Goal: Task Accomplishment & Management: Use online tool/utility

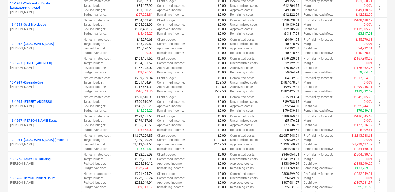
scroll to position [434, 0]
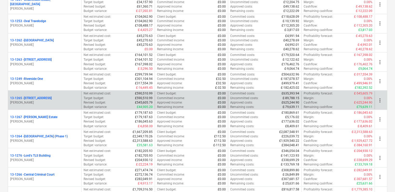
click at [45, 96] on p "13-1265 - [STREET_ADDRESS]" at bounding box center [31, 98] width 42 height 4
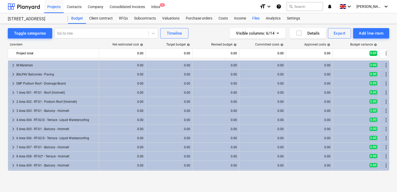
click at [255, 17] on div "Files" at bounding box center [256, 18] width 14 height 10
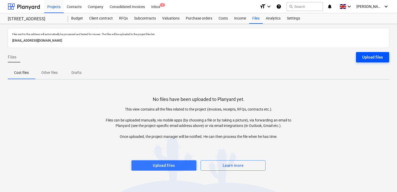
click at [362, 57] on button "Upload files" at bounding box center [372, 57] width 33 height 10
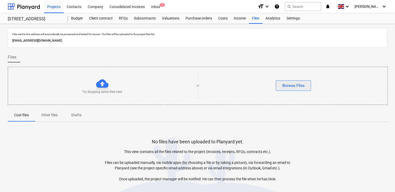
click at [299, 84] on div "Browse Files" at bounding box center [293, 85] width 22 height 7
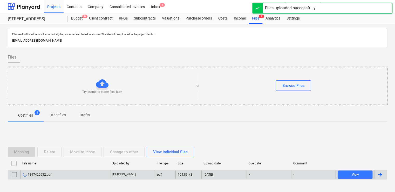
click at [137, 174] on div "[PERSON_NAME]" at bounding box center [132, 174] width 45 height 8
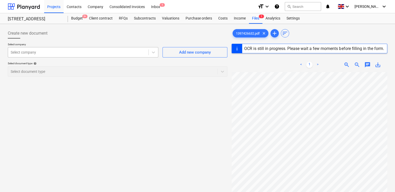
click at [119, 54] on div at bounding box center [78, 52] width 135 height 5
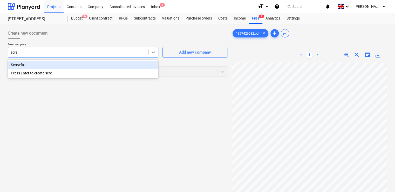
type input "screw"
click at [70, 63] on div "Screwfix" at bounding box center [83, 65] width 151 height 8
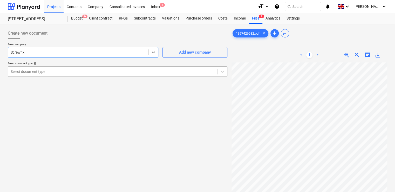
click at [62, 69] on div at bounding box center [113, 71] width 204 height 5
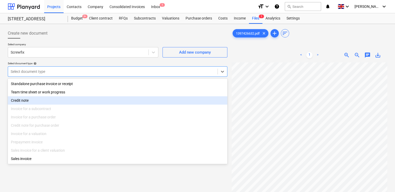
click at [44, 102] on div "Credit note" at bounding box center [118, 100] width 220 height 8
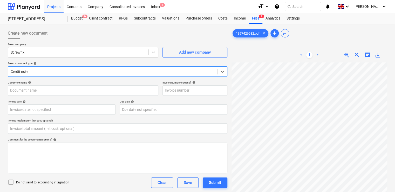
type input "1397426632"
type input "[DATE]"
type input "0.00"
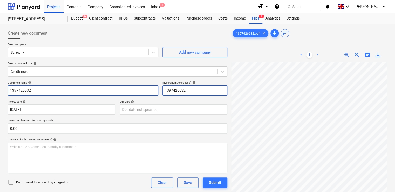
drag, startPoint x: 195, startPoint y: 89, endPoint x: 156, endPoint y: 94, distance: 38.5
click at [156, 94] on div "Document name help 1397426632 Invoice number (optional) help 1397426632" at bounding box center [118, 88] width 220 height 15
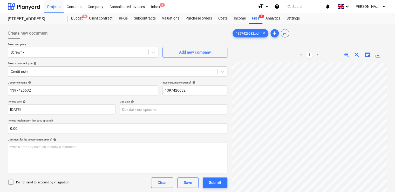
click at [12, 180] on icon at bounding box center [11, 182] width 6 height 6
click at [83, 179] on div "Do not send to accounting integration Clear Save Submit" at bounding box center [118, 182] width 220 height 10
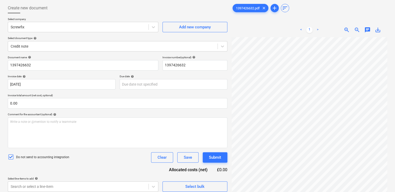
scroll to position [52, 0]
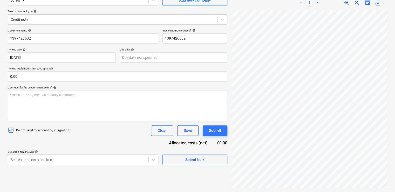
click at [137, 140] on body "Projects Contacts Company Consolidated Invoices Inbox 1 format_size keyboard_ar…" at bounding box center [197, 44] width 395 height 192
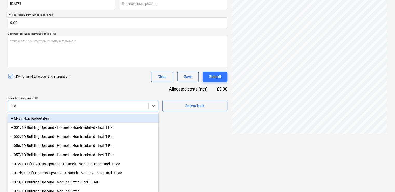
scroll to position [105, 0]
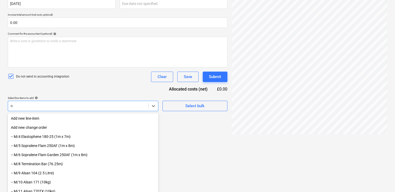
type input "nr"
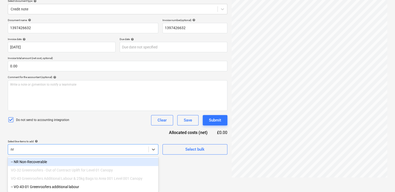
click at [38, 164] on div "-- NR Non-Recoverable" at bounding box center [83, 161] width 151 height 8
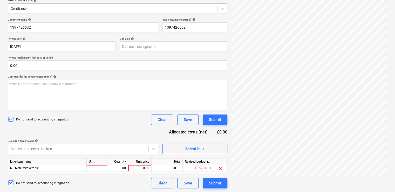
click at [77, 137] on div "Document name help 1397426632 Invoice number (optional) help 1397426632 Invoice…" at bounding box center [118, 103] width 220 height 170
click at [94, 168] on div at bounding box center [97, 168] width 21 height 6
type input "item"
click at [142, 168] on div "0.00" at bounding box center [139, 168] width 19 height 6
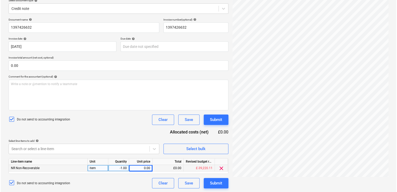
scroll to position [167, 104]
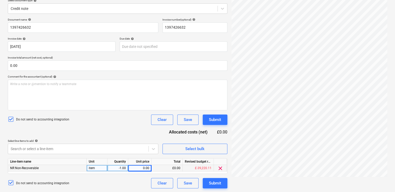
click at [144, 167] on div "0.00" at bounding box center [139, 168] width 19 height 6
type input "19.99"
click at [140, 180] on div "Do not send to accounting integration Clear Save Submit" at bounding box center [118, 183] width 220 height 10
click at [212, 184] on div "Submit" at bounding box center [215, 182] width 12 height 7
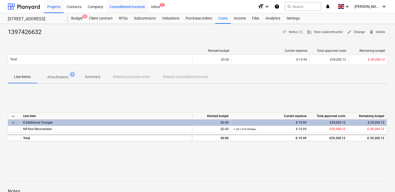
drag, startPoint x: 165, startPoint y: 94, endPoint x: 111, endPoint y: 6, distance: 103.9
click at [165, 94] on div "keyboard_arrow_down Line-item Revised budget Current expense Total approved cos…" at bounding box center [198, 127] width 380 height 78
click at [134, 8] on div "Consolidated Invoices" at bounding box center [127, 6] width 42 height 13
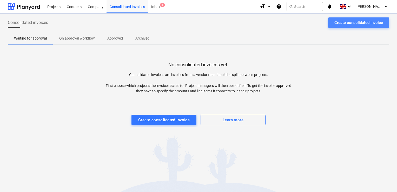
click at [336, 21] on div "Create consolidated invoice" at bounding box center [358, 22] width 49 height 7
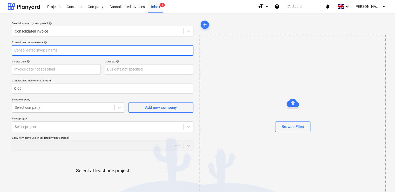
click at [114, 46] on input "text" at bounding box center [103, 50] width 182 height 10
type input "grant"
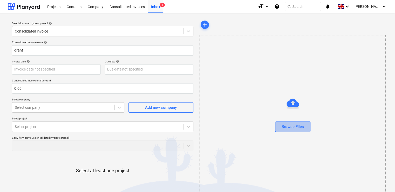
click at [285, 131] on button "Browse Files" at bounding box center [292, 126] width 35 height 10
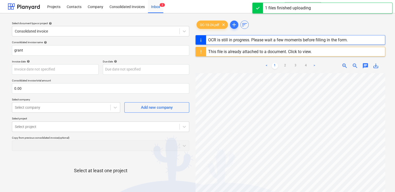
click at [297, 51] on div "This file is already attached to a document. Click to view." at bounding box center [260, 51] width 104 height 5
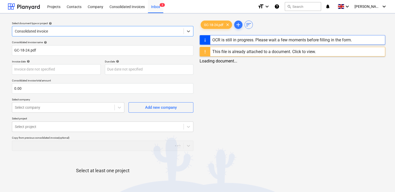
type input "GC-18-24"
type input "[DATE]"
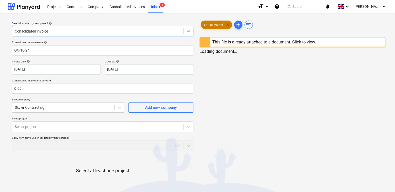
click at [229, 24] on span "clear" at bounding box center [228, 25] width 6 height 6
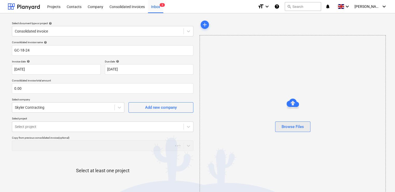
click at [288, 126] on div "Browse Files" at bounding box center [293, 126] width 22 height 7
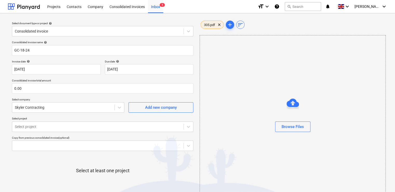
click at [215, 23] on span "305.pdf" at bounding box center [209, 25] width 17 height 4
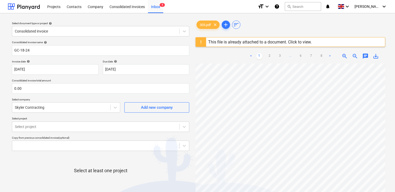
click at [290, 44] on div "This file is already attached to a document. Click to view." at bounding box center [260, 41] width 104 height 5
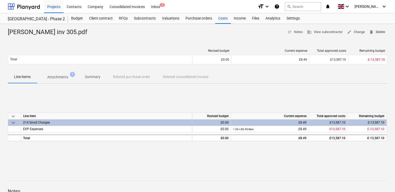
click at [376, 31] on span "delete Delete" at bounding box center [377, 32] width 16 height 6
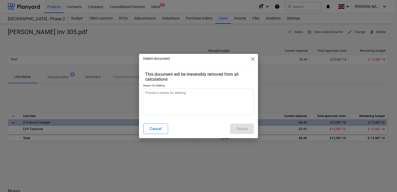
type textarea "x"
click at [226, 98] on textarea at bounding box center [198, 101] width 111 height 27
type textarea "o"
type textarea "x"
type textarea "on"
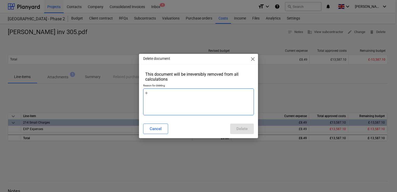
type textarea "x"
type textarea "onl"
type textarea "x"
type textarea "only"
type textarea "x"
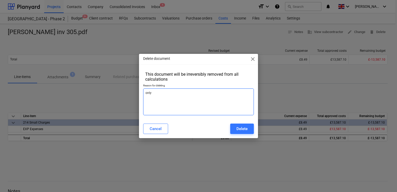
type textarea "only"
type textarea "x"
type textarea "only"
type textarea "x"
type textarea "onl"
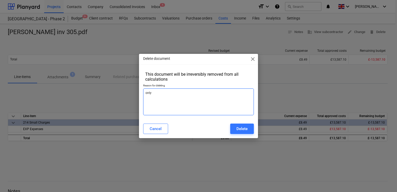
type textarea "x"
type textarea "on"
type textarea "x"
type textarea "o"
type textarea "x"
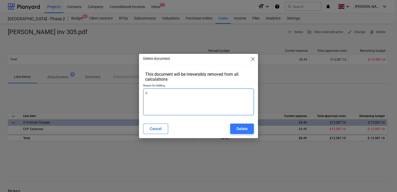
type textarea "x"
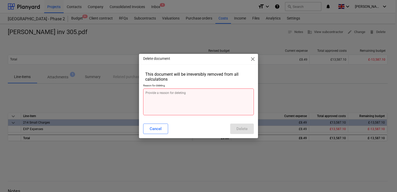
type textarea "n"
type textarea "x"
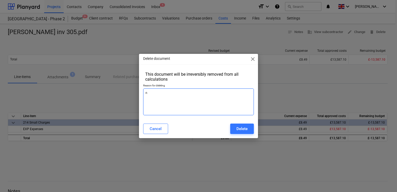
type textarea "no"
type textarea "x"
type textarea "not"
type textarea "x"
type textarea "not"
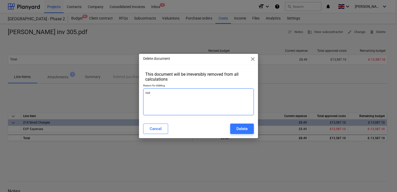
type textarea "x"
type textarea "not d"
type textarea "x"
type textarea "not do"
type textarea "x"
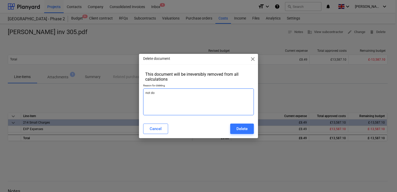
type textarea "not don"
type textarea "x"
type textarea "not done"
type textarea "x"
type textarea "not done"
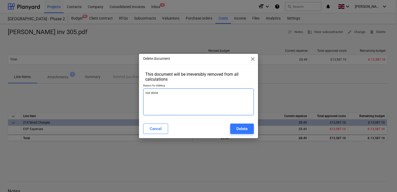
type textarea "x"
type textarea "not done a"
type textarea "x"
type textarea "not done as"
type textarea "x"
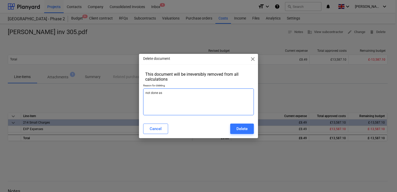
type textarea "not done as"
type textarea "x"
type textarea "not done as c"
type textarea "x"
type textarea "not done as co"
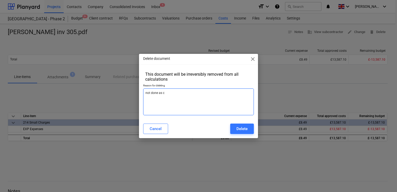
type textarea "x"
type textarea "not done as con"
type textarea "x"
type textarea "not done as cons"
type textarea "x"
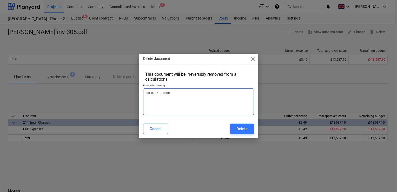
type textarea "not done as conso"
type textarea "x"
type textarea "not done as consol"
type textarea "x"
type textarea "not done as consoli"
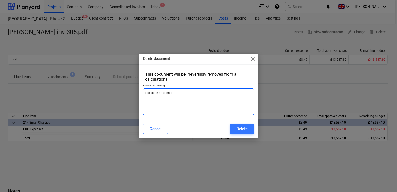
type textarea "x"
type textarea "not done as consolif"
type textarea "x"
type textarea "not done as consoli"
type textarea "x"
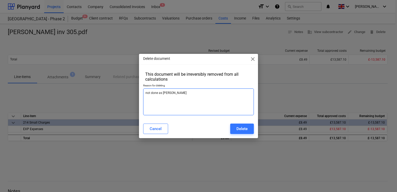
type textarea "not done as consolid"
type textarea "x"
type textarea "not done as consolida"
type textarea "x"
type textarea "not done as consolidat"
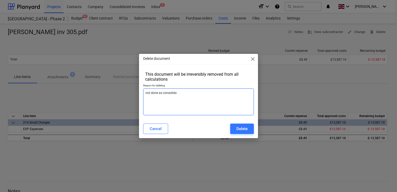
type textarea "x"
type textarea "not done as consolidate"
type textarea "x"
type textarea "not done as consolidated"
type textarea "x"
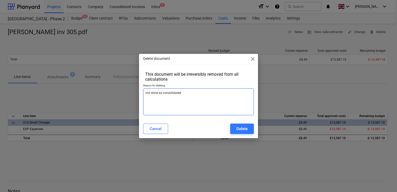
type textarea "not done as consolidated"
type textarea "x"
type textarea "not done as consolidated i"
type textarea "x"
type textarea "not done as consolidated in"
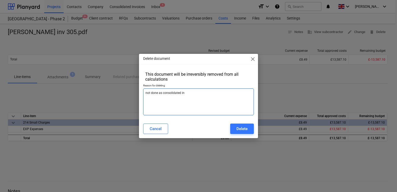
type textarea "x"
type textarea "not done as consolidated inv"
type textarea "x"
type textarea "not done as consolidated invo"
type textarea "x"
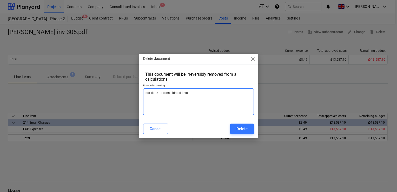
type textarea "not done as consolidated invoi"
type textarea "x"
type textarea "not done as consolidated invoic"
type textarea "x"
type textarea "not done as consolidated invoice"
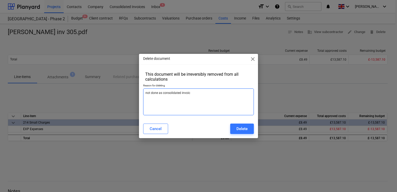
type textarea "x"
type textarea "not done as consolidated invoice"
type textarea "x"
type textarea "not done as consolidated invoice"
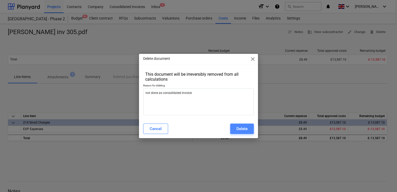
click at [240, 126] on div "Delete" at bounding box center [241, 128] width 11 height 7
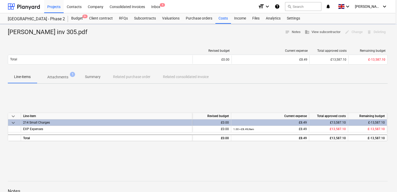
type textarea "x"
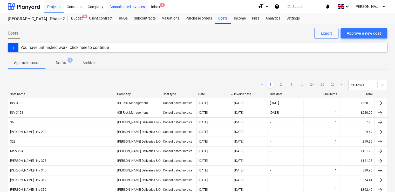
click at [124, 5] on div "Consolidated Invoices" at bounding box center [127, 6] width 42 height 13
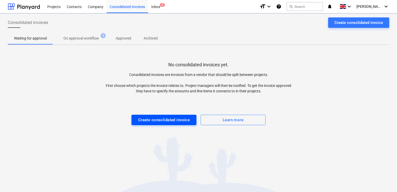
click at [143, 117] on div "Create consolidated invoice" at bounding box center [164, 119] width 52 height 7
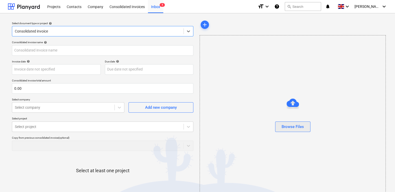
click at [287, 128] on div "Browse Files" at bounding box center [293, 126] width 22 height 7
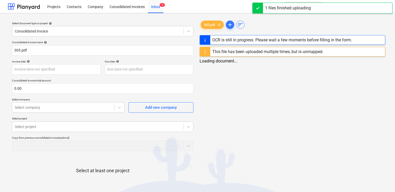
type input "305.pdf"
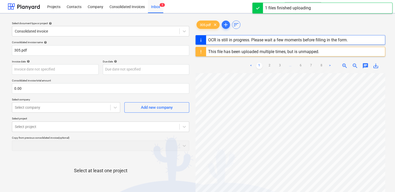
click at [304, 53] on div "This file has been uploaded multiple times, but is unmapped." at bounding box center [263, 51] width 111 height 5
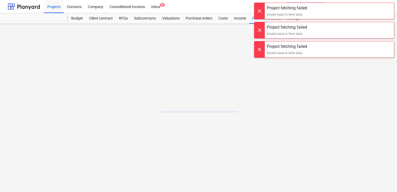
click at [255, 48] on div at bounding box center [259, 49] width 10 height 16
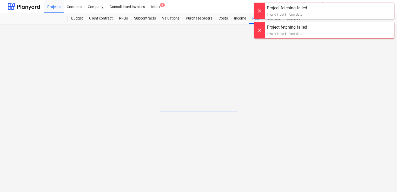
click at [259, 31] on div at bounding box center [259, 30] width 10 height 16
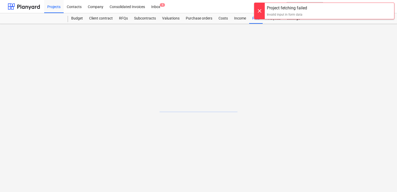
click at [257, 6] on div at bounding box center [259, 11] width 10 height 16
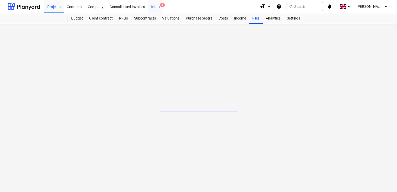
click at [155, 10] on div "Inbox 5" at bounding box center [155, 6] width 15 height 13
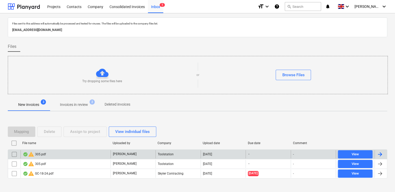
click at [13, 155] on input "checkbox" at bounding box center [14, 154] width 8 height 8
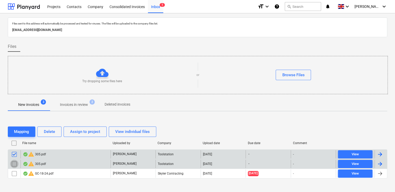
click at [15, 163] on input "checkbox" at bounding box center [14, 163] width 8 height 8
click at [49, 131] on div "Delete" at bounding box center [49, 131] width 11 height 7
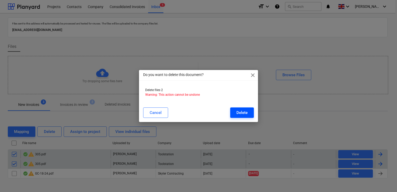
click at [239, 110] on div "Delete" at bounding box center [241, 112] width 11 height 7
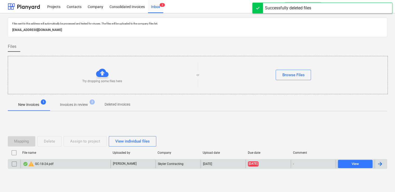
click at [13, 165] on input "checkbox" at bounding box center [14, 163] width 8 height 8
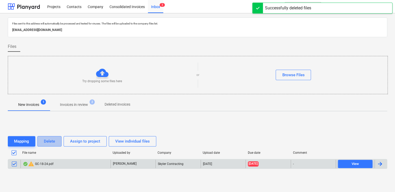
click at [46, 142] on div "Delete" at bounding box center [49, 141] width 11 height 7
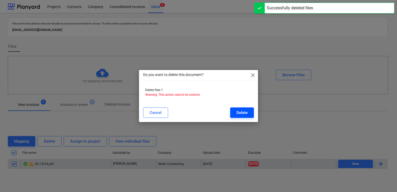
click at [248, 110] on button "Delete" at bounding box center [242, 112] width 24 height 10
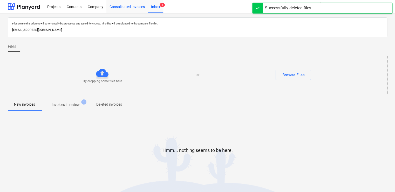
click at [131, 4] on div "Consolidated Invoices" at bounding box center [127, 6] width 42 height 13
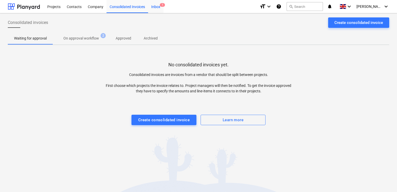
click at [156, 7] on div "Inbox 1" at bounding box center [155, 6] width 15 height 13
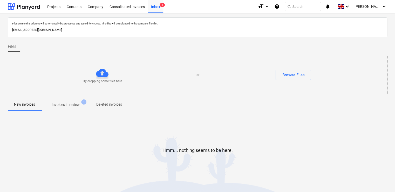
click at [63, 109] on button "Invoices in review 1" at bounding box center [65, 104] width 49 height 12
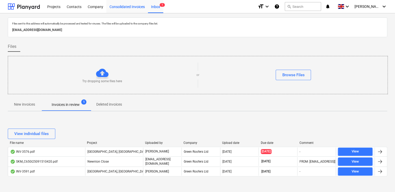
click at [118, 8] on div "Consolidated Invoices" at bounding box center [127, 6] width 42 height 13
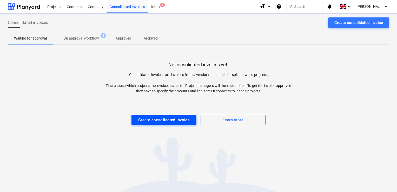
click at [145, 118] on div "Create consolidated invoice" at bounding box center [164, 119] width 52 height 7
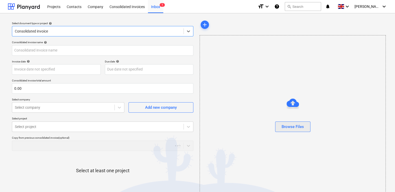
click at [287, 130] on button "Browse Files" at bounding box center [292, 126] width 35 height 10
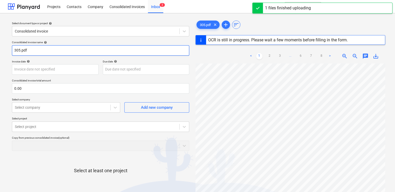
click at [39, 50] on input "305.pdf" at bounding box center [100, 50] width 177 height 10
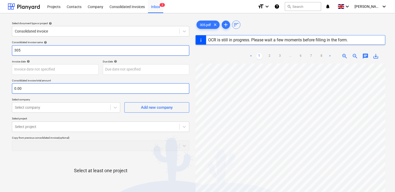
type input "305"
click at [40, 88] on input "text" at bounding box center [100, 88] width 177 height 10
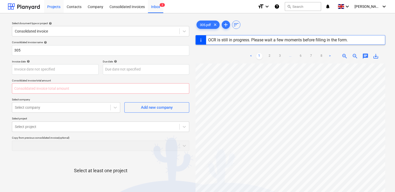
type input "0.00"
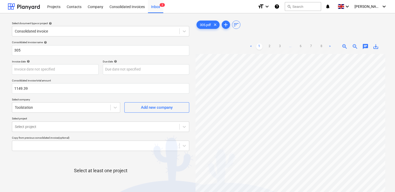
type input "1,149.39"
click at [87, 96] on div "Consolidated invoice name help 305 Invoice date help Press the down arrow key t…" at bounding box center [101, 128] width 182 height 181
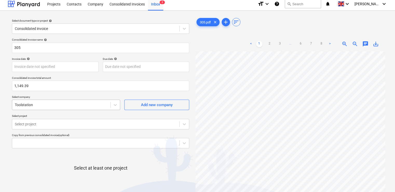
click at [92, 112] on div "Consolidated invoice name help 305 Invoice date help Press the down arrow key t…" at bounding box center [101, 126] width 182 height 181
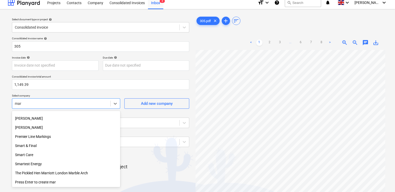
scroll to position [243, 0]
type input "mark"
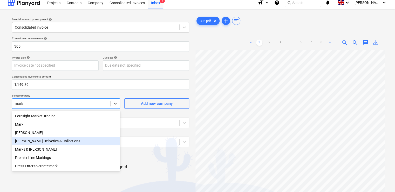
click at [74, 138] on div "[PERSON_NAME] Deliveries & Collections" at bounding box center [66, 141] width 108 height 8
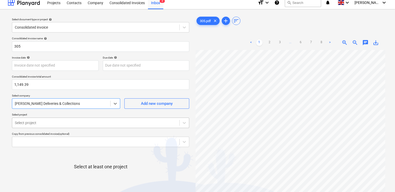
click at [73, 119] on body "Projects Contacts Company Consolidated Invoices Inbox 2 format_size keyboard_ar…" at bounding box center [197, 92] width 395 height 192
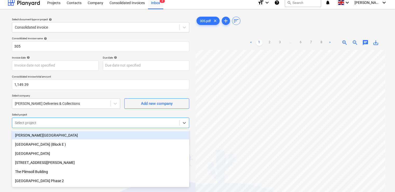
scroll to position [23, 0]
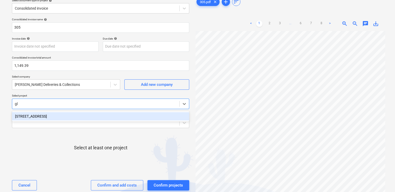
type input "gle"
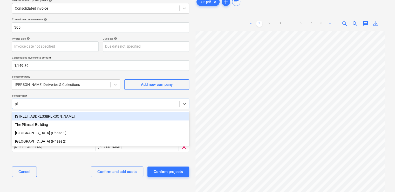
type input "plu"
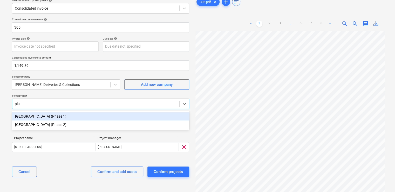
click at [59, 115] on div "[GEOGRAPHIC_DATA] (Phase 1)" at bounding box center [100, 116] width 177 height 8
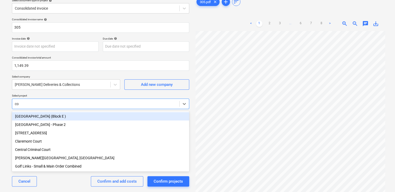
type input "cor"
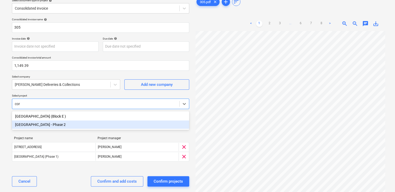
click at [56, 128] on div "[GEOGRAPHIC_DATA] - Phase 2" at bounding box center [100, 124] width 177 height 8
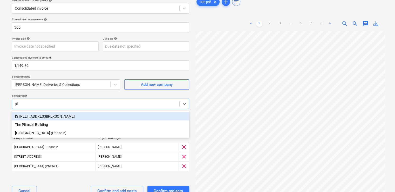
type input "pli"
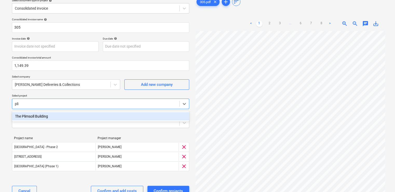
click at [43, 116] on div "The Plimsoll Building" at bounding box center [100, 116] width 177 height 8
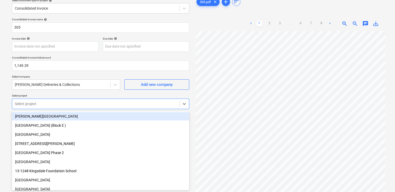
click at [73, 91] on div "Consolidated invoice name help 305 Invoice date help Press the down arrow key t…" at bounding box center [101, 114] width 182 height 196
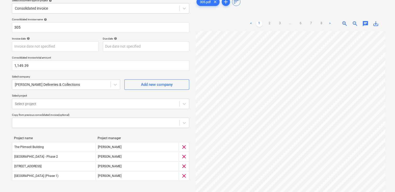
click at [99, 184] on div "Project name Project manager The Plimsoll Building G. Collins clear Coronation …" at bounding box center [100, 159] width 177 height 55
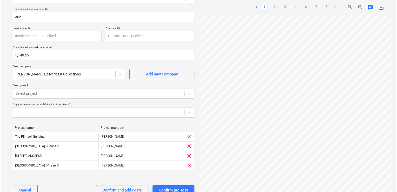
scroll to position [49, 0]
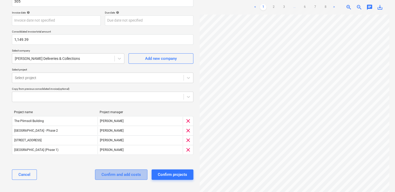
click at [108, 174] on div "Confirm and add costs" at bounding box center [121, 174] width 39 height 7
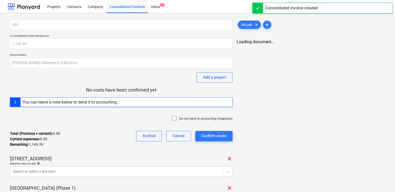
click at [175, 117] on icon at bounding box center [174, 118] width 6 height 6
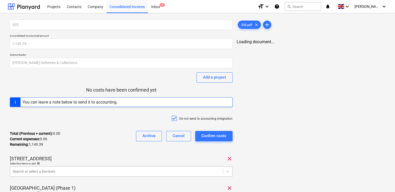
click at [175, 171] on body "Projects Contacts Company Consolidated Invoices Inbox 1 format_size keyboard_ar…" at bounding box center [197, 96] width 395 height 192
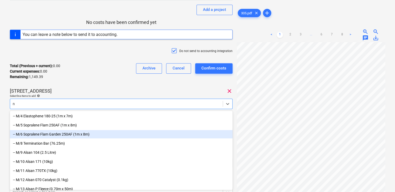
type input "nr"
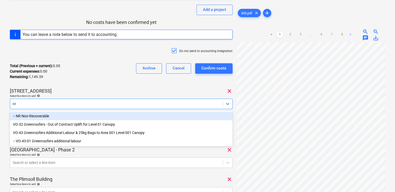
click at [74, 114] on div "-- NR Non-Recoverable" at bounding box center [121, 116] width 223 height 8
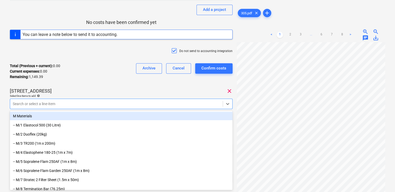
click at [124, 84] on div "305 Consolidated invoice total amount 1,149.39 Subcontractor Mark Poole Deliver…" at bounding box center [121, 106] width 223 height 309
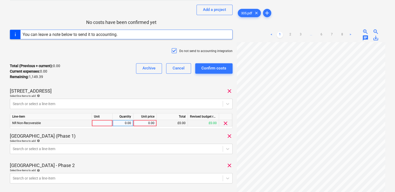
click at [108, 123] on div at bounding box center [102, 123] width 21 height 6
type input "item"
click at [148, 123] on div "0.00" at bounding box center [145, 123] width 19 height 6
type input "46.27"
click at [149, 138] on div "Plumstead West Thamesmead (Phase 1) clear" at bounding box center [121, 136] width 223 height 6
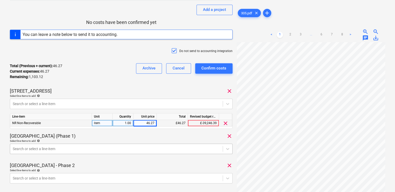
click at [115, 124] on body "Projects Contacts Company Consolidated Invoices Inbox 1 format_size keyboard_ar…" at bounding box center [197, 28] width 395 height 192
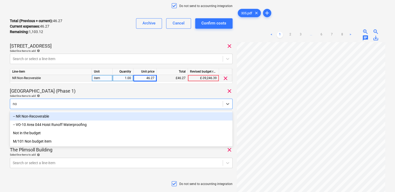
type input "non"
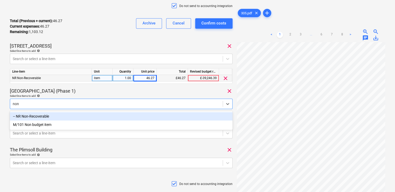
click at [49, 115] on div "-- NR Non-Recoverable" at bounding box center [121, 116] width 223 height 8
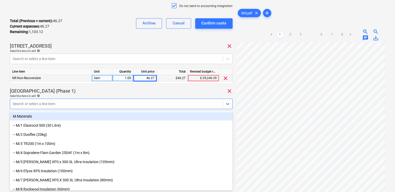
click at [94, 96] on div "Select line-items to add help" at bounding box center [121, 95] width 223 height 3
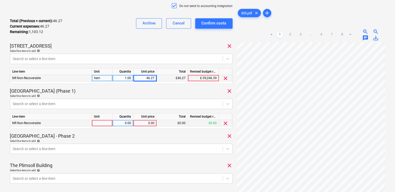
click at [103, 123] on div at bounding box center [102, 123] width 21 height 6
type input "item"
type input "25.00"
click at [102, 139] on div "Select line-items to add help" at bounding box center [121, 140] width 223 height 3
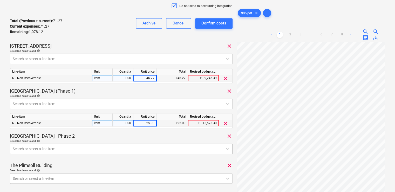
scroll to position [158, 0]
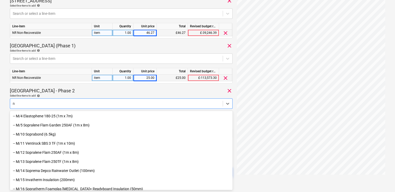
type input "nr"
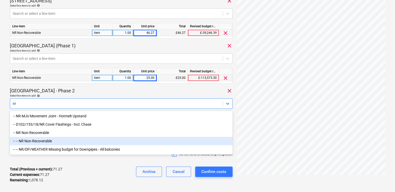
click at [54, 142] on div "-- -- NR Non-Recoverable" at bounding box center [121, 141] width 223 height 8
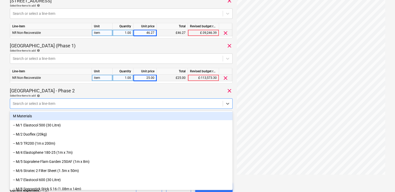
click at [71, 94] on div "Select line-items to add help" at bounding box center [121, 95] width 223 height 3
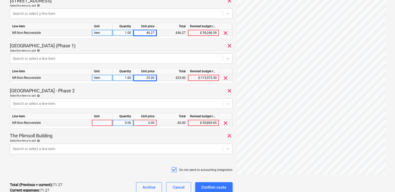
click at [98, 122] on div at bounding box center [102, 122] width 21 height 6
type input "item"
type input "8.49"
click at [75, 142] on p "Select line-items to add help" at bounding box center [121, 141] width 223 height 4
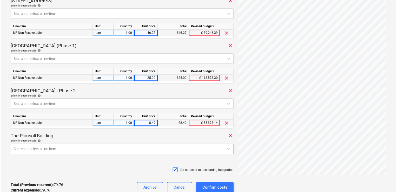
scroll to position [203, 0]
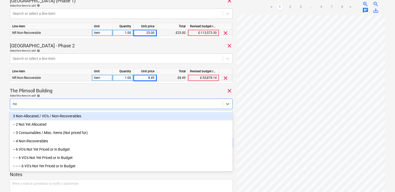
type input "n"
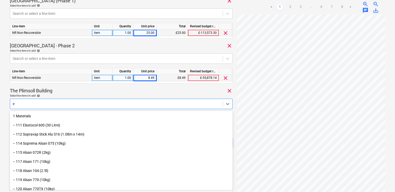
type input "ex"
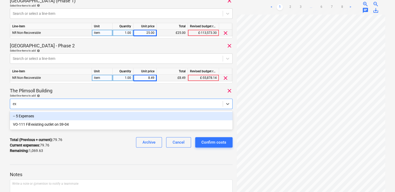
click at [25, 113] on div "-- 5 Expenses" at bounding box center [121, 116] width 223 height 8
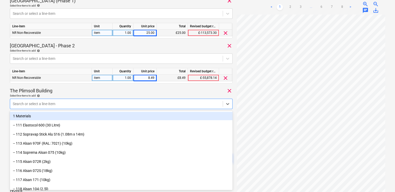
click at [75, 95] on div "Select line-items to add help" at bounding box center [121, 95] width 223 height 3
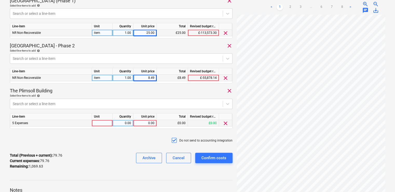
click at [97, 123] on div at bounding box center [102, 123] width 21 height 6
type input "unit"
type input "29.63"
click at [108, 136] on div "Do not send to accounting integration" at bounding box center [121, 141] width 223 height 16
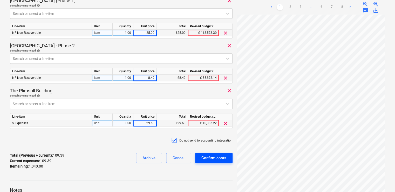
click at [203, 154] on button "Confirm costs" at bounding box center [213, 157] width 37 height 10
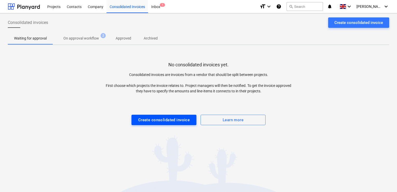
click at [160, 120] on div "Create consolidated invoice" at bounding box center [164, 119] width 52 height 7
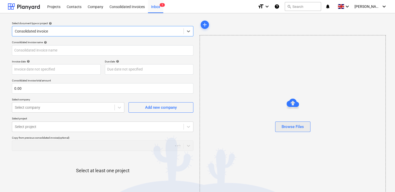
click at [285, 124] on div "Browse Files" at bounding box center [293, 126] width 22 height 7
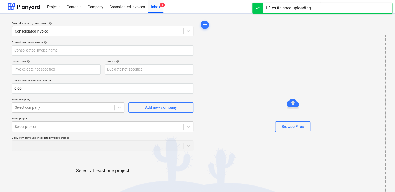
type input "385.pdf"
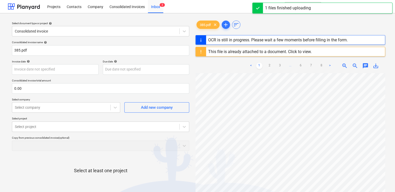
click at [294, 52] on div "This file is already attached to a document. Click to view." at bounding box center [260, 51] width 104 height 5
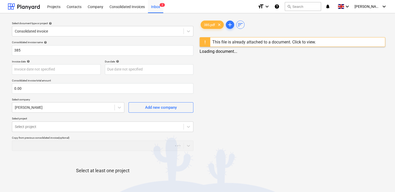
type input "385"
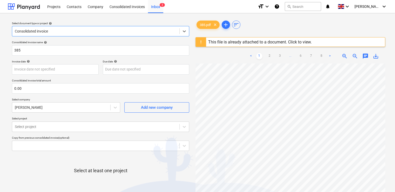
click at [301, 42] on div "This file is already attached to a document. Click to view." at bounding box center [260, 41] width 104 height 5
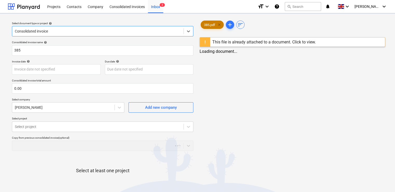
click at [218, 24] on span "clear" at bounding box center [219, 25] width 6 height 6
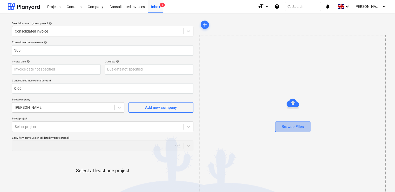
click at [299, 127] on div "Browse Files" at bounding box center [293, 126] width 22 height 7
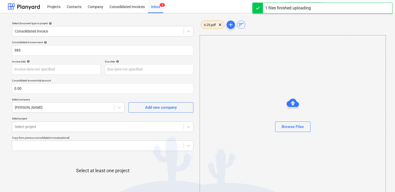
click at [214, 25] on span "6.25.pdf" at bounding box center [210, 25] width 18 height 4
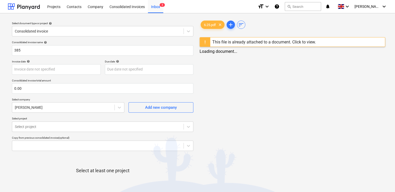
click at [302, 42] on div "This file is already attached to a document. Click to view." at bounding box center [264, 41] width 104 height 5
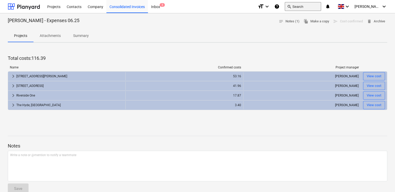
click at [297, 4] on button "search Search" at bounding box center [303, 6] width 36 height 9
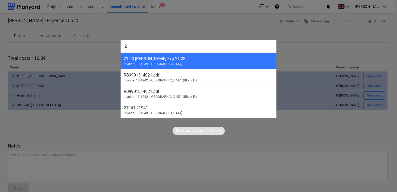
type input "2"
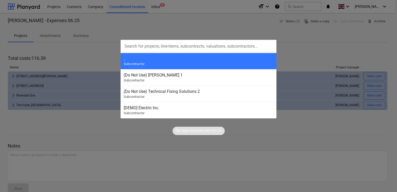
click at [219, 12] on div at bounding box center [198, 96] width 397 height 192
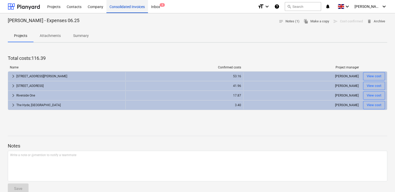
click at [119, 8] on div "Consolidated Invoices" at bounding box center [127, 6] width 42 height 13
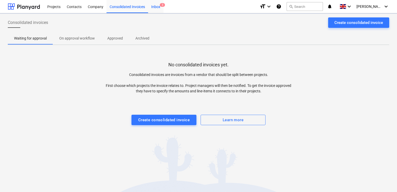
click at [154, 8] on div "Inbox 3" at bounding box center [155, 6] width 15 height 13
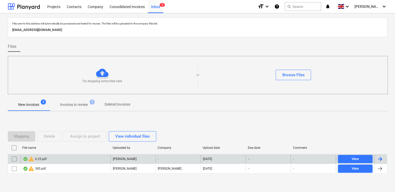
click at [15, 159] on input "checkbox" at bounding box center [14, 159] width 8 height 8
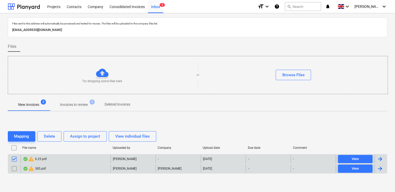
click at [14, 170] on input "checkbox" at bounding box center [14, 168] width 8 height 8
click at [46, 132] on button "Delete" at bounding box center [49, 136] width 24 height 10
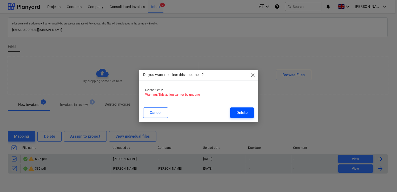
click at [237, 110] on div "Delete" at bounding box center [241, 112] width 11 height 7
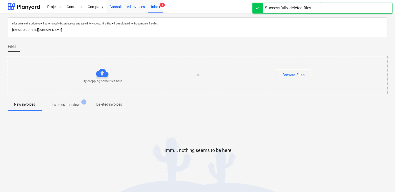
click at [119, 8] on div "Consolidated Invoices" at bounding box center [127, 6] width 42 height 13
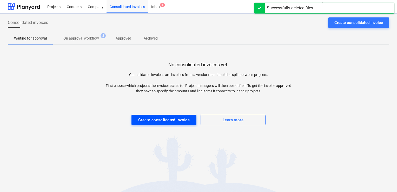
click at [151, 120] on div "Create consolidated invoice" at bounding box center [164, 119] width 52 height 7
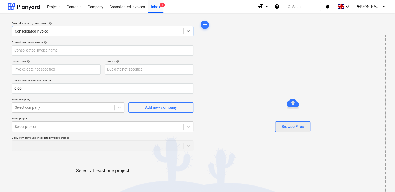
click at [284, 124] on div "Browse Files" at bounding box center [293, 126] width 22 height 7
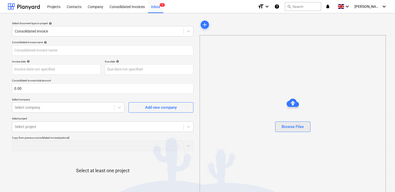
click at [288, 128] on div "Browse Files" at bounding box center [293, 126] width 22 height 7
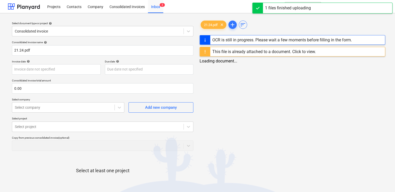
type input "21.24.pdf"
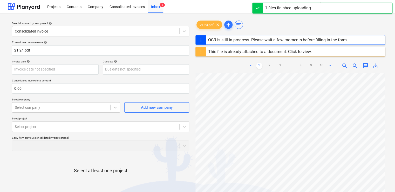
click at [294, 50] on div "This file is already attached to a document. Click to view." at bounding box center [260, 51] width 104 height 5
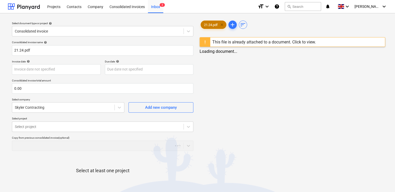
click at [220, 24] on span "clear" at bounding box center [222, 25] width 6 height 6
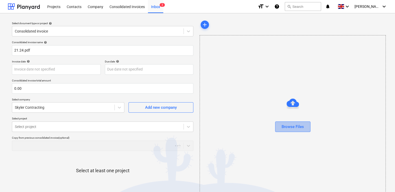
click at [287, 125] on div "Browse Files" at bounding box center [293, 126] width 22 height 7
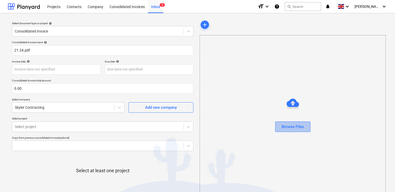
click at [283, 127] on div "Browse Files" at bounding box center [293, 126] width 22 height 7
click at [210, 23] on span "5.25.pdf" at bounding box center [210, 25] width 18 height 4
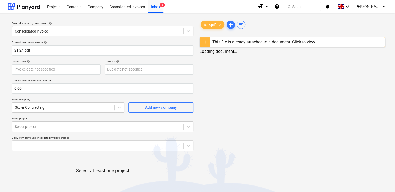
click at [301, 45] on div "This file is already attached to a document. Click to view." at bounding box center [264, 41] width 108 height 9
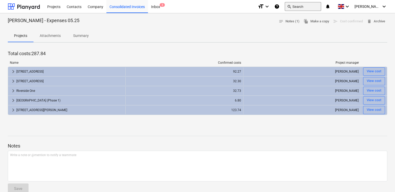
click at [310, 5] on button "search Search" at bounding box center [303, 6] width 36 height 9
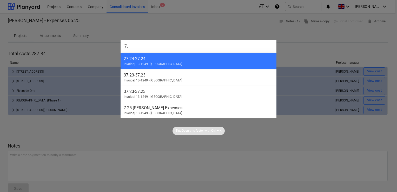
type input "7"
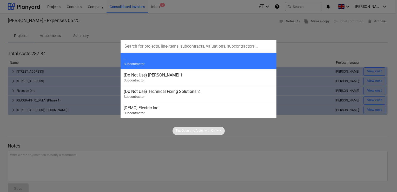
type input "="
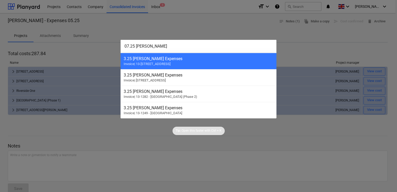
type input "07.25 tom"
click at [180, 24] on div at bounding box center [198, 96] width 397 height 192
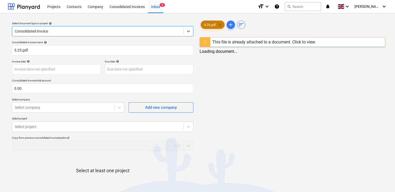
click at [221, 24] on span "clear" at bounding box center [220, 25] width 6 height 6
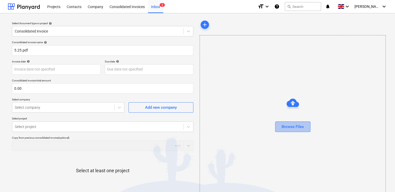
click at [288, 123] on div "Browse Files" at bounding box center [293, 126] width 22 height 7
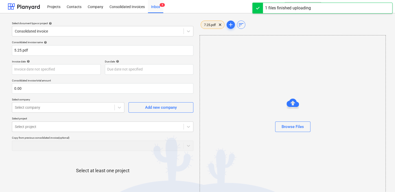
click at [210, 24] on span "7.25.pdf" at bounding box center [210, 25] width 18 height 4
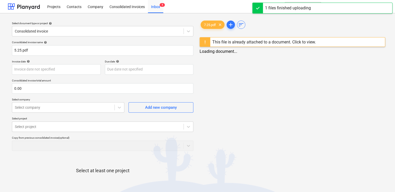
click at [299, 40] on div "This file is already attached to a document. Click to view." at bounding box center [264, 41] width 104 height 5
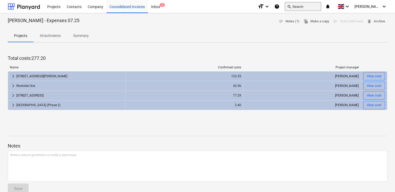
click at [320, 4] on button "search Search" at bounding box center [303, 6] width 36 height 9
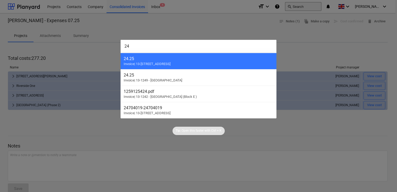
type input "2"
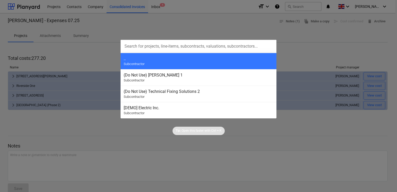
click at [225, 19] on div at bounding box center [198, 96] width 397 height 192
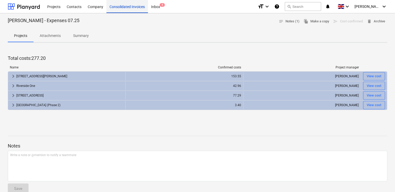
click at [125, 6] on div "Consolidated Invoices" at bounding box center [127, 6] width 42 height 13
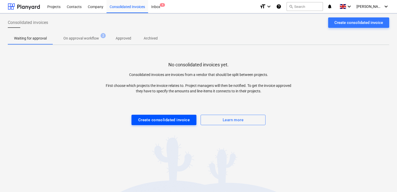
click at [156, 119] on div "Create consolidated invoice" at bounding box center [164, 119] width 52 height 7
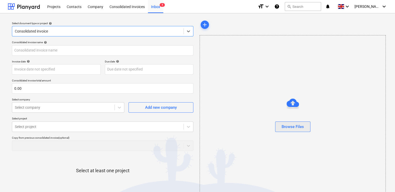
click at [277, 124] on button "Browse Files" at bounding box center [292, 126] width 35 height 10
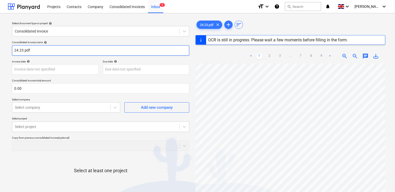
click at [91, 50] on input "24.23.pdf" at bounding box center [100, 50] width 177 height 10
type input "24.23"
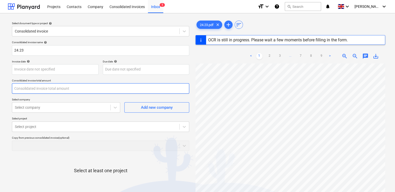
click at [58, 87] on input "text" at bounding box center [100, 88] width 177 height 10
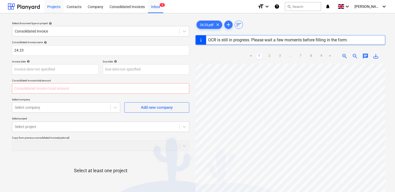
type input "0.00"
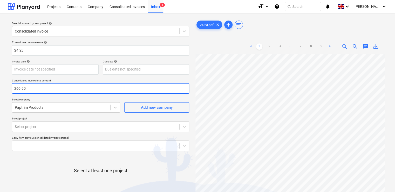
type input "260.90"
click at [84, 97] on div "Consolidated invoice name help 24.23 Invoice date help Press the down arrow key…" at bounding box center [101, 128] width 182 height 181
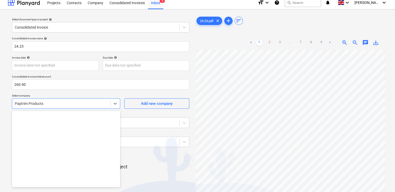
scroll to position [7180, 0]
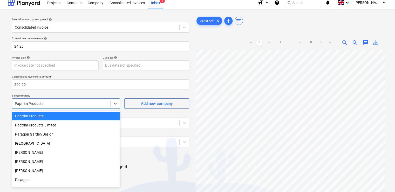
drag, startPoint x: 68, startPoint y: 108, endPoint x: 16, endPoint y: 106, distance: 52.5
click at [16, 106] on div "Paptrim Products" at bounding box center [61, 103] width 98 height 7
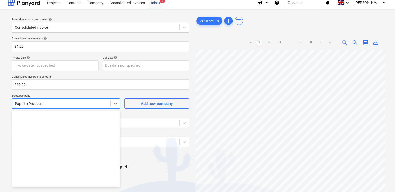
type input "tom"
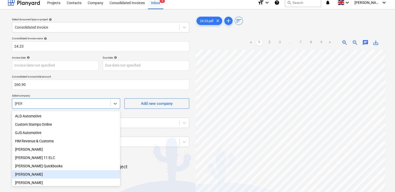
click at [23, 178] on div "[PERSON_NAME]" at bounding box center [66, 174] width 108 height 8
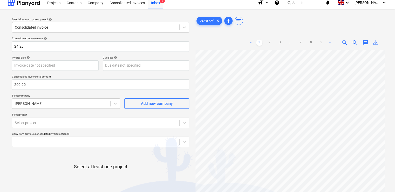
click at [74, 113] on p "Select project" at bounding box center [100, 115] width 177 height 4
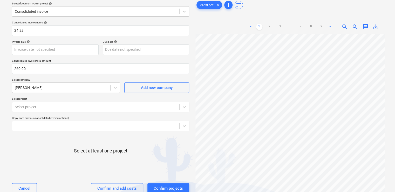
click at [73, 121] on body "Projects Contacts Company Consolidated Invoices Inbox 5 format_size keyboard_ar…" at bounding box center [197, 76] width 395 height 192
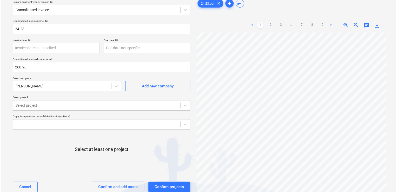
scroll to position [23, 0]
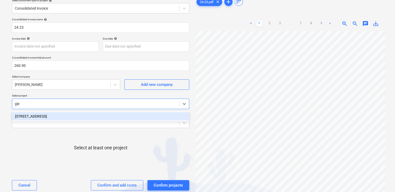
type input "glen"
click at [95, 115] on div "[STREET_ADDRESS]" at bounding box center [100, 116] width 177 height 8
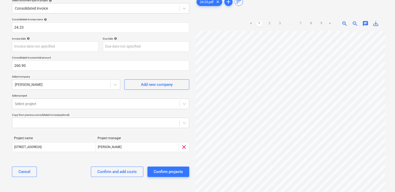
click at [91, 94] on p "Select project" at bounding box center [100, 96] width 177 height 4
click at [122, 172] on div "Confirm and add costs" at bounding box center [116, 171] width 39 height 7
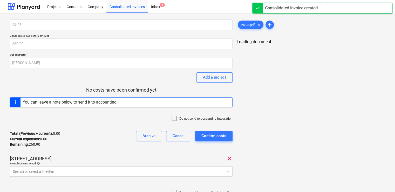
click at [177, 117] on icon at bounding box center [174, 118] width 6 height 6
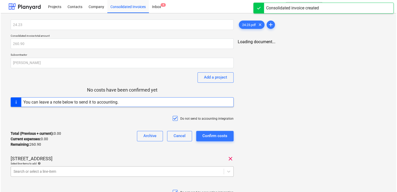
scroll to position [68, 0]
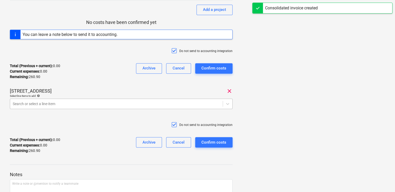
click at [133, 124] on body "Projects Contacts Company Consolidated Invoices Inbox 4 format_size keyboard_ar…" at bounding box center [197, 28] width 395 height 192
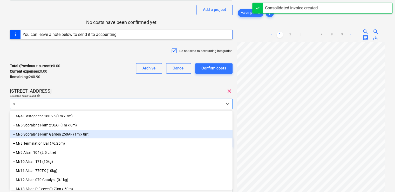
type input "nr"
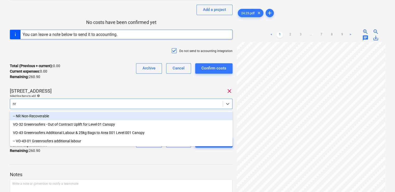
click at [61, 117] on div "-- NR Non-Recoverable" at bounding box center [121, 116] width 223 height 8
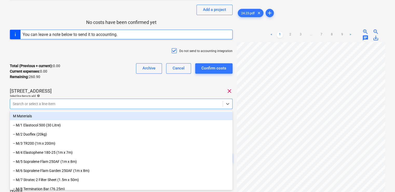
click at [86, 92] on div "49 - 53 Glengall Road clear" at bounding box center [121, 91] width 223 height 6
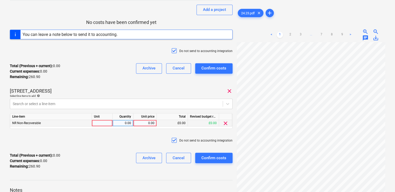
click at [100, 122] on div at bounding box center [102, 123] width 21 height 6
type input "1"
click at [100, 122] on div "1" at bounding box center [102, 123] width 21 height 6
type input "item"
type input "27.61"
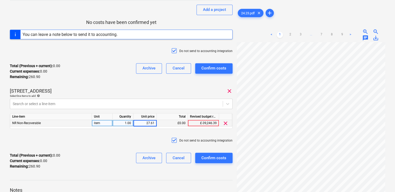
click at [138, 130] on div "24.23 Consolidated invoice total amount 260.90 Subcontractor Tom Shallcross Add…" at bounding box center [121, 62] width 223 height 221
click at [113, 171] on div "Total (Previous + current) : 27.61 Current expenses : 27.61 Remaining : 233.29 …" at bounding box center [121, 160] width 223 height 25
drag, startPoint x: 207, startPoint y: 159, endPoint x: 203, endPoint y: 159, distance: 4.4
click at [203, 159] on div "Confirm costs" at bounding box center [214, 157] width 25 height 7
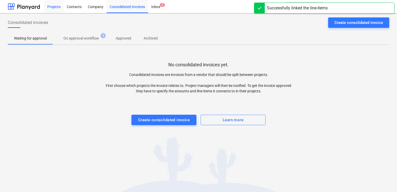
click at [52, 7] on div "Projects" at bounding box center [53, 6] width 19 height 13
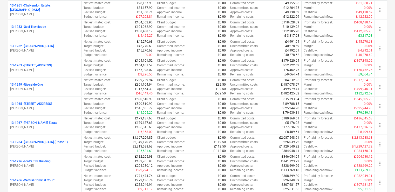
scroll to position [437, 0]
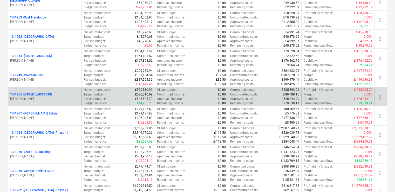
click at [64, 86] on div "13-1265 - 49 - 53 Glengall Road G. Collins Net estimated cost : £590,510.99 Tar…" at bounding box center [198, 95] width 380 height 19
click at [57, 100] on div "13-1265 - [STREET_ADDRESS][PERSON_NAME]" at bounding box center [44, 96] width 73 height 18
click at [25, 92] on p "13-1265 - [STREET_ADDRESS]" at bounding box center [31, 94] width 42 height 4
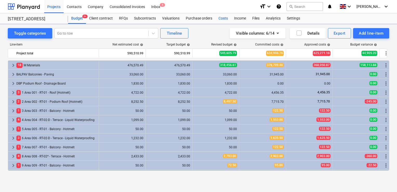
click at [221, 16] on div "Costs" at bounding box center [223, 18] width 16 height 10
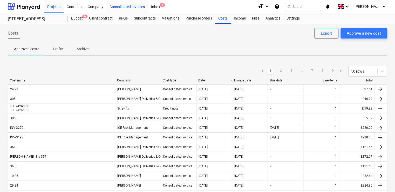
click at [132, 6] on div "Consolidated Invoices" at bounding box center [127, 6] width 42 height 13
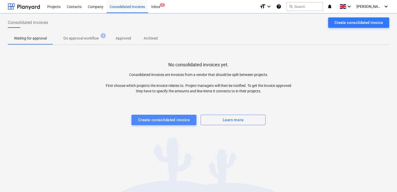
click at [163, 119] on div "Create consolidated invoice" at bounding box center [164, 119] width 52 height 7
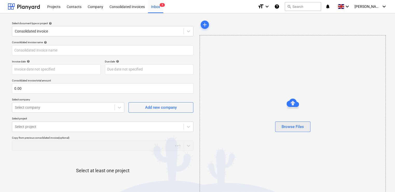
click at [290, 125] on div "Browse Files" at bounding box center [293, 126] width 22 height 7
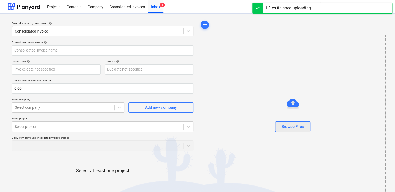
type input "19.24.pdf"
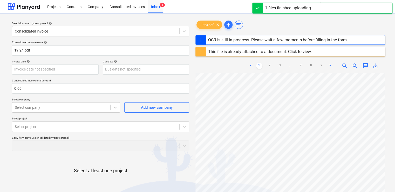
click at [294, 51] on div "This file is already attached to a document. Click to view." at bounding box center [260, 51] width 104 height 5
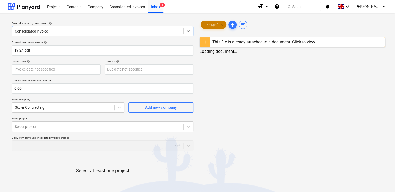
click at [222, 25] on span "clear" at bounding box center [222, 25] width 6 height 6
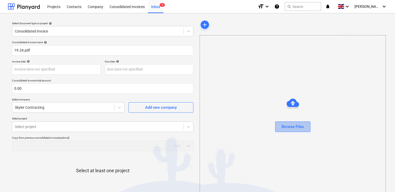
click at [291, 127] on div "Browse Files" at bounding box center [293, 126] width 22 height 7
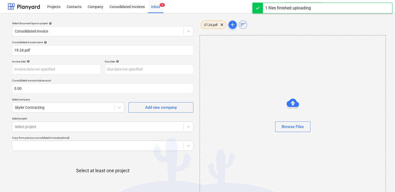
click at [211, 26] on span "27.24.pdf" at bounding box center [211, 25] width 20 height 4
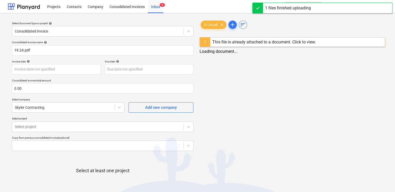
click at [297, 45] on div "This file is already attached to a document. Click to view." at bounding box center [264, 41] width 108 height 9
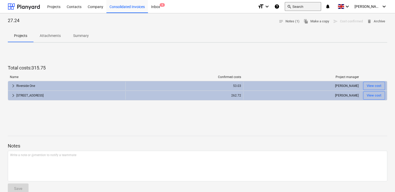
click at [291, 6] on span "search" at bounding box center [289, 6] width 4 height 4
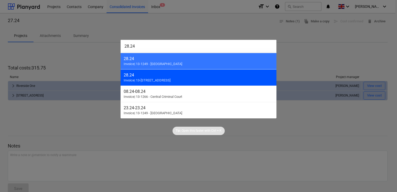
type input "28.24"
click at [182, 76] on div "28.24" at bounding box center [199, 74] width 150 height 5
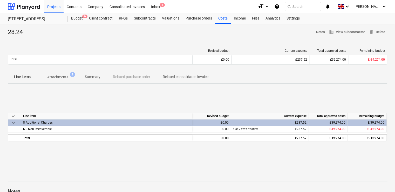
click at [55, 79] on p "Attachments" at bounding box center [57, 76] width 21 height 5
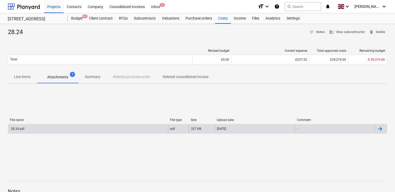
click at [18, 128] on div "28.24.pdf" at bounding box center [17, 129] width 14 height 4
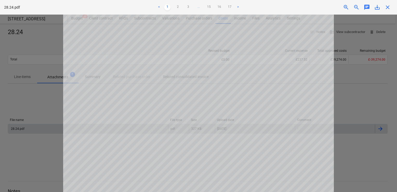
click at [388, 9] on span "close" at bounding box center [387, 7] width 6 height 6
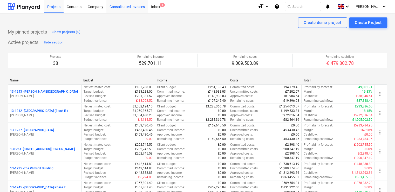
click at [135, 5] on div "Consolidated Invoices" at bounding box center [127, 6] width 42 height 13
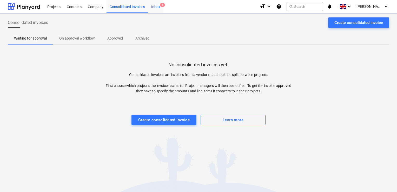
click at [159, 5] on div "Inbox 6" at bounding box center [155, 6] width 15 height 13
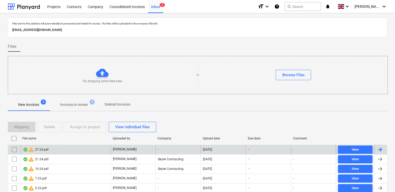
click at [14, 149] on input "checkbox" at bounding box center [14, 149] width 8 height 8
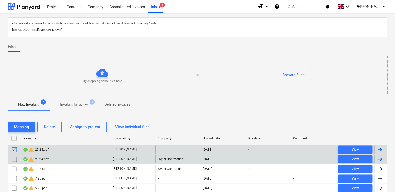
click at [14, 158] on input "checkbox" at bounding box center [14, 159] width 8 height 8
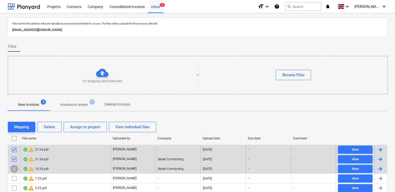
click at [15, 166] on input "checkbox" at bounding box center [14, 168] width 8 height 8
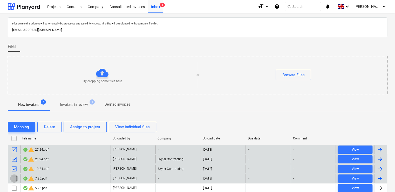
click at [15, 176] on input "checkbox" at bounding box center [14, 178] width 8 height 8
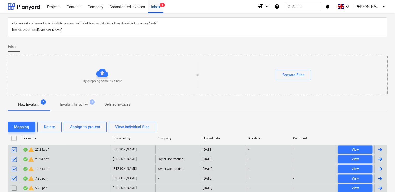
click at [14, 186] on input "checkbox" at bounding box center [14, 188] width 8 height 8
click at [53, 123] on div "Delete" at bounding box center [49, 126] width 11 height 7
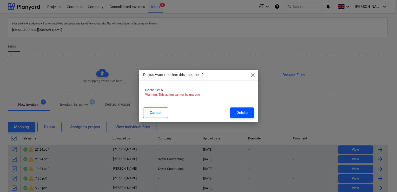
click at [234, 114] on button "Delete" at bounding box center [242, 112] width 24 height 10
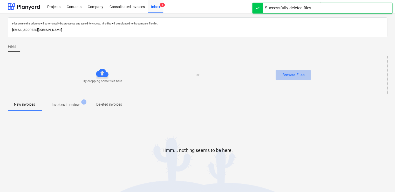
click at [286, 75] on div "Browse Files" at bounding box center [293, 74] width 22 height 7
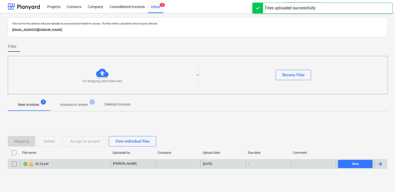
click at [71, 166] on div "warning 28.24.pdf" at bounding box center [66, 163] width 90 height 8
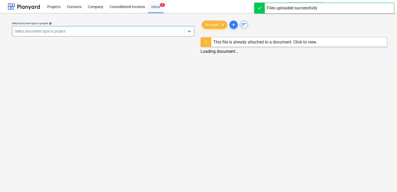
click at [301, 42] on div "This file is already attached to a document. Click to view." at bounding box center [265, 41] width 104 height 5
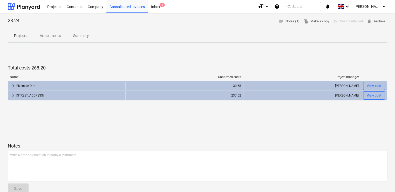
click at [49, 36] on p "Attachments" at bounding box center [50, 35] width 21 height 5
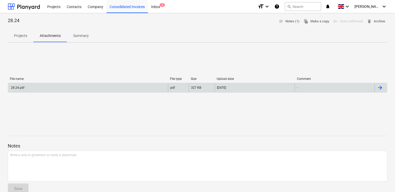
click at [17, 85] on div "28.24.pdf" at bounding box center [88, 87] width 160 height 8
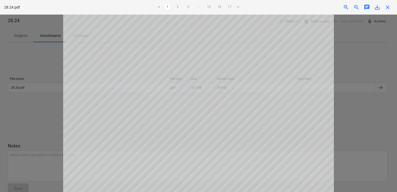
click at [338, 58] on div at bounding box center [198, 103] width 397 height 177
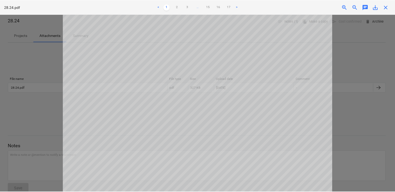
scroll to position [4, 0]
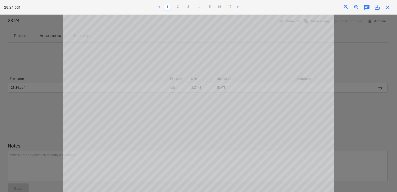
click at [377, 67] on div at bounding box center [198, 103] width 397 height 177
click at [387, 7] on span "close" at bounding box center [387, 7] width 6 height 6
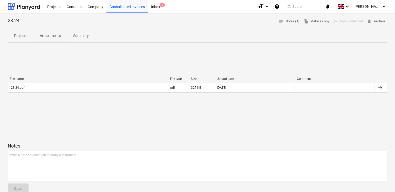
click at [14, 37] on p "Projects" at bounding box center [20, 35] width 13 height 5
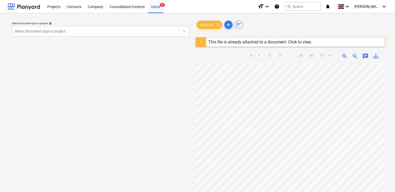
click at [292, 42] on div "This file is already attached to a document. Click to view." at bounding box center [260, 41] width 104 height 5
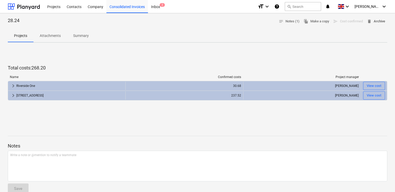
click at [379, 21] on span "delete Archive" at bounding box center [376, 21] width 18 height 6
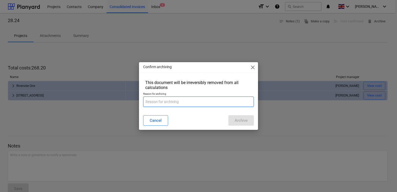
click at [208, 103] on input "text" at bounding box center [198, 101] width 111 height 10
type input "wrong value added"
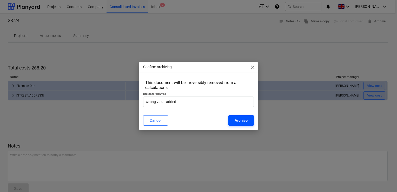
click at [237, 118] on div "Archive" at bounding box center [240, 120] width 13 height 7
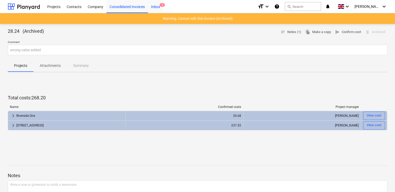
click at [158, 6] on div "Inbox 2" at bounding box center [155, 6] width 15 height 13
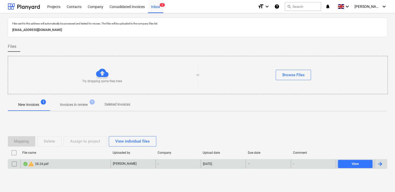
click at [61, 163] on div "warning 28.24.pdf" at bounding box center [66, 163] width 90 height 8
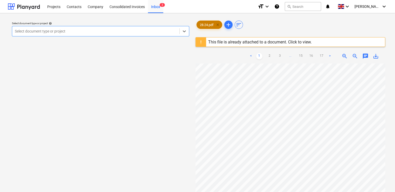
click at [219, 25] on span "clear" at bounding box center [218, 25] width 6 height 6
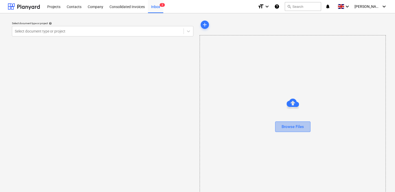
click at [285, 129] on div "Browse Files" at bounding box center [293, 126] width 22 height 7
click at [222, 24] on span "clear" at bounding box center [222, 25] width 6 height 6
click at [289, 129] on div "Browse Files" at bounding box center [293, 126] width 22 height 7
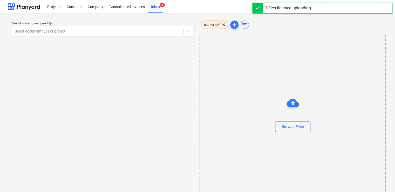
click at [216, 25] on span "028.24.pdf" at bounding box center [212, 25] width 22 height 4
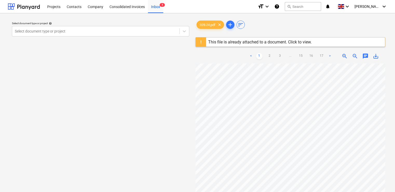
click at [297, 42] on div "This file is already attached to a document. Click to view." at bounding box center [260, 41] width 104 height 5
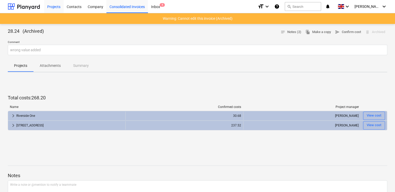
click at [51, 8] on div "Projects" at bounding box center [53, 6] width 19 height 13
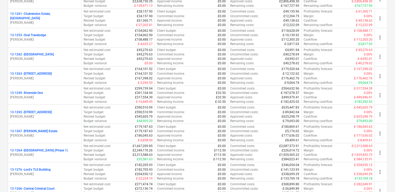
scroll to position [423, 0]
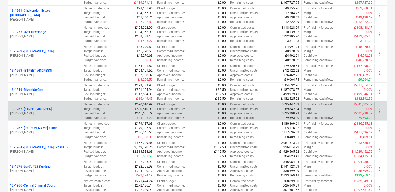
click at [52, 114] on div "13-1265 - [STREET_ADDRESS][PERSON_NAME]" at bounding box center [44, 111] width 73 height 18
click at [43, 108] on p "13-1265 - [STREET_ADDRESS]" at bounding box center [31, 108] width 42 height 4
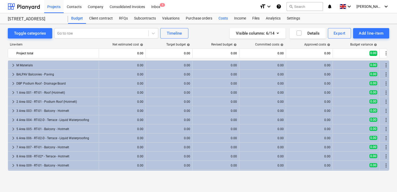
click at [226, 19] on div "Costs" at bounding box center [223, 18] width 16 height 10
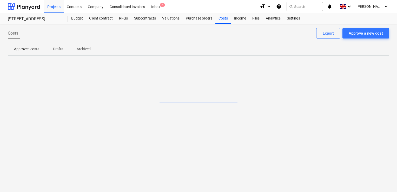
click at [85, 45] on span "Archived" at bounding box center [83, 49] width 26 height 9
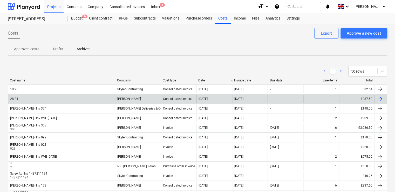
click at [382, 99] on div at bounding box center [380, 99] width 6 height 6
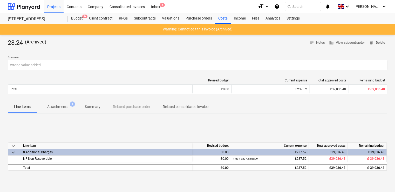
click at [374, 42] on span "delete Delete" at bounding box center [377, 43] width 16 height 6
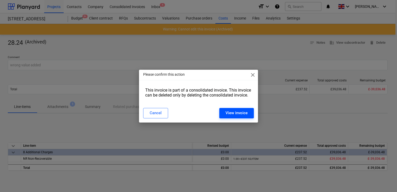
click at [237, 113] on div "View invoice" at bounding box center [236, 112] width 22 height 7
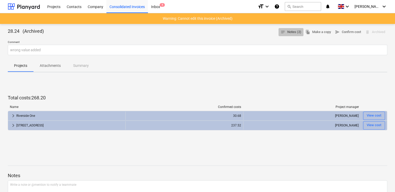
click at [294, 32] on span "notes Notes (2)" at bounding box center [291, 32] width 21 height 6
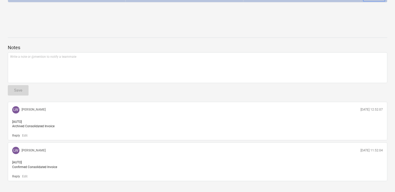
scroll to position [137, 0]
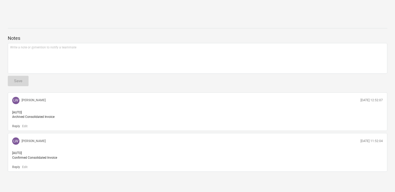
click at [294, 33] on div at bounding box center [198, 33] width 380 height 4
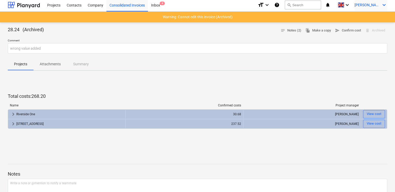
scroll to position [0, 0]
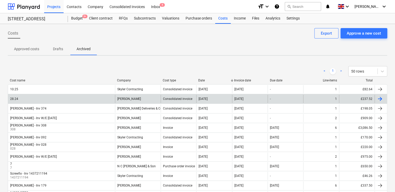
click at [76, 96] on div "28.24" at bounding box center [61, 99] width 107 height 8
click at [375, 98] on div at bounding box center [381, 99] width 12 height 8
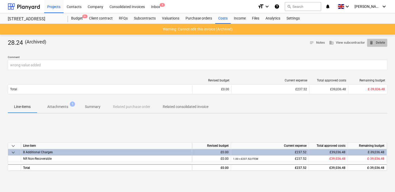
click at [377, 40] on span "delete Delete" at bounding box center [377, 43] width 16 height 6
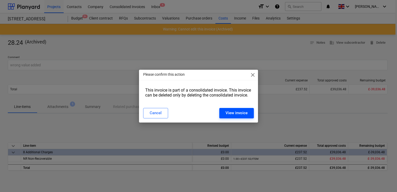
click at [240, 112] on div "View invoice" at bounding box center [236, 112] width 22 height 7
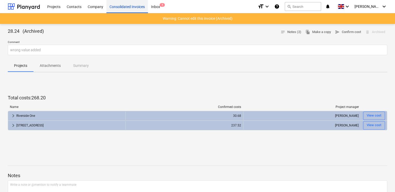
click at [122, 7] on div "Consolidated Invoices" at bounding box center [127, 6] width 42 height 13
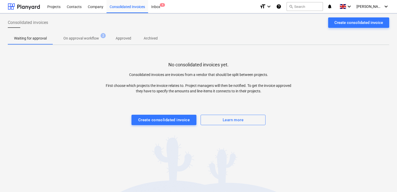
click at [149, 38] on p "Archived" at bounding box center [151, 38] width 14 height 5
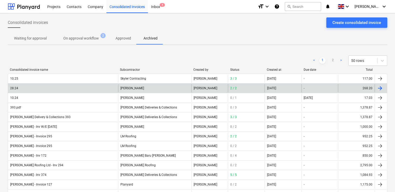
click at [380, 88] on div at bounding box center [380, 88] width 6 height 6
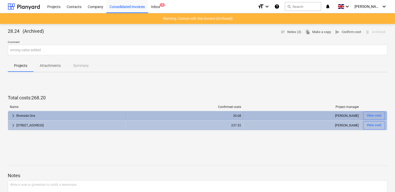
click at [316, 115] on div "[PERSON_NAME]" at bounding box center [302, 115] width 113 height 8
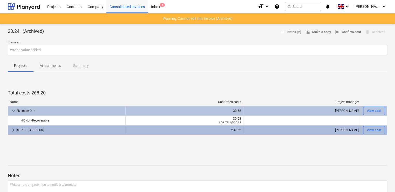
click at [316, 127] on div "[PERSON_NAME]" at bounding box center [302, 130] width 113 height 8
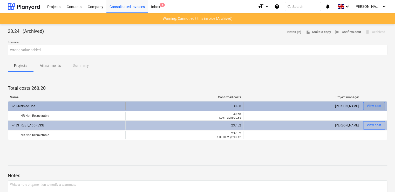
click at [374, 102] on button "View cost" at bounding box center [374, 106] width 22 height 8
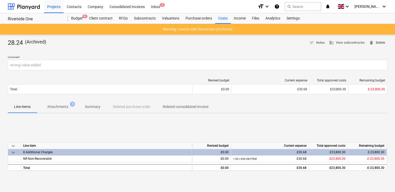
click at [380, 43] on span "delete Delete" at bounding box center [377, 43] width 16 height 6
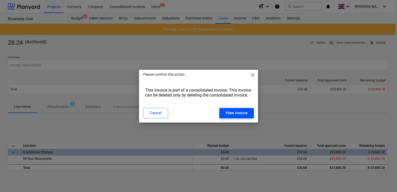
click at [242, 110] on div "View invoice" at bounding box center [236, 112] width 22 height 7
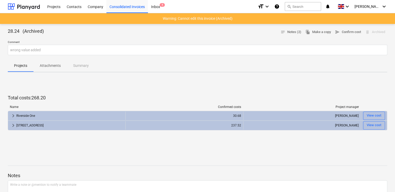
click at [314, 82] on div "Total costs : 268.20 Name Confirmed costs Project manager keyboard_arrow_right …" at bounding box center [198, 115] width 380 height 78
click at [137, 6] on div "Consolidated Invoices" at bounding box center [127, 6] width 42 height 13
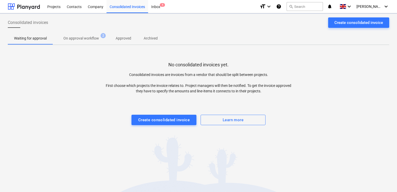
click at [146, 36] on p "Archived" at bounding box center [151, 38] width 14 height 5
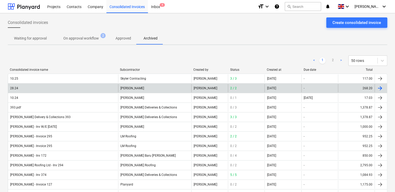
click at [259, 88] on div "2 / 2" at bounding box center [246, 88] width 37 height 8
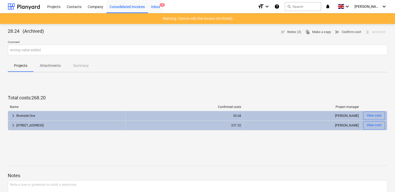
click at [155, 3] on div "Inbox 4" at bounding box center [155, 6] width 15 height 13
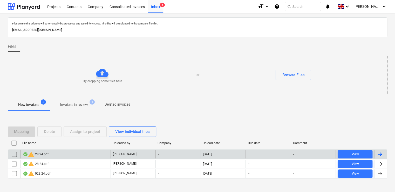
click at [47, 152] on div "warning 28.24.pdf" at bounding box center [36, 154] width 26 height 6
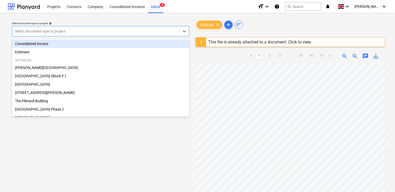
click at [129, 30] on div at bounding box center [96, 31] width 162 height 5
click at [50, 42] on div "Consolidated invoice" at bounding box center [100, 43] width 177 height 8
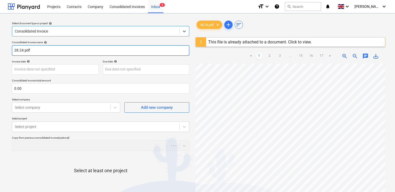
click at [42, 50] on input "28.24.pdf" at bounding box center [100, 50] width 177 height 10
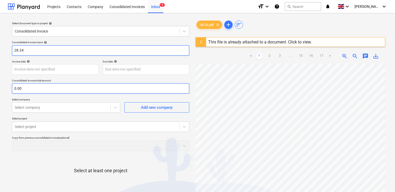
type input "28.24"
click at [37, 90] on input "text" at bounding box center [100, 88] width 177 height 10
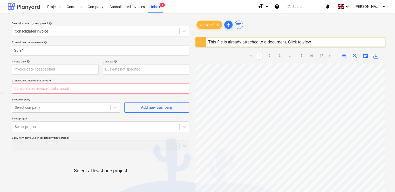
type input "0.00"
click at [36, 86] on input "text" at bounding box center [100, 88] width 177 height 10
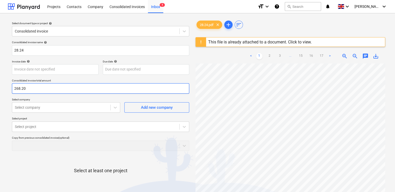
type input "268.20"
click at [39, 96] on div "Consolidated invoice name help 28.24 Invoice date help Press the down arrow key…" at bounding box center [101, 128] width 182 height 181
click at [60, 109] on div "Select company" at bounding box center [61, 107] width 98 height 7
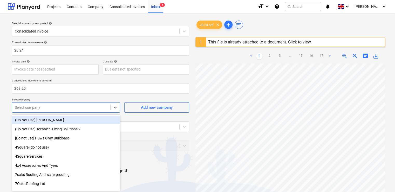
scroll to position [4, 0]
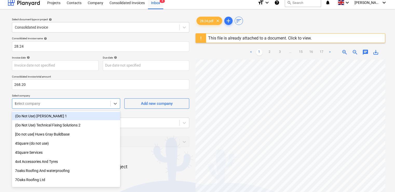
type input "tom"
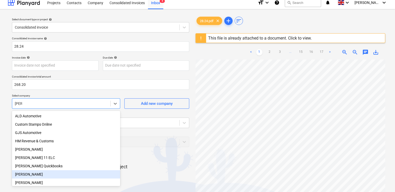
click at [32, 176] on div "[PERSON_NAME]" at bounding box center [66, 174] width 108 height 8
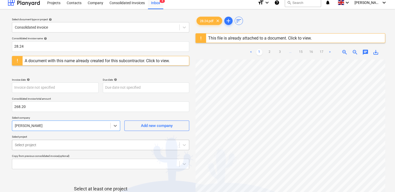
click at [43, 145] on body "Projects Contacts Company Consolidated Invoices Inbox 4 format_size keyboard_ar…" at bounding box center [197, 92] width 395 height 192
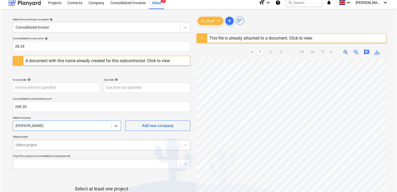
scroll to position [45, 0]
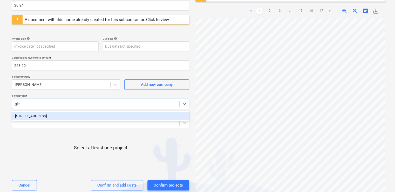
type input "[PERSON_NAME]"
click at [30, 114] on div "[STREET_ADDRESS]" at bounding box center [100, 116] width 177 height 8
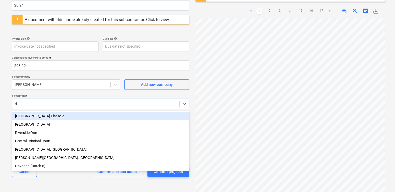
type input "riv"
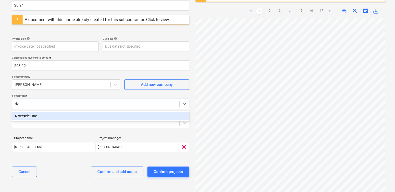
click at [30, 114] on div "Riverside One" at bounding box center [100, 116] width 177 height 8
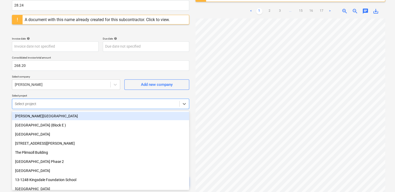
click at [61, 96] on p "Select project" at bounding box center [100, 96] width 177 height 4
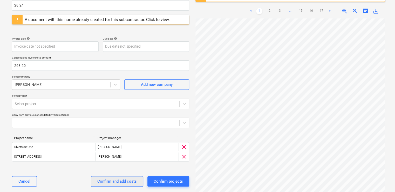
click at [115, 182] on div "Confirm and add costs" at bounding box center [116, 181] width 39 height 7
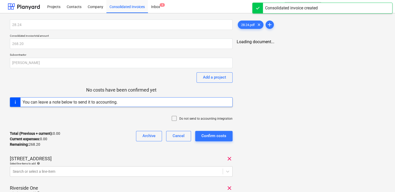
click at [175, 115] on div at bounding box center [175, 118] width 8 height 7
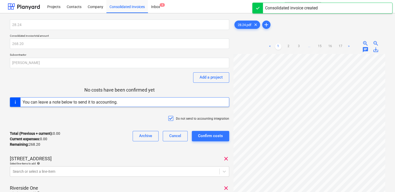
click at [118, 141] on div "Total (Previous + current) : 0.00 Current expenses : 0.00 Remaining : 268.20 Ar…" at bounding box center [119, 138] width 219 height 25
click at [98, 169] on body "Projects Contacts Company Consolidated Invoices Inbox 3 format_size keyboard_ar…" at bounding box center [197, 96] width 395 height 192
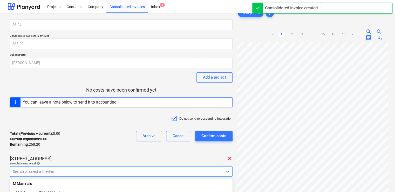
scroll to position [68, 0]
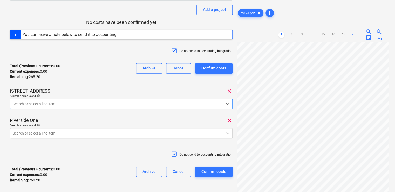
click at [49, 103] on div at bounding box center [116, 103] width 207 height 5
type input "222.04"
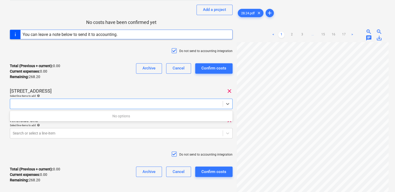
click at [68, 82] on div "Total (Previous + current) : 0.00 Current expenses : 0.00 Remaining : 268.20 Ar…" at bounding box center [121, 71] width 223 height 25
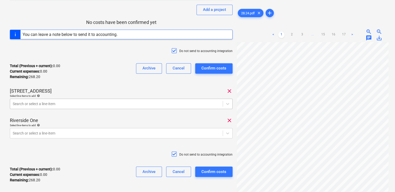
click at [46, 101] on div at bounding box center [116, 103] width 207 height 5
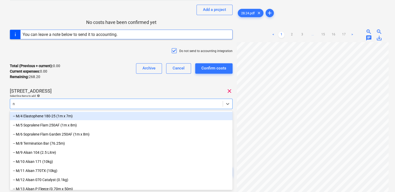
type input "nr"
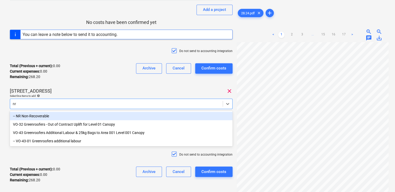
click at [41, 116] on div "-- NR Non-Recoverable" at bounding box center [121, 116] width 223 height 8
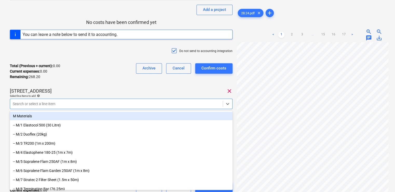
click at [89, 81] on div "Total (Previous + current) : 0.00 Current expenses : 0.00 Remaining : 268.20 Ar…" at bounding box center [121, 71] width 223 height 25
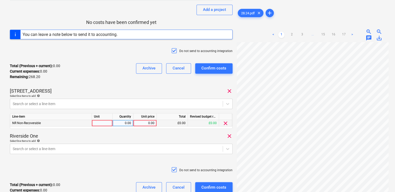
click at [100, 122] on div at bounding box center [102, 123] width 21 height 6
type input "item"
type input "222.04"
click at [135, 82] on div "Total (Previous + current) : 0.00 Current expenses : 0.00 Remaining : 268.20 Ar…" at bounding box center [121, 71] width 223 height 25
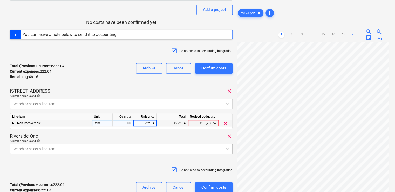
click at [86, 124] on body "Projects Contacts Company Consolidated Invoices Inbox 3 format_size keyboard_ar…" at bounding box center [197, 28] width 395 height 192
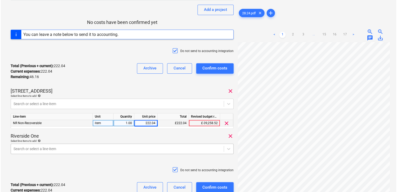
scroll to position [112, 0]
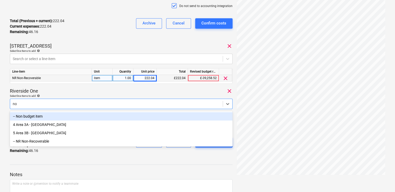
type input "non"
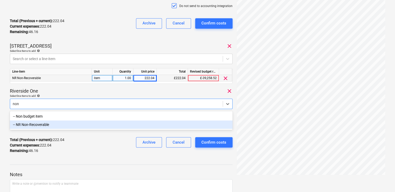
click at [64, 125] on div "-- NR Non-Recoverable" at bounding box center [121, 124] width 223 height 8
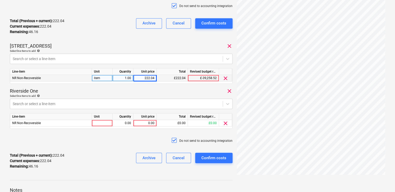
click at [70, 90] on div "Riverside One clear" at bounding box center [121, 91] width 223 height 6
click at [97, 122] on div at bounding box center [102, 123] width 21 height 6
type input "item"
type input "30.68"
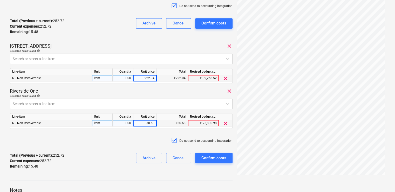
click at [126, 143] on div "Do not send to accounting integration" at bounding box center [121, 141] width 223 height 16
click at [209, 158] on div "Confirm costs" at bounding box center [214, 157] width 25 height 7
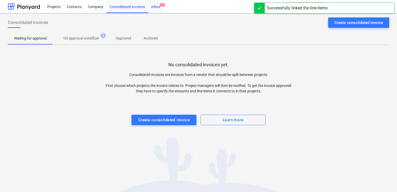
click at [158, 3] on div "Inbox 3" at bounding box center [155, 6] width 15 height 13
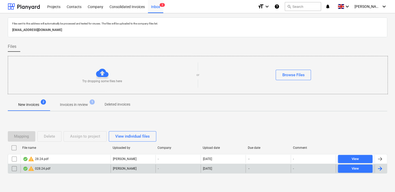
click at [14, 167] on input "checkbox" at bounding box center [14, 168] width 8 height 8
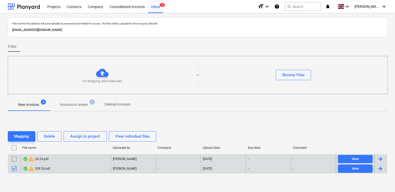
click at [14, 160] on input "checkbox" at bounding box center [14, 159] width 8 height 8
click at [49, 139] on div "Delete" at bounding box center [49, 136] width 11 height 7
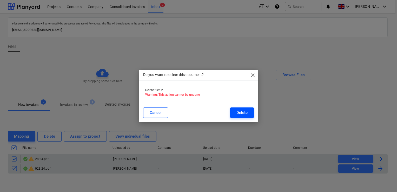
click at [234, 113] on button "Delete" at bounding box center [242, 112] width 24 height 10
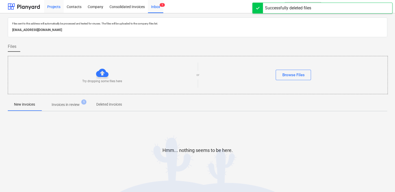
click at [56, 6] on div "Projects" at bounding box center [53, 6] width 19 height 13
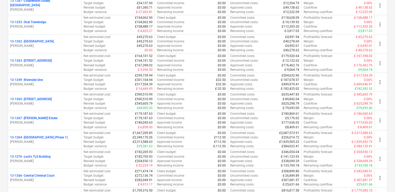
scroll to position [438, 0]
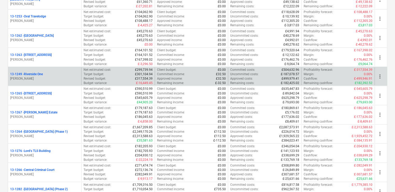
click at [67, 76] on p "[PERSON_NAME]" at bounding box center [44, 78] width 69 height 4
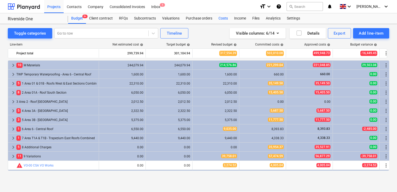
click at [221, 15] on div "Costs" at bounding box center [223, 18] width 16 height 10
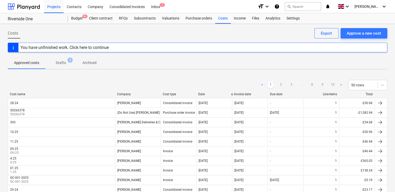
click at [135, 48] on div "You have unfinished work. Click here to continue" at bounding box center [198, 48] width 380 height 10
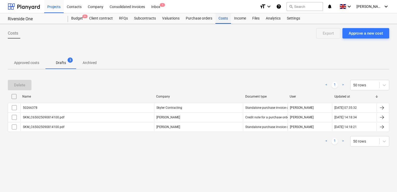
click at [225, 20] on div "Costs" at bounding box center [223, 18] width 16 height 10
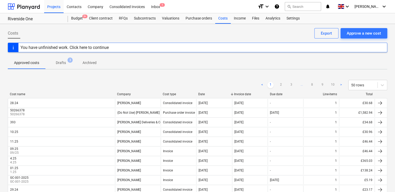
click at [142, 91] on div "< 1 2 3 ... 8 9 10 > 50 rows" at bounding box center [198, 85] width 380 height 15
click at [143, 94] on div "Company" at bounding box center [138, 94] width 42 height 4
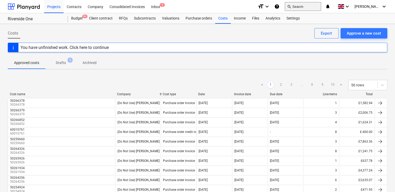
click at [308, 9] on button "search Search" at bounding box center [303, 6] width 36 height 9
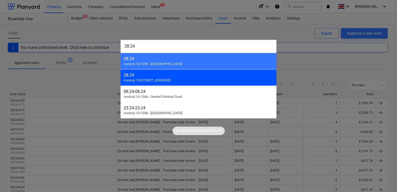
type input "28.24"
click at [179, 75] on div "28.24" at bounding box center [199, 74] width 150 height 5
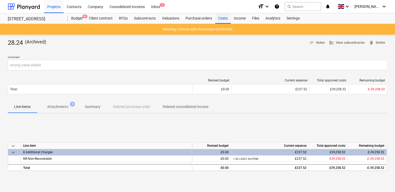
click at [224, 17] on div "Costs" at bounding box center [223, 18] width 16 height 10
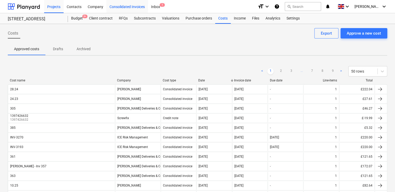
click at [116, 7] on div "Consolidated Invoices" at bounding box center [127, 6] width 42 height 13
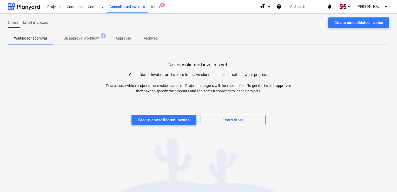
click at [145, 36] on p "Archived" at bounding box center [151, 38] width 14 height 5
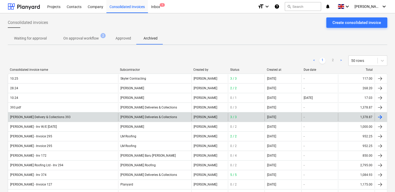
click at [378, 116] on div at bounding box center [380, 117] width 6 height 6
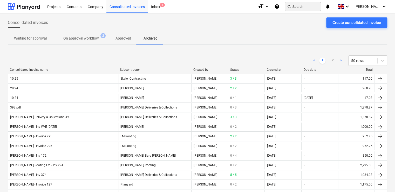
click at [304, 5] on button "search Search" at bounding box center [303, 6] width 36 height 9
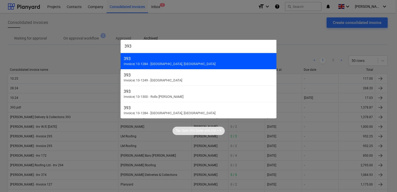
type input "393"
click at [145, 55] on div "393 Invoice | 13-1284 - Eddington, Cambridge" at bounding box center [198, 61] width 156 height 16
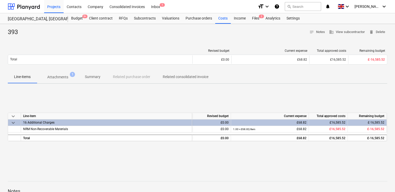
click at [95, 120] on div "16 Additional Charges" at bounding box center [106, 122] width 167 height 6
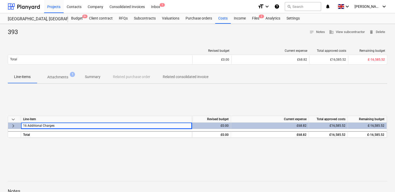
click at [79, 83] on div "Line-items Attachments 1 Summary Related purchase order Related consolidated in…" at bounding box center [198, 77] width 380 height 13
click at [62, 76] on p "Attachments" at bounding box center [57, 76] width 21 height 5
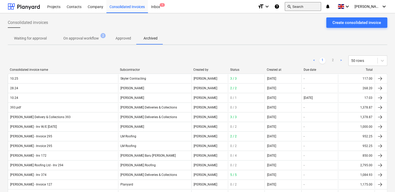
click at [309, 7] on button "search Search" at bounding box center [303, 6] width 36 height 9
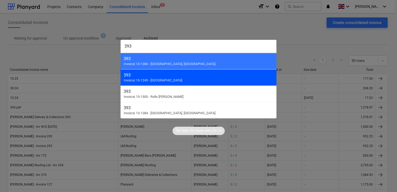
type input "393"
click at [153, 77] on div "393 Invoice | 13-1249 - Riverside One" at bounding box center [198, 77] width 156 height 16
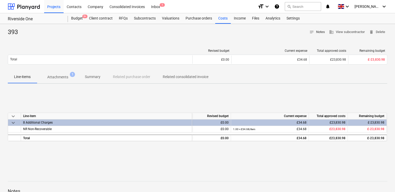
click at [308, 32] on button "notes Notes" at bounding box center [317, 32] width 20 height 8
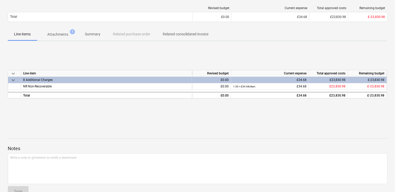
scroll to position [55, 0]
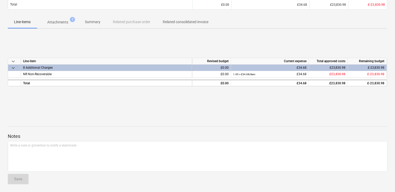
click at [232, 109] on div "keyboard_arrow_down Line-item Revised budget Current expense Total approved cos…" at bounding box center [198, 72] width 380 height 78
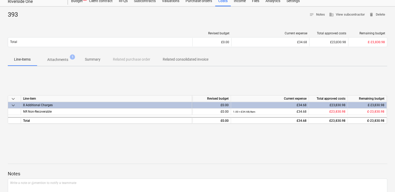
scroll to position [0, 0]
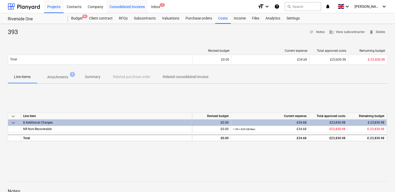
click at [122, 7] on div "Consolidated Invoices" at bounding box center [127, 6] width 42 height 13
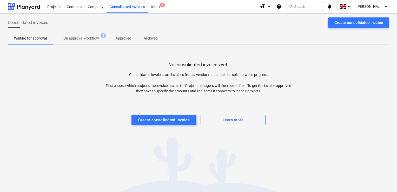
click at [147, 36] on p "Archived" at bounding box center [151, 38] width 14 height 5
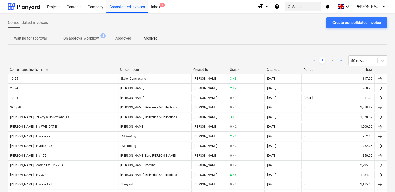
click at [311, 6] on button "search Search" at bounding box center [303, 6] width 36 height 9
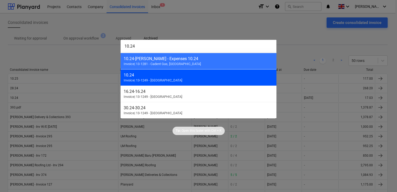
type input "10.24"
click at [187, 78] on div "10.24 Invoice | 13-1249 - Riverside One" at bounding box center [198, 77] width 156 height 16
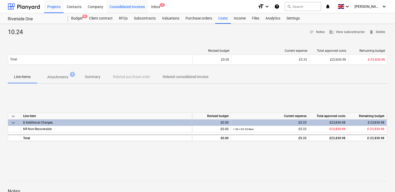
click at [136, 8] on div "Consolidated Invoices" at bounding box center [127, 6] width 42 height 13
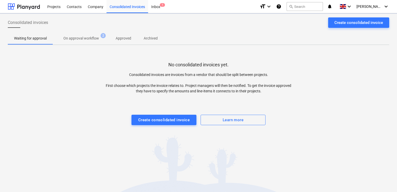
click at [154, 40] on p "Archived" at bounding box center [151, 38] width 14 height 5
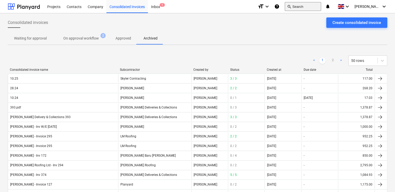
click at [309, 2] on button "search Search" at bounding box center [303, 6] width 36 height 9
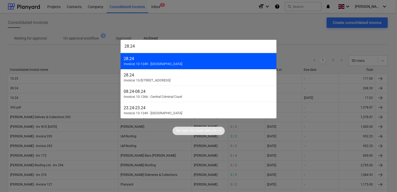
type input "28.24"
click at [157, 61] on div "28.24 Invoice | 13-1249 - Riverside One" at bounding box center [198, 61] width 156 height 16
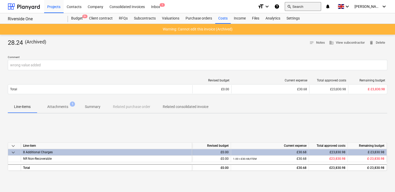
click at [306, 4] on button "search Search" at bounding box center [303, 6] width 36 height 9
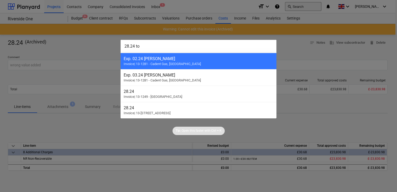
type input "28.24 tom"
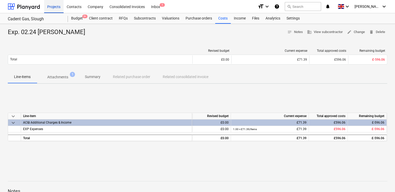
click at [47, 8] on div "Projects" at bounding box center [53, 6] width 19 height 13
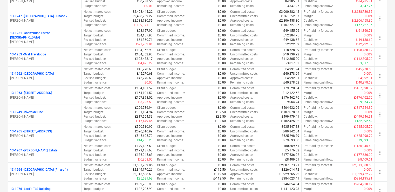
scroll to position [403, 0]
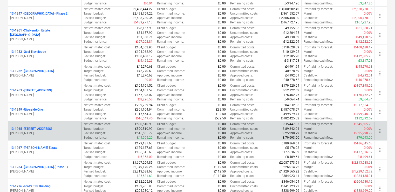
click at [68, 126] on div "13-1265 - [STREET_ADDRESS]" at bounding box center [44, 128] width 69 height 4
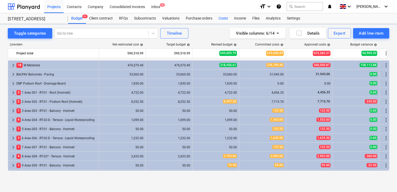
click at [217, 17] on div "Costs" at bounding box center [223, 18] width 16 height 10
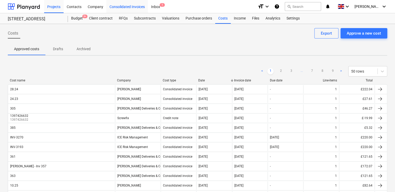
click at [138, 5] on div "Consolidated Invoices" at bounding box center [127, 6] width 42 height 13
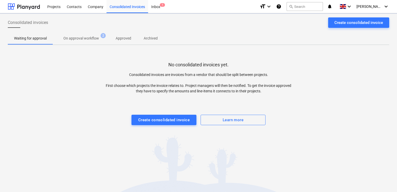
click at [156, 38] on p "Archived" at bounding box center [151, 38] width 14 height 5
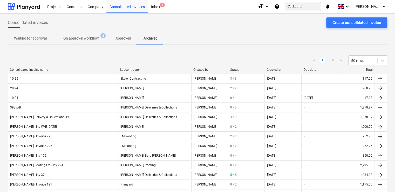
click at [309, 5] on button "search Search" at bounding box center [303, 6] width 36 height 9
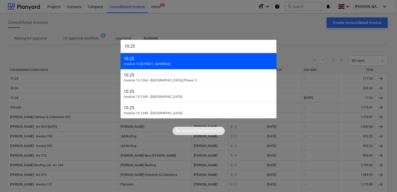
type input "10.25"
click at [170, 63] on span "Invoice | 13-1265 - 49 - 53 Glengall Road" at bounding box center [147, 64] width 47 height 4
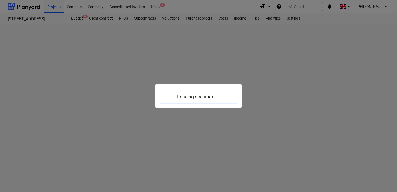
click at [182, 63] on div at bounding box center [198, 96] width 397 height 192
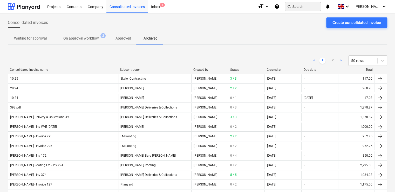
click at [310, 6] on button "search Search" at bounding box center [303, 6] width 36 height 9
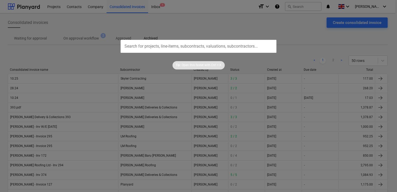
click at [102, 38] on div at bounding box center [198, 96] width 397 height 192
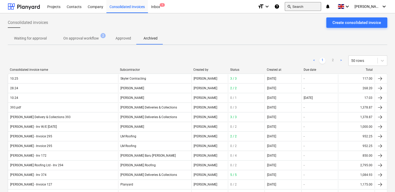
click at [307, 6] on button "search Search" at bounding box center [303, 6] width 36 height 9
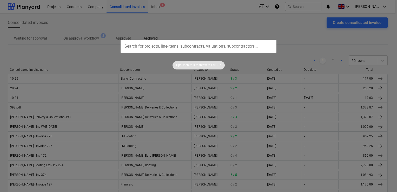
click at [381, 75] on div at bounding box center [198, 96] width 397 height 192
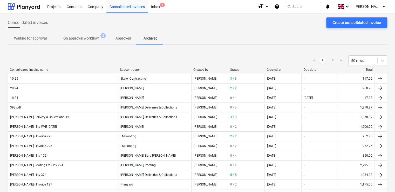
click at [381, 75] on div at bounding box center [380, 78] width 6 height 6
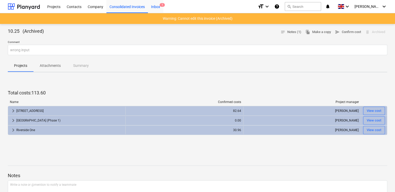
drag, startPoint x: 53, startPoint y: 7, endPoint x: 159, endPoint y: 11, distance: 105.8
click at [53, 7] on div "Projects" at bounding box center [53, 6] width 19 height 13
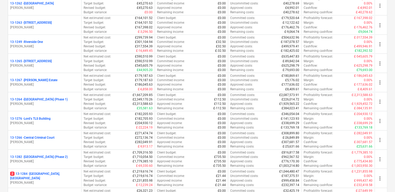
scroll to position [467, 0]
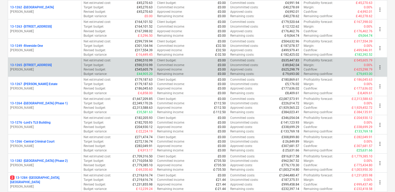
click at [78, 71] on div "13-1265 - [STREET_ADDRESS][PERSON_NAME]" at bounding box center [44, 67] width 73 height 18
click at [57, 60] on div "13-1265 - [STREET_ADDRESS][PERSON_NAME]" at bounding box center [44, 67] width 73 height 18
click at [27, 69] on p "[PERSON_NAME]" at bounding box center [44, 69] width 69 height 4
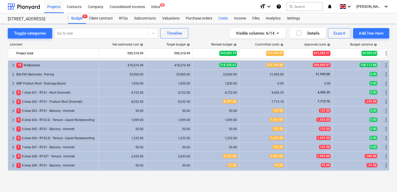
click at [223, 17] on div "Costs" at bounding box center [223, 18] width 16 height 10
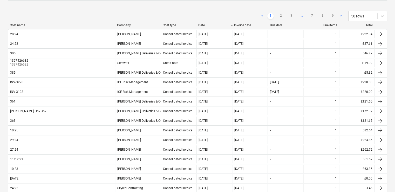
scroll to position [57, 0]
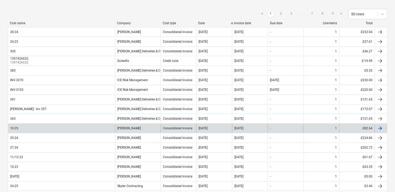
click at [145, 128] on div "[PERSON_NAME]" at bounding box center [138, 128] width 46 height 8
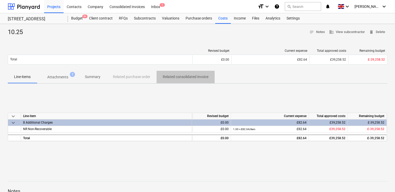
click at [182, 77] on p "Related consolidated invoice" at bounding box center [186, 76] width 46 height 5
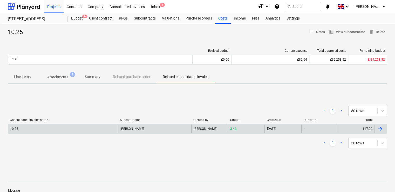
click at [104, 127] on div "10.25" at bounding box center [63, 128] width 110 height 8
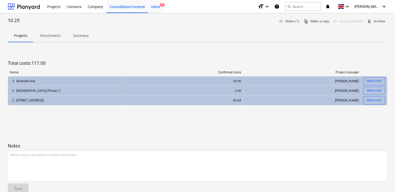
click at [158, 7] on div "Inbox 1" at bounding box center [155, 6] width 15 height 13
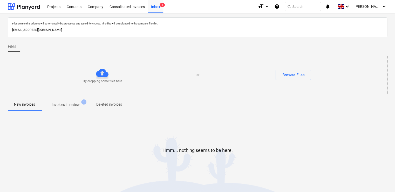
click at [64, 103] on p "Invoices in review" at bounding box center [66, 104] width 28 height 5
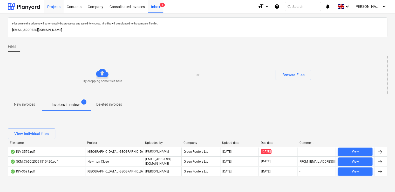
click at [52, 5] on div "Projects" at bounding box center [53, 6] width 19 height 13
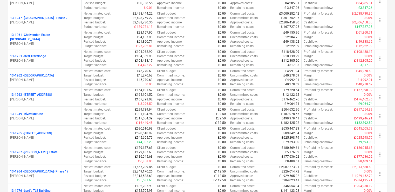
scroll to position [409, 0]
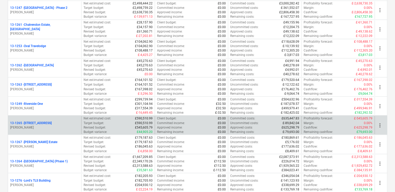
click at [65, 120] on div "13-1265 - [STREET_ADDRESS]" at bounding box center [44, 122] width 69 height 4
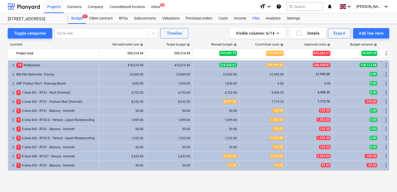
click at [252, 18] on div "Files" at bounding box center [256, 18] width 14 height 10
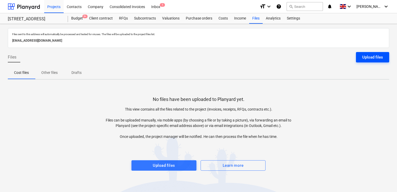
click at [363, 57] on div "Upload files" at bounding box center [372, 57] width 21 height 7
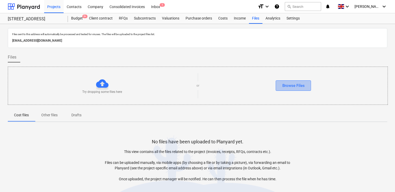
click at [300, 83] on div "Browse Files" at bounding box center [293, 85] width 22 height 7
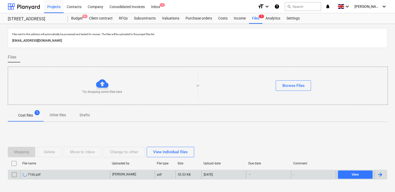
click at [79, 177] on div "7166.pdf" at bounding box center [66, 174] width 90 height 8
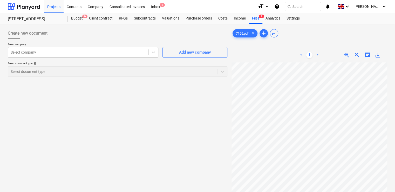
click at [131, 52] on div at bounding box center [78, 52] width 135 height 5
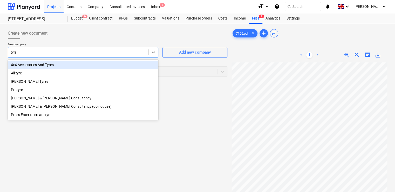
type input "tyrre"
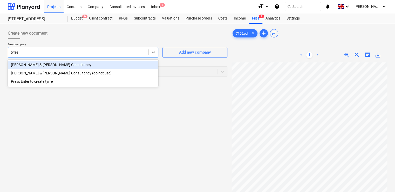
click at [71, 67] on div "[PERSON_NAME] & [PERSON_NAME] Consultancy" at bounding box center [83, 65] width 151 height 8
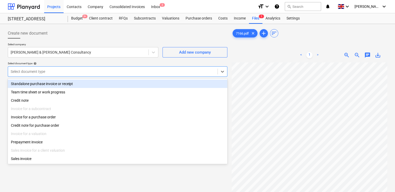
click at [71, 72] on div at bounding box center [113, 71] width 204 height 5
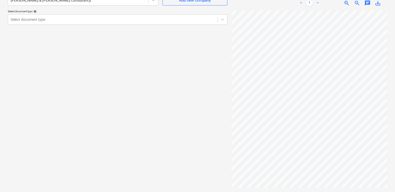
scroll to position [76, 115]
click at [178, 20] on div at bounding box center [113, 19] width 204 height 5
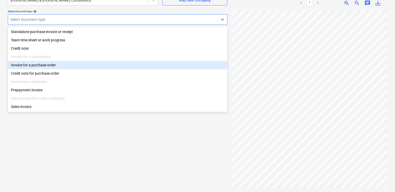
click at [47, 65] on div "Invoice for a purchase order" at bounding box center [118, 65] width 220 height 8
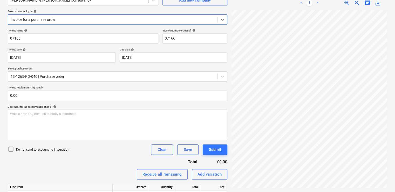
click at [11, 148] on icon at bounding box center [11, 149] width 6 height 6
click at [76, 163] on div "Invoice name help 07166 Invoice number (optional) help 07166 Invoice date help …" at bounding box center [118, 123] width 220 height 189
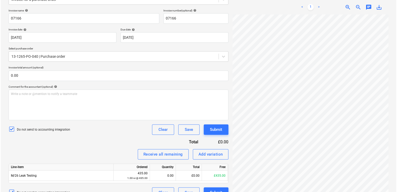
scroll to position [82, 0]
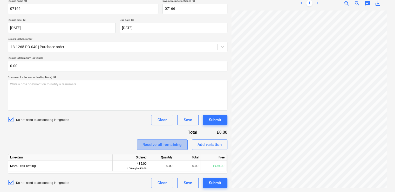
click at [159, 146] on div "Receive all remaining" at bounding box center [162, 144] width 39 height 7
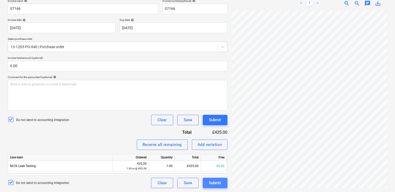
click at [216, 183] on div "Submit" at bounding box center [215, 182] width 12 height 7
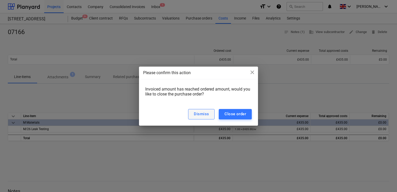
click at [203, 115] on div "Dismiss" at bounding box center [201, 113] width 15 height 7
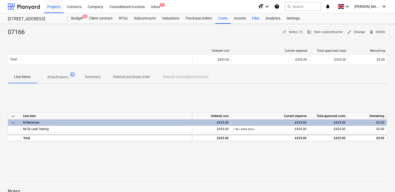
click at [253, 16] on div "Files" at bounding box center [256, 18] width 14 height 10
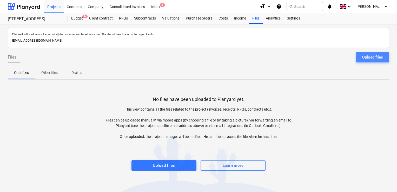
click at [372, 58] on div "Upload files" at bounding box center [372, 57] width 21 height 7
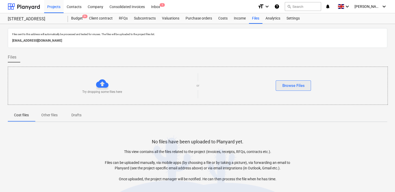
click at [302, 82] on button "Browse Files" at bounding box center [293, 85] width 35 height 10
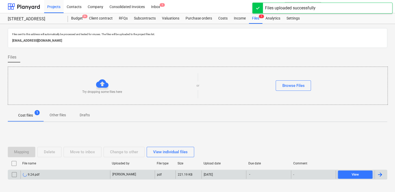
click at [61, 171] on div "9.24.pdf" at bounding box center [66, 174] width 90 height 8
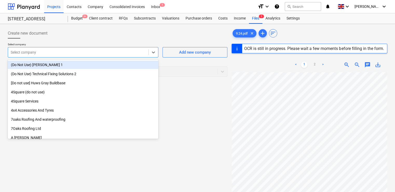
click at [81, 50] on div at bounding box center [78, 52] width 135 height 5
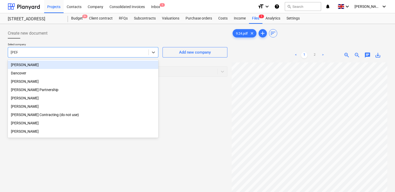
type input "dani"
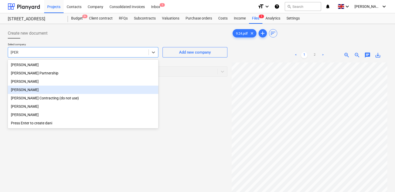
click at [36, 90] on div "[PERSON_NAME]" at bounding box center [83, 89] width 151 height 8
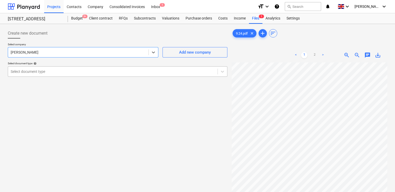
click at [90, 70] on div at bounding box center [113, 71] width 204 height 5
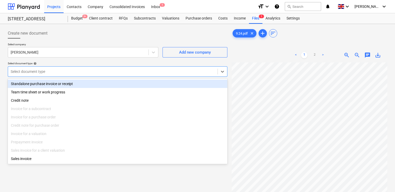
click at [75, 82] on div "Standalone purchase invoice or receipt" at bounding box center [118, 83] width 220 height 8
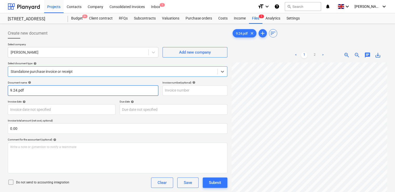
click at [47, 92] on input "9.24.pdf" at bounding box center [83, 90] width 151 height 10
type input "9.24"
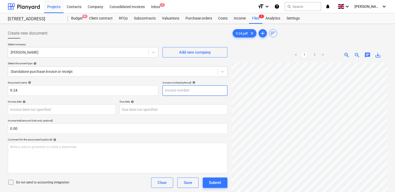
click at [182, 88] on input "text" at bounding box center [195, 90] width 65 height 10
type input "9.24"
click at [118, 135] on div "Document name help 9.24 Invoice number (optional) help 9.24 Invoice date help P…" at bounding box center [118, 149] width 220 height 136
click at [10, 181] on icon at bounding box center [11, 182] width 6 height 6
click at [114, 179] on div "Do not send to accounting integration Clear Save Submit" at bounding box center [118, 182] width 220 height 10
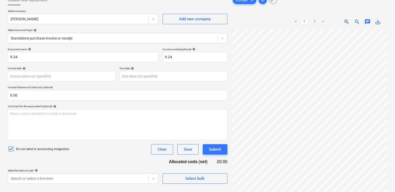
scroll to position [52, 0]
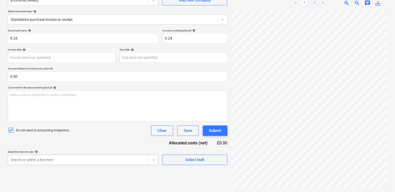
click at [88, 140] on body "Projects Contacts Company Consolidated Invoices Inbox 1 format_size keyboard_ar…" at bounding box center [197, 44] width 395 height 192
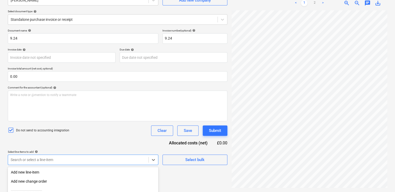
scroll to position [106, 0]
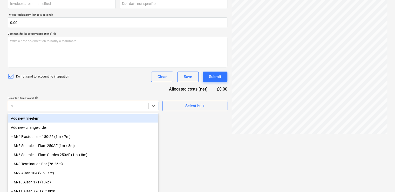
type input "nr"
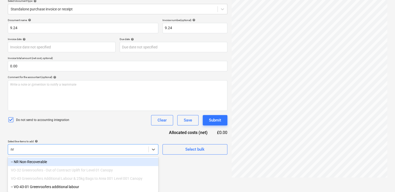
scroll to position [63, 0]
click at [48, 161] on div "-- NR Non-Recoverable" at bounding box center [83, 161] width 151 height 8
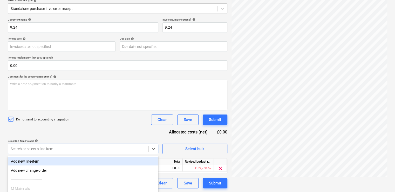
click at [72, 133] on div "Document name help 9.24 Invoice number (optional) help 9.24 Invoice date help P…" at bounding box center [118, 103] width 220 height 170
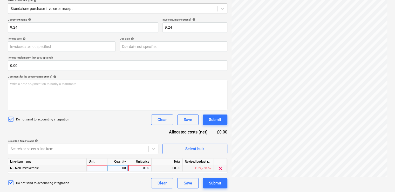
click at [92, 166] on div at bounding box center [97, 168] width 21 height 6
type input "item"
click at [340, 173] on div "9.24.pdf clear add sort < 1 2 > zoom_in zoom_out chat 0 save_alt" at bounding box center [310, 76] width 160 height 227
click at [142, 167] on div "0.00" at bounding box center [139, 168] width 19 height 6
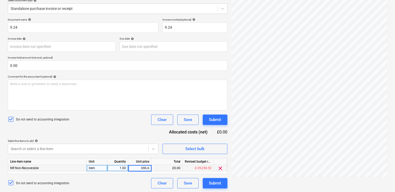
type input "696.69"
click at [119, 128] on div "Document name help 9.24 Invoice number (optional) help 9.24 Invoice date help P…" at bounding box center [118, 103] width 220 height 170
click at [87, 129] on body "Projects Contacts Company Consolidated Invoices Inbox 1 format_size keyboard_ar…" at bounding box center [197, 33] width 395 height 192
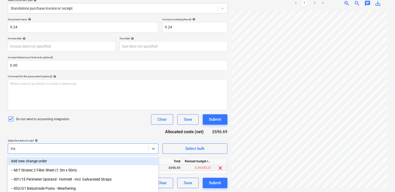
scroll to position [106, 0]
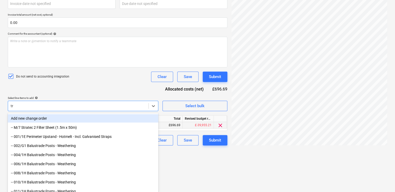
type input "t"
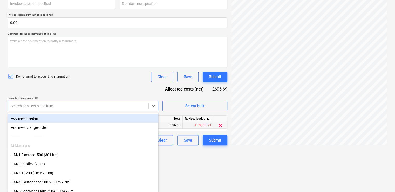
click at [108, 79] on div "Document name help 9.24 Invoice number (optional) help 9.24 Invoice date help P…" at bounding box center [118, 60] width 220 height 170
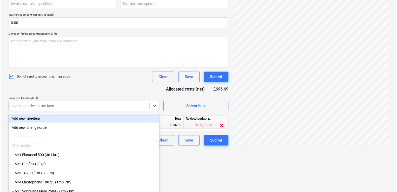
scroll to position [63, 0]
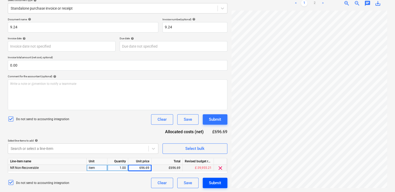
click at [209, 181] on div "Submit" at bounding box center [215, 182] width 12 height 7
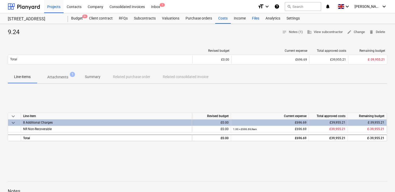
click at [251, 19] on div "Files" at bounding box center [256, 18] width 14 height 10
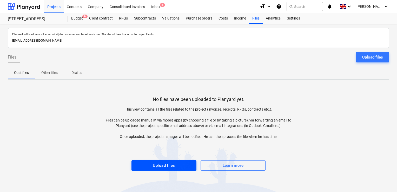
click at [164, 163] on div "Upload files" at bounding box center [164, 165] width 22 height 7
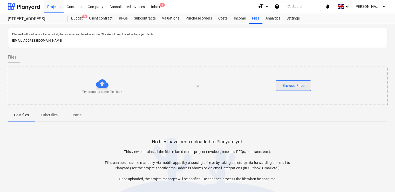
click at [290, 85] on div "Browse Files" at bounding box center [293, 85] width 22 height 7
click at [284, 90] on button "Browse Files" at bounding box center [293, 85] width 35 height 10
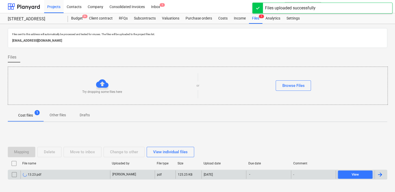
click at [75, 171] on div "13.23.pdf" at bounding box center [66, 174] width 90 height 8
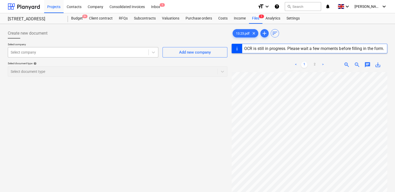
click at [96, 51] on div at bounding box center [78, 52] width 135 height 5
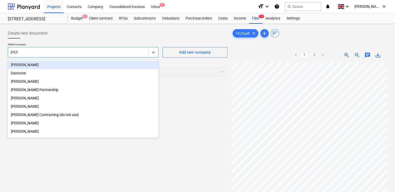
type input "dani"
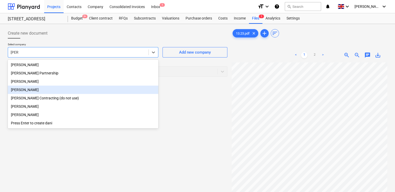
click at [19, 88] on div "[PERSON_NAME]" at bounding box center [83, 89] width 151 height 8
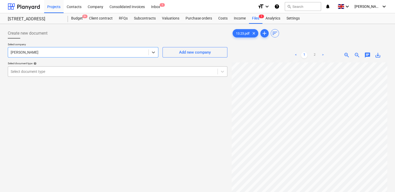
click at [43, 74] on div "Select document type" at bounding box center [113, 71] width 210 height 7
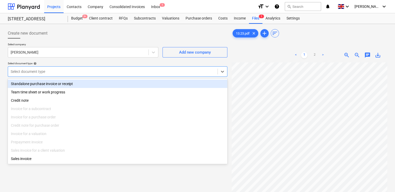
click at [41, 82] on div "Standalone purchase invoice or receipt" at bounding box center [118, 83] width 220 height 8
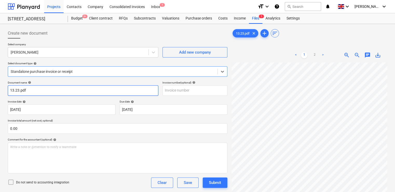
click at [31, 92] on input "13.23.pdf" at bounding box center [83, 90] width 151 height 10
type input "13.23"
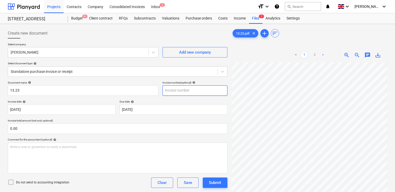
click at [167, 91] on input "text" at bounding box center [195, 90] width 65 height 10
type input "13.23"
click at [105, 136] on div "Document name help 13.23 Invoice number (optional) help 13.23 Invoice date help…" at bounding box center [118, 149] width 220 height 136
click at [10, 182] on icon at bounding box center [11, 182] width 6 height 6
click at [102, 188] on div "Document name help 13.23 Invoice number (optional) help 13.23 Invoice date help…" at bounding box center [118, 149] width 220 height 136
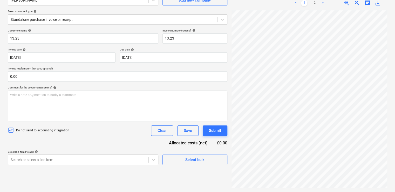
click at [81, 140] on body "Projects Contacts Company Consolidated Invoices Inbox 1 format_size keyboard_ar…" at bounding box center [197, 44] width 395 height 192
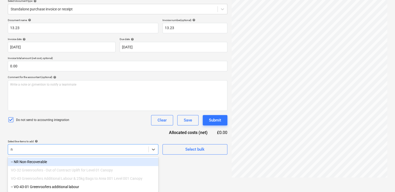
type input "nr"
click at [45, 164] on div "-- NR Non-Recoverable" at bounding box center [83, 161] width 151 height 8
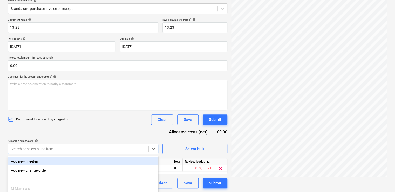
click at [84, 130] on div "Document name help 13.23 Invoice number (optional) help 13.23 Invoice date help…" at bounding box center [118, 103] width 220 height 170
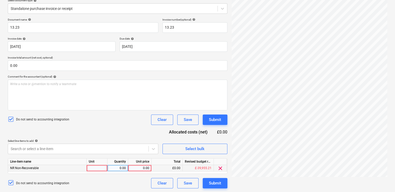
click at [93, 169] on div at bounding box center [97, 168] width 21 height 6
type input "item"
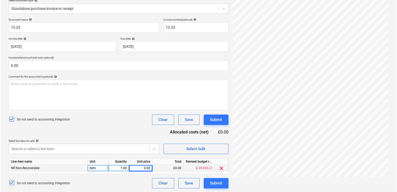
scroll to position [0, 103]
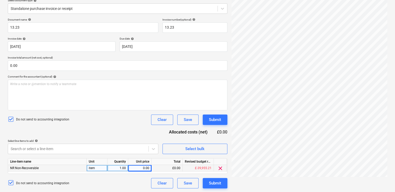
click at [143, 166] on div "0.00" at bounding box center [139, 168] width 19 height 6
type input "168.00"
click at [143, 166] on input "168.00" at bounding box center [139, 168] width 23 height 6
click at [127, 132] on div "Document name help 13.23 Invoice number (optional) help 13.23 Invoice date help…" at bounding box center [118, 103] width 220 height 170
click at [212, 180] on div "Submit" at bounding box center [215, 182] width 12 height 7
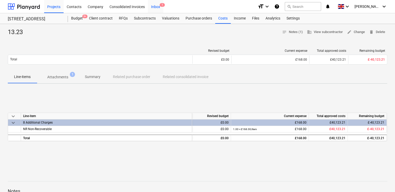
click at [157, 5] on div "Inbox 1" at bounding box center [155, 6] width 15 height 13
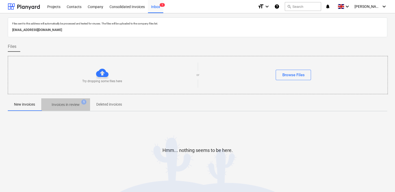
click at [70, 107] on p "Invoices in review" at bounding box center [66, 104] width 28 height 5
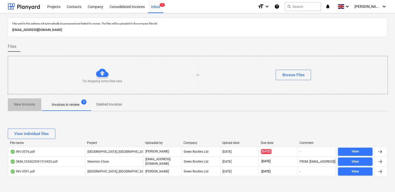
click at [28, 106] on p "New invoices" at bounding box center [24, 104] width 21 height 5
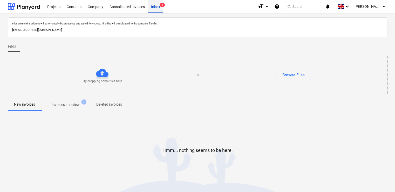
click at [156, 10] on div "Inbox 1" at bounding box center [155, 6] width 15 height 13
click at [49, 7] on div "Projects" at bounding box center [53, 6] width 19 height 13
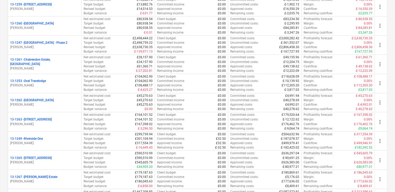
scroll to position [377, 0]
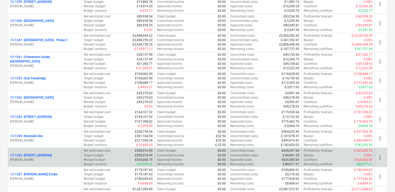
click at [65, 153] on div "13-1265 - [STREET_ADDRESS]" at bounding box center [44, 155] width 69 height 4
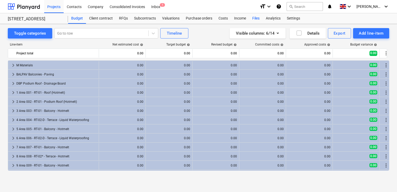
click at [254, 16] on div "Files" at bounding box center [256, 18] width 14 height 10
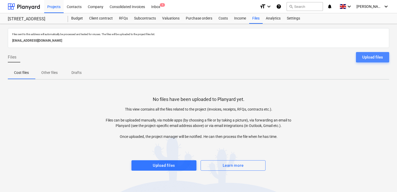
click at [366, 59] on div "Upload files" at bounding box center [372, 57] width 21 height 7
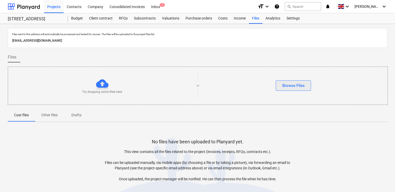
click at [307, 85] on button "Browse Files" at bounding box center [293, 85] width 35 height 10
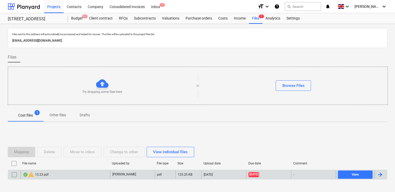
click at [37, 173] on div "warning 13.23.pdf" at bounding box center [36, 174] width 26 height 6
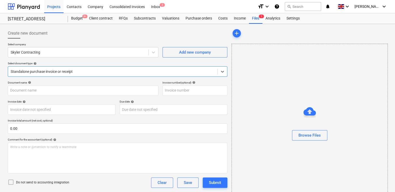
type input "13.23.pdf"
type input "09 May 2023"
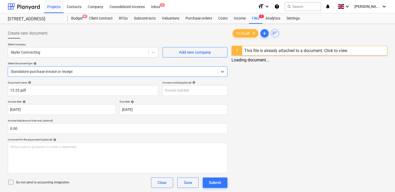
click at [310, 52] on div "This file is already attached to a document. Click to view." at bounding box center [296, 50] width 104 height 5
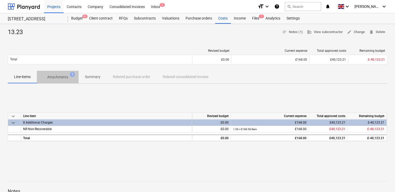
click at [67, 76] on p "Attachments" at bounding box center [57, 76] width 21 height 5
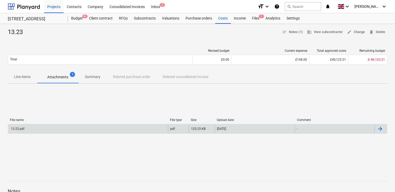
click at [17, 127] on div "13.23.pdf" at bounding box center [17, 129] width 14 height 4
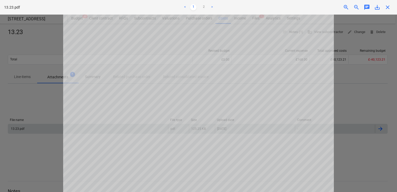
click at [388, 6] on span "close" at bounding box center [387, 7] width 6 height 6
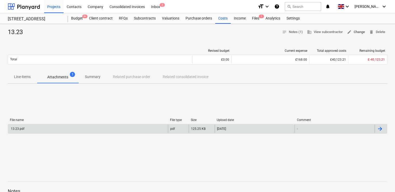
click at [357, 30] on span "edit Change" at bounding box center [356, 32] width 18 height 6
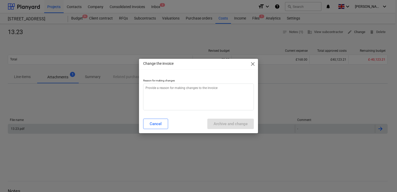
type textarea "x"
click at [195, 96] on textarea at bounding box center [198, 96] width 111 height 27
type textarea "w"
type textarea "x"
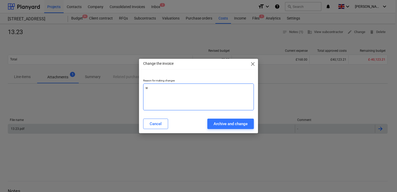
type textarea "wr"
type textarea "x"
type textarea "wro"
type textarea "x"
type textarea "wron"
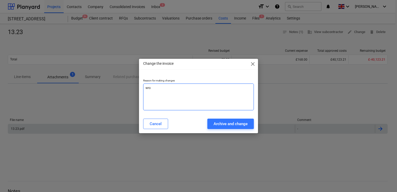
type textarea "x"
type textarea "wrong"
type textarea "x"
type textarea "wrong"
type textarea "x"
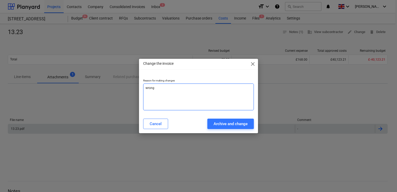
type textarea "wrong v"
type textarea "x"
type textarea "wrong va"
type textarea "x"
type textarea "wrong vau"
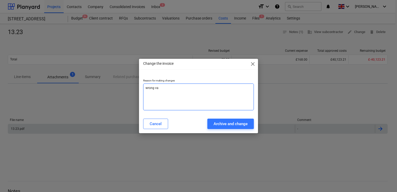
type textarea "x"
type textarea "wrong vaue"
type textarea "x"
type textarea "wrong vaue"
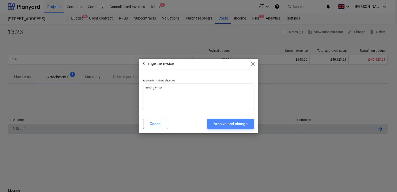
click at [216, 122] on div "Archive and change" at bounding box center [230, 123] width 34 height 7
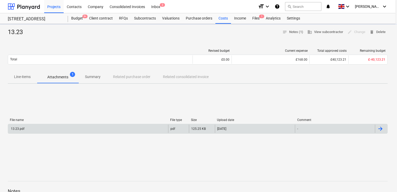
type textarea "x"
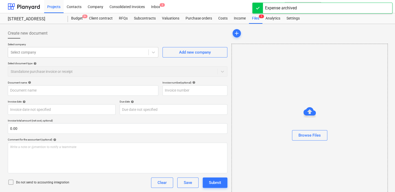
type input "13.23"
type input "09 May 2023"
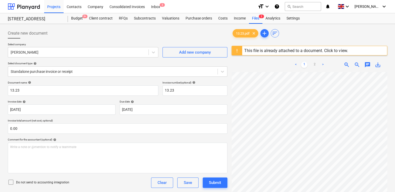
click at [336, 51] on div "This file is already attached to a document. Click to view." at bounding box center [296, 50] width 104 height 5
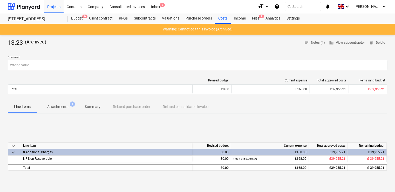
click at [52, 108] on p "Attachments" at bounding box center [57, 106] width 21 height 5
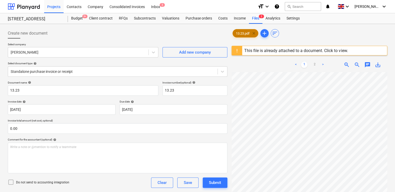
click at [254, 32] on span "clear" at bounding box center [254, 33] width 6 height 6
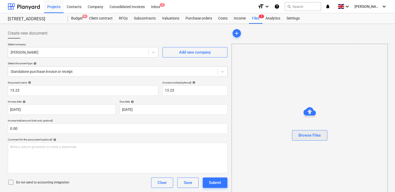
click at [304, 135] on div "Browse Files" at bounding box center [310, 135] width 22 height 7
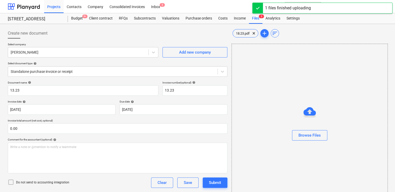
click at [10, 181] on icon at bounding box center [11, 182] width 6 height 6
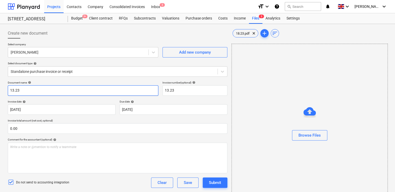
click at [75, 91] on input "13.23" at bounding box center [83, 90] width 151 height 10
type input "1"
paste input "18.23"
type input "18.23"
drag, startPoint x: 177, startPoint y: 92, endPoint x: 148, endPoint y: 87, distance: 28.7
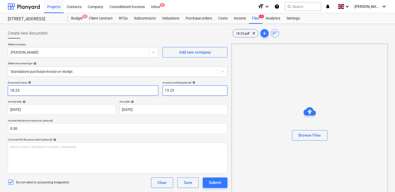
click at [148, 87] on div "Document name help 18.23 Invoice number (optional) help 13.23" at bounding box center [118, 88] width 220 height 15
paste input "8"
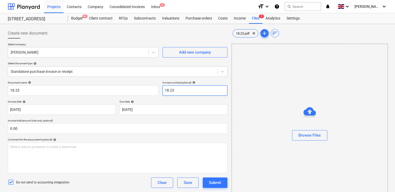
type input "18.23"
click at [137, 99] on div "Document name help 18.23 Invoice number (optional) help 18.23 Invoice date help…" at bounding box center [118, 166] width 220 height 170
click at [247, 31] on span "18.23.pdf" at bounding box center [243, 33] width 20 height 4
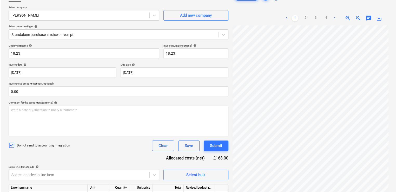
scroll to position [63, 0]
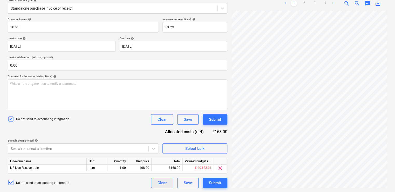
click at [166, 182] on div "Clear" at bounding box center [162, 182] width 9 height 7
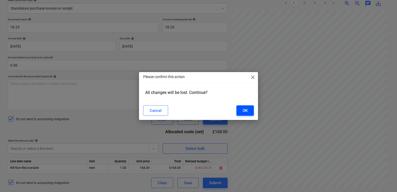
click at [249, 111] on button "OK" at bounding box center [244, 110] width 17 height 10
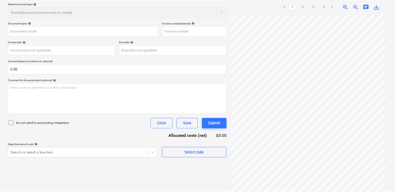
scroll to position [59, 0]
drag, startPoint x: 395, startPoint y: 57, endPoint x: 391, endPoint y: 19, distance: 37.6
click at [391, 19] on div "Create new document Select company Select company Add new company Select docume…" at bounding box center [197, 75] width 395 height 220
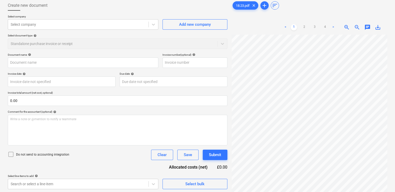
scroll to position [16, 0]
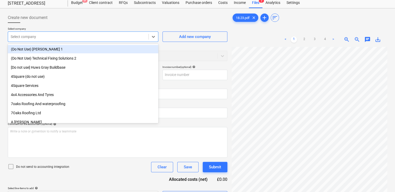
click at [90, 35] on div at bounding box center [78, 36] width 135 height 5
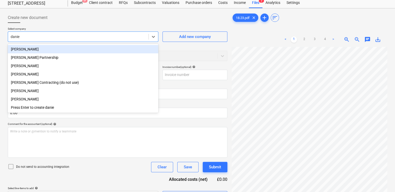
type input "daniel"
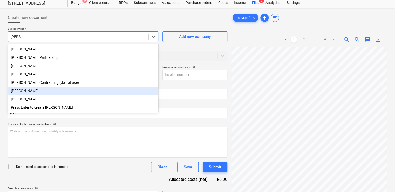
click at [22, 92] on div "[PERSON_NAME]" at bounding box center [83, 90] width 151 height 8
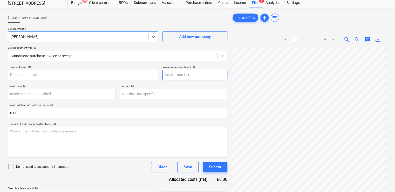
click at [171, 74] on input "text" at bounding box center [195, 75] width 65 height 10
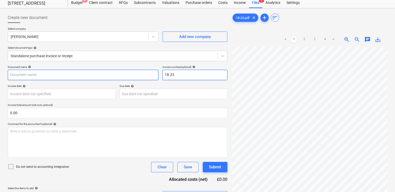
type input "18.23"
click at [56, 74] on input "text" at bounding box center [83, 75] width 151 height 10
type input "18.23"
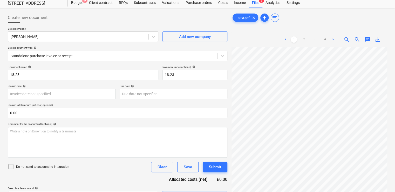
click at [64, 122] on div "Comment for the accountant (optional) help" at bounding box center [118, 123] width 220 height 3
click at [12, 168] on icon at bounding box center [11, 166] width 6 height 6
click at [88, 172] on div "Document name help 18.23 Invoice number (optional) help 18.23 Invoice date help…" at bounding box center [118, 133] width 220 height 136
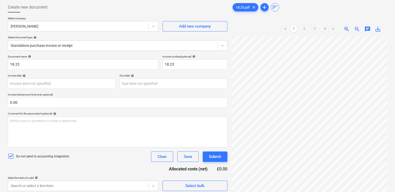
scroll to position [52, 0]
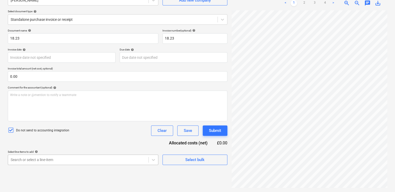
click at [101, 140] on body "Projects Contacts Company Consolidated Invoices Inbox 3 format_size keyboard_ar…" at bounding box center [197, 44] width 395 height 192
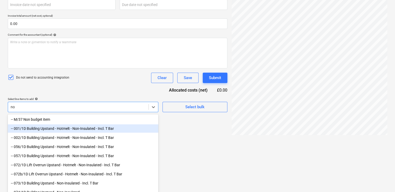
scroll to position [106, 0]
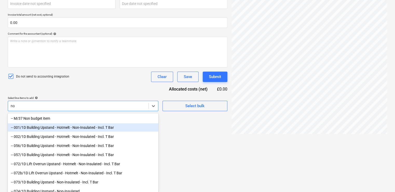
type input "n"
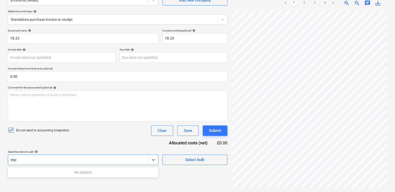
scroll to position [52, 0]
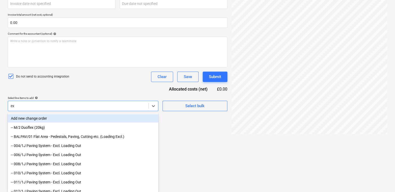
type input "e"
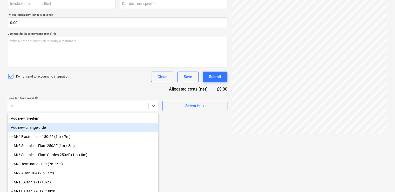
type input "nr"
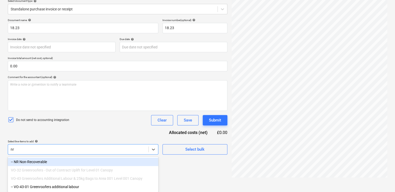
click at [41, 160] on div "-- NR Non-Recoverable" at bounding box center [83, 161] width 151 height 8
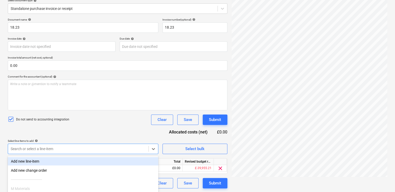
click at [79, 132] on div "Document name help 18.23 Invoice number (optional) help 18.23 Invoice date help…" at bounding box center [118, 103] width 220 height 170
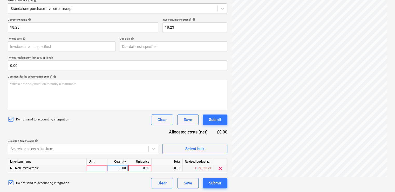
click at [98, 168] on div at bounding box center [97, 168] width 21 height 6
type input "item"
click at [139, 168] on div "0.00" at bounding box center [139, 168] width 19 height 6
click at [148, 167] on div "0.00" at bounding box center [139, 168] width 19 height 6
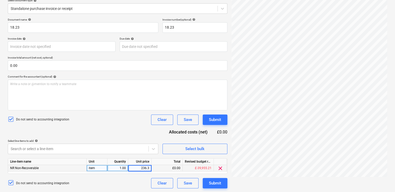
type input "236.35"
click at [212, 183] on div "Submit" at bounding box center [215, 182] width 12 height 7
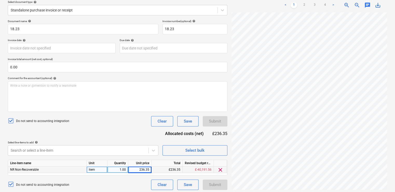
scroll to position [63, 0]
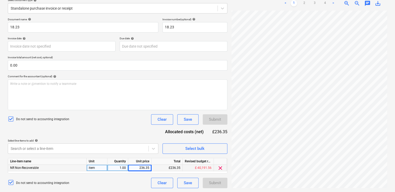
click at [106, 167] on div "item" at bounding box center [97, 167] width 21 height 6
click at [85, 127] on div "Document name help 18.23 Invoice number (optional) help 18.23 Invoice date help…" at bounding box center [118, 103] width 220 height 170
drag, startPoint x: 395, startPoint y: 55, endPoint x: 397, endPoint y: 23, distance: 31.7
click at [395, 18] on html "Projects Contacts Company Consolidated Invoices Inbox 3 format_size keyboard_ar…" at bounding box center [197, 33] width 395 height 192
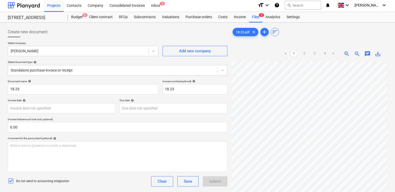
scroll to position [0, 0]
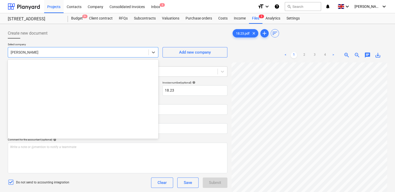
click at [85, 52] on div at bounding box center [78, 52] width 135 height 5
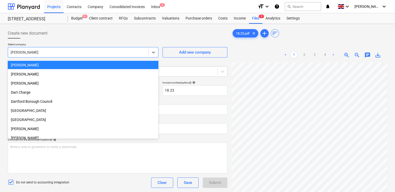
click at [71, 64] on div "[PERSON_NAME]" at bounding box center [83, 65] width 151 height 8
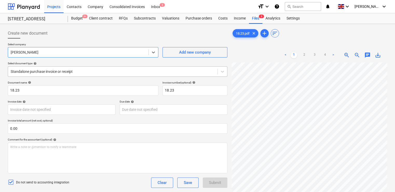
click at [76, 73] on div at bounding box center [113, 71] width 204 height 5
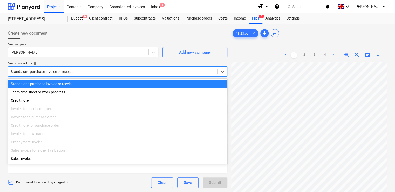
click at [73, 84] on div "Standalone purchase invoice or receipt" at bounding box center [118, 83] width 220 height 8
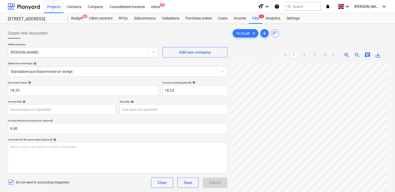
click at [132, 139] on div "Comment for the accountant (optional) help" at bounding box center [118, 139] width 220 height 3
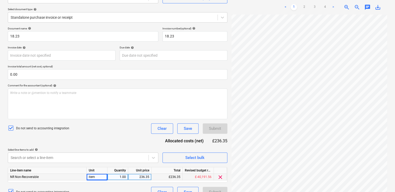
scroll to position [63, 0]
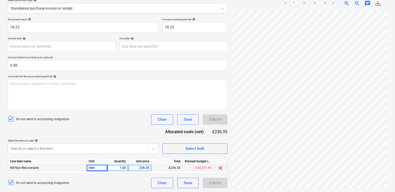
click at [35, 167] on span "NR Non-Recoverable" at bounding box center [24, 168] width 29 height 4
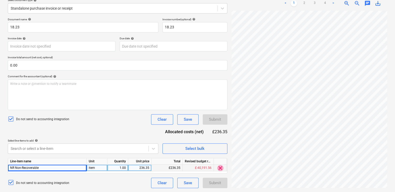
click at [220, 168] on span "clear" at bounding box center [220, 168] width 6 height 6
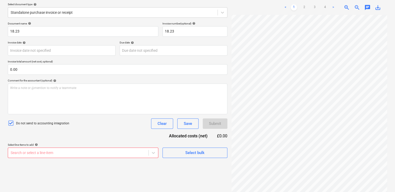
click at [94, 133] on body "Projects Contacts Company Consolidated Invoices Inbox 3 format_size keyboard_ar…" at bounding box center [197, 37] width 395 height 192
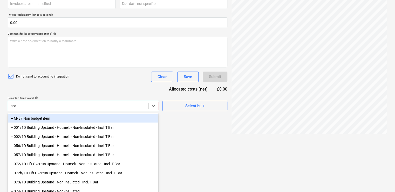
scroll to position [105, 0]
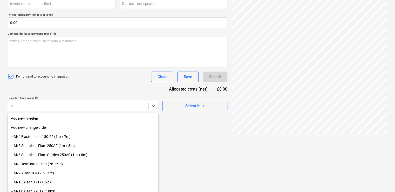
type input "nr"
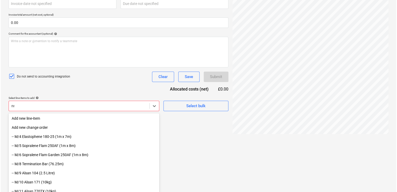
scroll to position [63, 0]
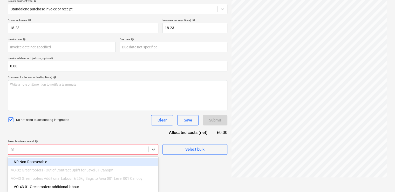
click at [63, 160] on div "-- NR Non-Recoverable" at bounding box center [83, 161] width 151 height 8
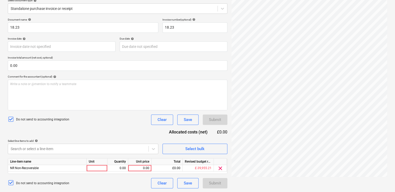
click at [99, 134] on div "Document name help 18.23 Invoice number (optional) help 18.23 Invoice date help…" at bounding box center [118, 103] width 220 height 170
click at [163, 180] on div "Clear" at bounding box center [162, 182] width 9 height 7
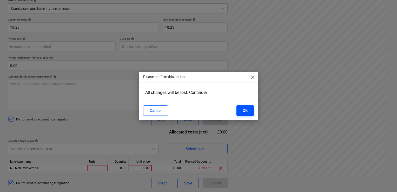
click at [245, 108] on div "OK" at bounding box center [245, 110] width 5 height 7
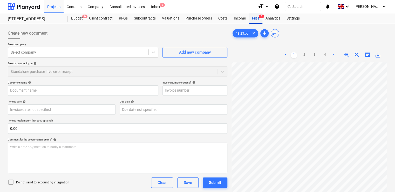
click at [258, 18] on div "Files 3" at bounding box center [256, 18] width 14 height 10
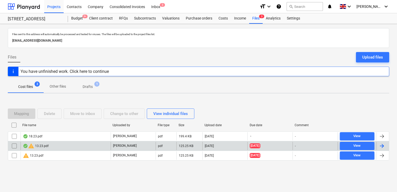
click at [12, 146] on input "checkbox" at bounding box center [14, 146] width 8 height 8
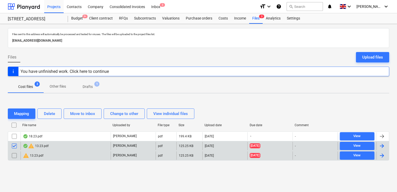
click at [13, 152] on input "checkbox" at bounding box center [14, 155] width 8 height 8
click at [45, 113] on div "Delete" at bounding box center [49, 113] width 11 height 7
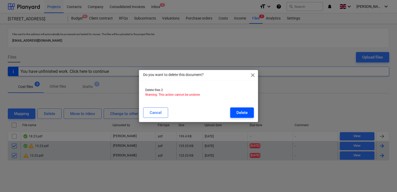
click at [235, 116] on button "Delete" at bounding box center [242, 112] width 24 height 10
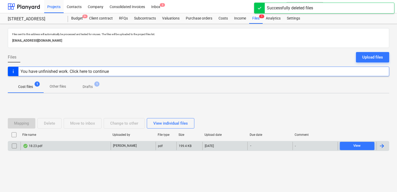
click at [37, 145] on div "18.23.pdf" at bounding box center [32, 146] width 19 height 4
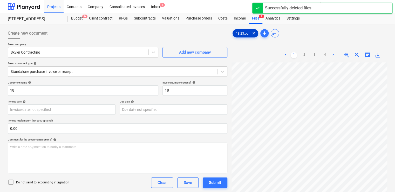
click at [246, 33] on span "18.23.pdf" at bounding box center [243, 33] width 20 height 4
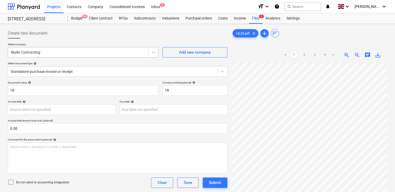
click at [107, 47] on div "Skyler Contracting" at bounding box center [83, 52] width 151 height 10
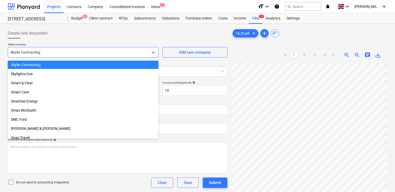
scroll to position [367, 0]
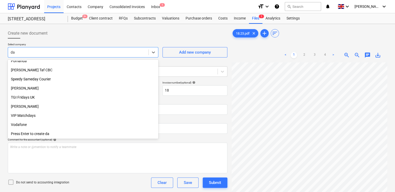
type input "dan"
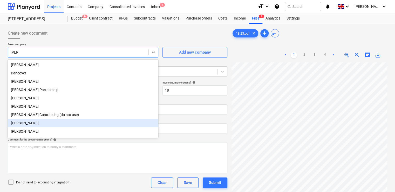
click at [52, 126] on div "[PERSON_NAME]" at bounding box center [83, 123] width 151 height 8
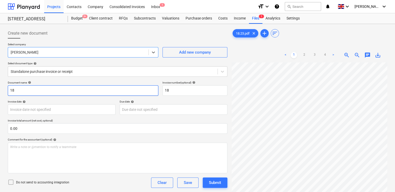
click at [56, 95] on input "18" at bounding box center [83, 90] width 151 height 10
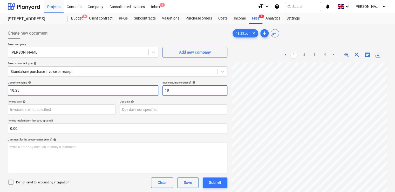
type input "18.23"
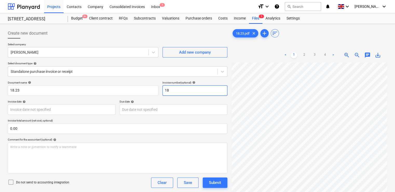
click at [178, 86] on input "18" at bounding box center [195, 90] width 65 height 10
type input "18.23"
click at [71, 139] on div "Comment for the accountant (optional) help" at bounding box center [118, 139] width 220 height 3
click at [9, 184] on icon at bounding box center [11, 182] width 6 height 6
click at [104, 185] on div "Do not send to accounting integration Clear Save Submit" at bounding box center [118, 182] width 220 height 10
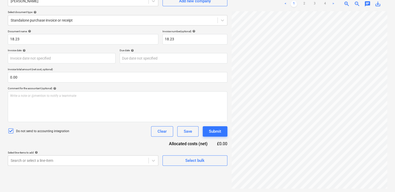
scroll to position [52, 0]
click at [75, 140] on body "Projects Contacts Company Consolidated Invoices Inbox 1 format_size keyboard_ar…" at bounding box center [197, 44] width 395 height 192
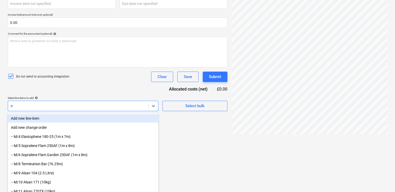
type input "nr"
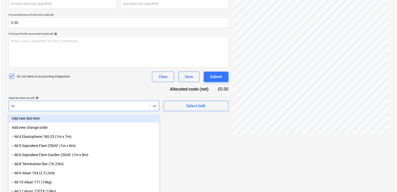
scroll to position [63, 0]
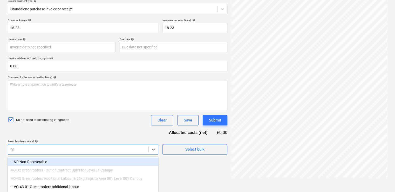
click at [73, 159] on div "-- NR Non-Recoverable" at bounding box center [83, 161] width 151 height 8
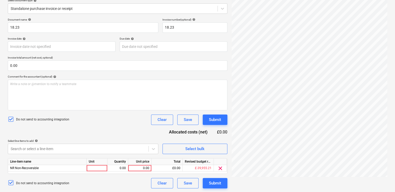
click at [80, 137] on div "Document name help 18.23 Invoice number (optional) help 18.23 Invoice date help…" at bounding box center [118, 103] width 220 height 170
click at [94, 167] on div at bounding box center [97, 168] width 21 height 6
type input "1"
type input "item"
click at [142, 167] on div "0.00" at bounding box center [139, 168] width 19 height 6
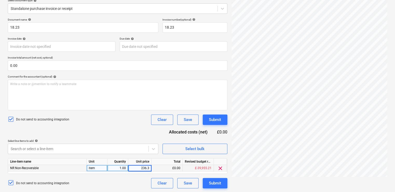
type input "236.35"
click at [105, 115] on div "Do not send to accounting integration Clear Save Submit" at bounding box center [118, 119] width 220 height 10
click at [210, 118] on div "Submit" at bounding box center [215, 119] width 12 height 7
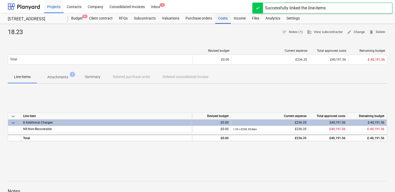
click at [223, 18] on div "Costs" at bounding box center [223, 18] width 16 height 10
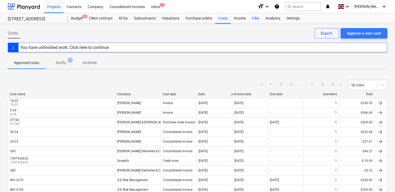
click at [258, 20] on div "Files" at bounding box center [256, 18] width 14 height 10
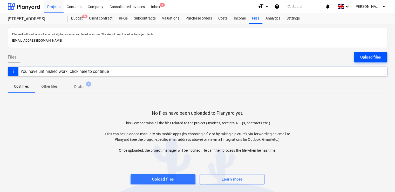
click at [361, 55] on div "Upload files" at bounding box center [370, 57] width 21 height 7
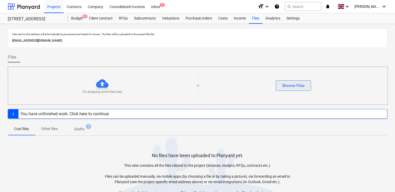
click at [297, 89] on div "Browse Files" at bounding box center [293, 85] width 22 height 7
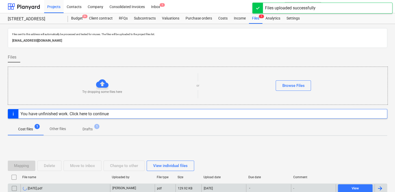
click at [60, 187] on div "21.06.2024.pdf" at bounding box center [66, 188] width 90 height 8
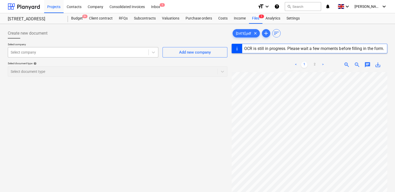
click at [101, 52] on div at bounding box center [78, 52] width 135 height 5
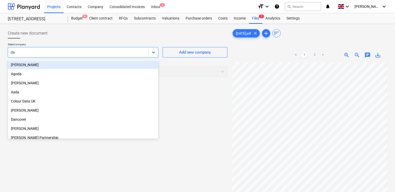
type input "dan"
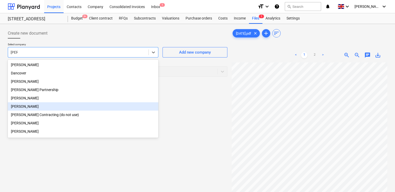
click at [17, 108] on div "[PERSON_NAME]" at bounding box center [83, 106] width 151 height 8
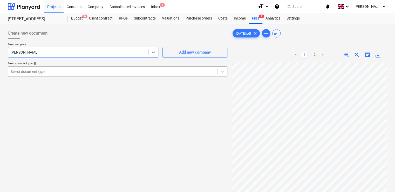
click at [46, 73] on div at bounding box center [113, 71] width 204 height 5
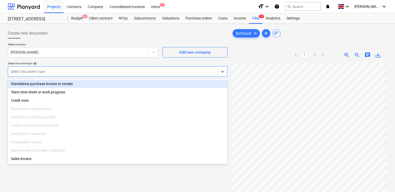
click at [46, 82] on div "Standalone purchase invoice or receipt" at bounding box center [118, 83] width 220 height 8
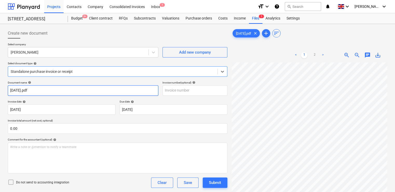
click at [38, 90] on input "21.06.2024.pdf" at bounding box center [83, 90] width 151 height 10
type input "[DATE]"
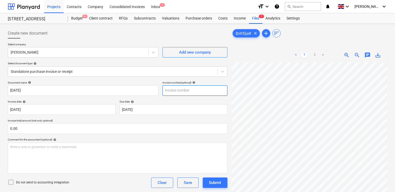
click at [173, 88] on input "text" at bounding box center [195, 90] width 65 height 10
type input "[DATE]"
click at [200, 103] on p "Due date help" at bounding box center [174, 102] width 108 height 4
click at [12, 182] on icon at bounding box center [11, 182] width 6 height 6
click at [91, 179] on div "Do not send to accounting integration Clear Save Submit" at bounding box center [118, 182] width 220 height 10
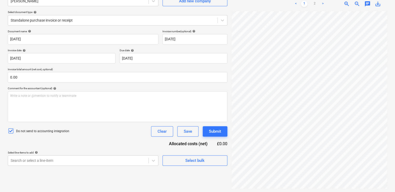
scroll to position [52, 0]
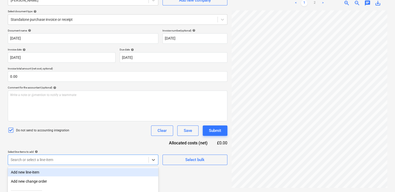
click at [116, 140] on body "Projects Contacts Company Consolidated Invoices Inbox 1 format_size keyboard_ar…" at bounding box center [197, 44] width 395 height 192
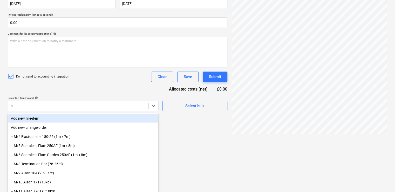
type input "nr"
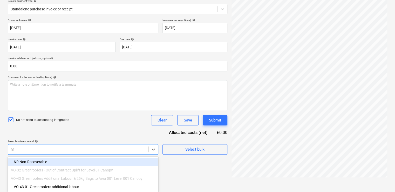
scroll to position [63, 0]
click at [88, 161] on div "-- NR Non-Recoverable" at bounding box center [83, 161] width 151 height 8
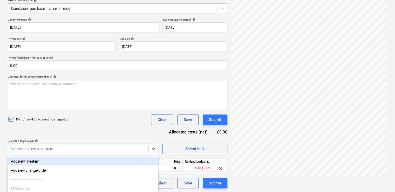
click at [100, 127] on div "Document name help 21/06/24 Invoice number (optional) help 21/06/24 Invoice dat…" at bounding box center [118, 103] width 220 height 170
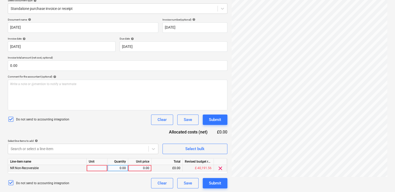
click at [96, 167] on div at bounding box center [97, 168] width 21 height 6
type input "item"
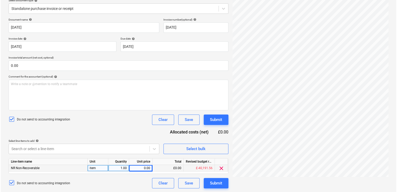
scroll to position [0, 117]
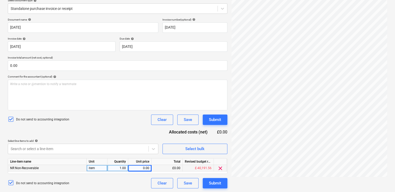
click at [145, 167] on div "0.00" at bounding box center [139, 168] width 19 height 6
type input "676.70"
click at [125, 186] on div "Do not send to accounting integration Clear Save Submit" at bounding box center [118, 183] width 220 height 10
click at [212, 183] on div "Submit" at bounding box center [215, 182] width 12 height 7
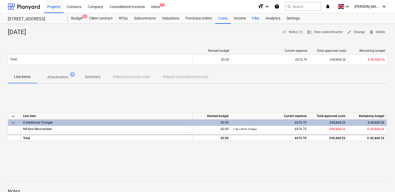
click at [252, 16] on div "Files" at bounding box center [256, 18] width 14 height 10
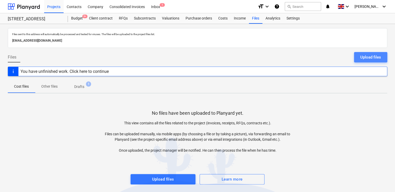
click at [374, 57] on div "Upload files" at bounding box center [370, 57] width 21 height 7
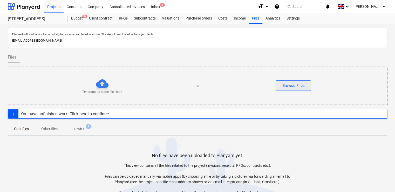
click at [290, 87] on div "Browse Files" at bounding box center [293, 85] width 22 height 7
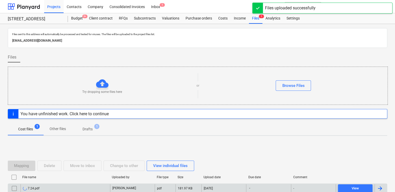
click at [55, 186] on div "7.24.pdf" at bounding box center [66, 188] width 90 height 8
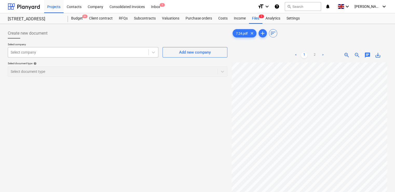
click at [99, 53] on div at bounding box center [78, 52] width 135 height 5
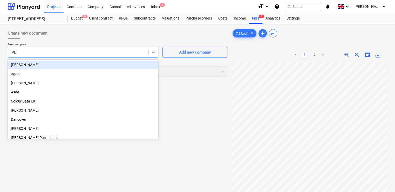
type input "dan"
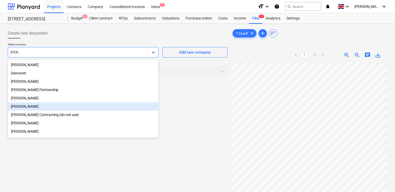
click at [37, 103] on div "[PERSON_NAME]" at bounding box center [83, 106] width 151 height 8
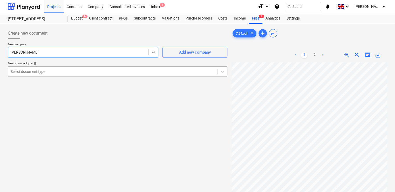
click at [52, 71] on div at bounding box center [113, 71] width 204 height 5
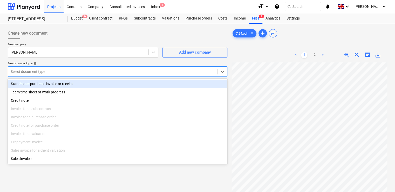
click at [50, 84] on div "Standalone purchase invoice or receipt" at bounding box center [118, 83] width 220 height 8
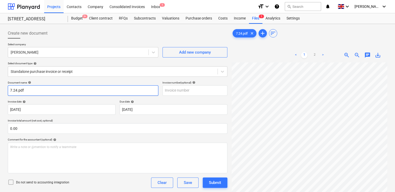
click at [36, 93] on input "7.24.pdf" at bounding box center [83, 90] width 151 height 10
type input "7.24"
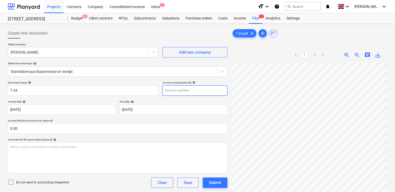
click at [179, 89] on input "text" at bounding box center [195, 90] width 65 height 10
type input "7.24"
click at [153, 99] on div "Document name help 7.24 Invoice number (optional) help 7.24 Invoice date help 1…" at bounding box center [118, 149] width 220 height 136
click at [11, 180] on icon at bounding box center [11, 182] width 6 height 6
click at [125, 178] on div "Do not send to accounting integration Clear Save Submit" at bounding box center [118, 182] width 220 height 10
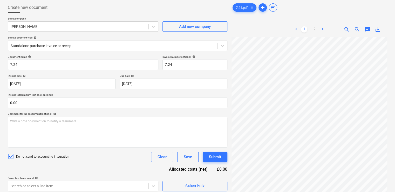
scroll to position [52, 0]
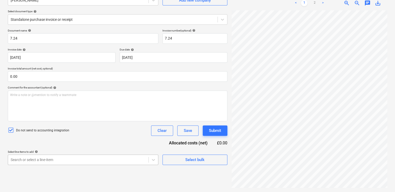
click at [90, 140] on body "Projects Contacts Company Consolidated Invoices Inbox 1 format_size keyboard_ar…" at bounding box center [197, 44] width 395 height 192
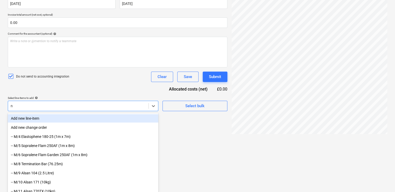
type input "nr"
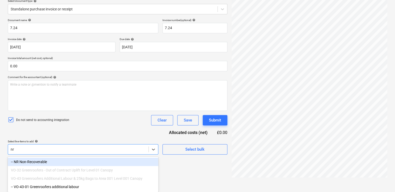
click at [77, 162] on div "-- NR Non-Recoverable" at bounding box center [83, 161] width 151 height 8
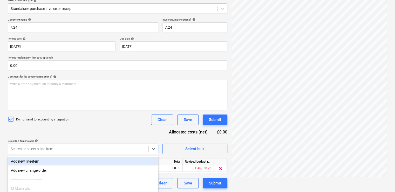
click at [103, 132] on div "Document name help 7.24 Invoice number (optional) help 7.24 Invoice date help 1…" at bounding box center [118, 103] width 220 height 170
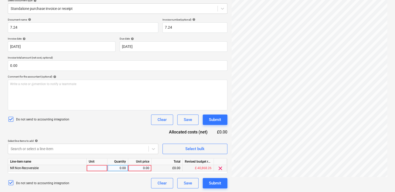
click at [101, 168] on div at bounding box center [97, 168] width 21 height 6
type input "item"
type input "676.70"
click at [138, 132] on div "Document name help 7.24 Invoice number (optional) help 7.24 Invoice date help 1…" at bounding box center [118, 103] width 220 height 170
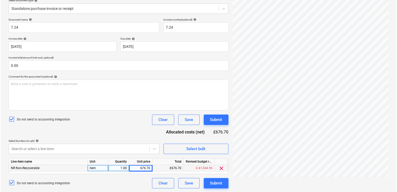
scroll to position [0, 115]
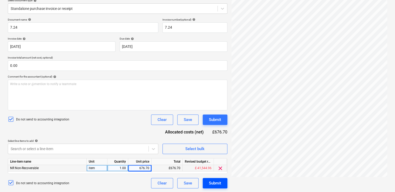
click at [217, 183] on div "Submit" at bounding box center [215, 182] width 12 height 7
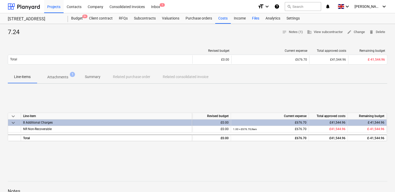
click at [252, 19] on div "Files" at bounding box center [256, 18] width 14 height 10
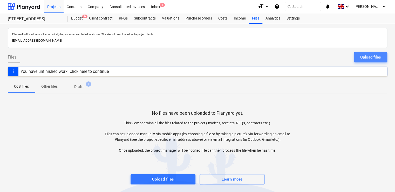
click at [361, 57] on div "Upload files" at bounding box center [370, 57] width 21 height 7
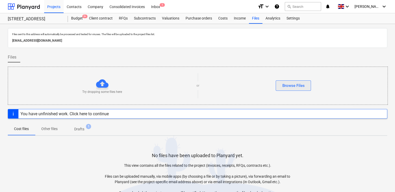
click at [300, 82] on div "Browse Files" at bounding box center [293, 85] width 22 height 7
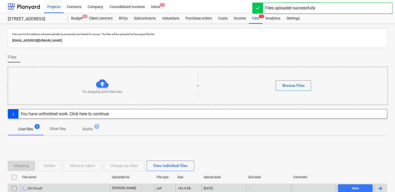
click at [99, 187] on div "Oct-24.pdf" at bounding box center [66, 188] width 90 height 8
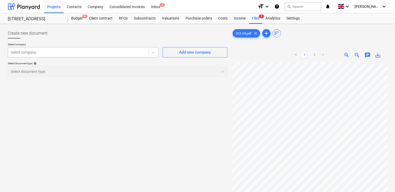
click at [114, 53] on div at bounding box center [78, 52] width 135 height 5
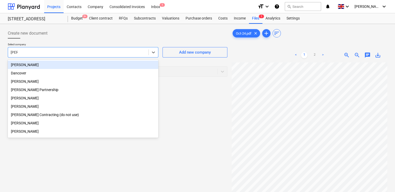
type input "dan"
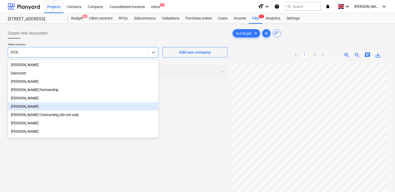
click at [32, 109] on div "[PERSON_NAME]" at bounding box center [83, 106] width 151 height 8
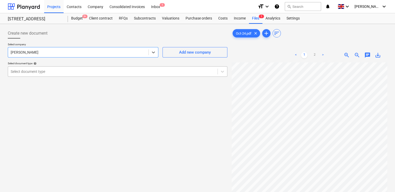
click at [47, 71] on div at bounding box center [113, 71] width 204 height 5
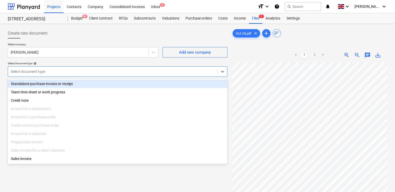
click at [42, 86] on div "Standalone purchase invoice or receipt" at bounding box center [118, 83] width 220 height 8
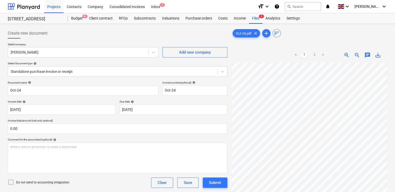
click at [11, 183] on icon at bounding box center [11, 182] width 6 height 6
click at [79, 184] on div "Do not send to accounting integration Clear Save Submit" at bounding box center [118, 182] width 220 height 10
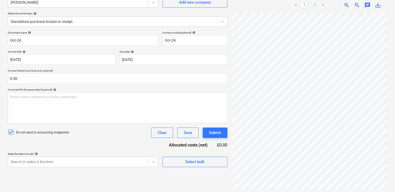
scroll to position [52, 0]
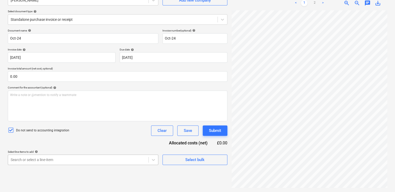
click at [72, 140] on body "Projects Contacts Company Consolidated Invoices Inbox 1 format_size keyboard_ar…" at bounding box center [197, 44] width 395 height 192
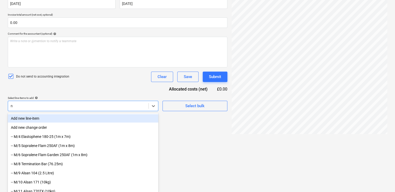
type input "nr"
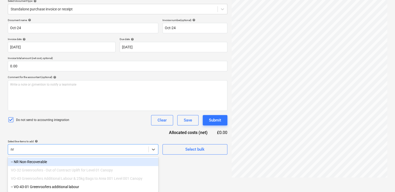
click at [63, 159] on div "-- NR Non-Recoverable" at bounding box center [83, 161] width 151 height 8
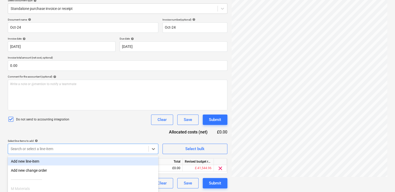
click at [84, 137] on div "Document name help Oct-24 Invoice number (optional) help Oct-24 Invoice date he…" at bounding box center [118, 103] width 220 height 170
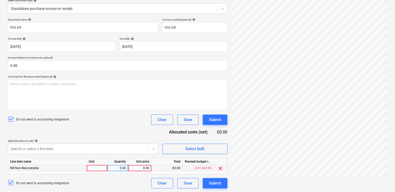
click at [94, 167] on div at bounding box center [97, 168] width 21 height 6
type input "item"
type input "676.70"
click at [113, 179] on div "Do not send to accounting integration Clear Save Submit" at bounding box center [118, 183] width 220 height 10
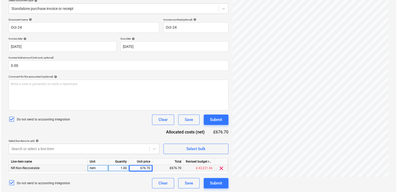
scroll to position [0, 104]
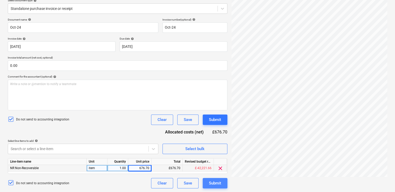
click at [217, 182] on div "Submit" at bounding box center [215, 182] width 12 height 7
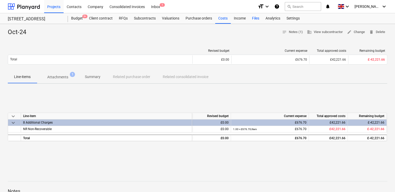
click at [250, 16] on div "Files" at bounding box center [256, 18] width 14 height 10
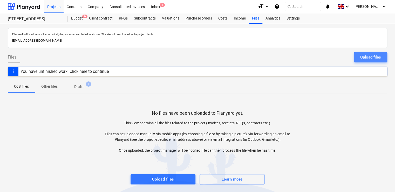
click at [371, 57] on div "Upload files" at bounding box center [370, 57] width 21 height 7
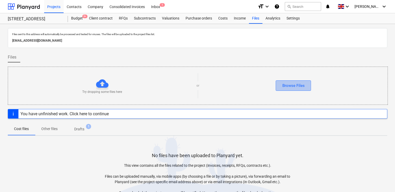
click at [295, 88] on div "Browse Files" at bounding box center [293, 85] width 22 height 7
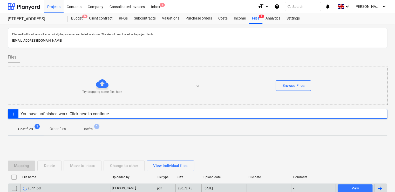
click at [76, 185] on div "25.11.pdf" at bounding box center [66, 188] width 90 height 8
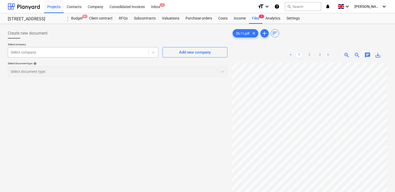
click at [108, 51] on div at bounding box center [78, 52] width 135 height 5
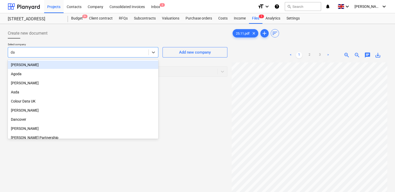
type input "dan"
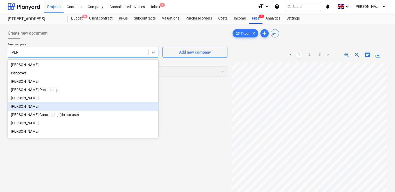
click at [56, 108] on div "[PERSON_NAME]" at bounding box center [83, 106] width 151 height 8
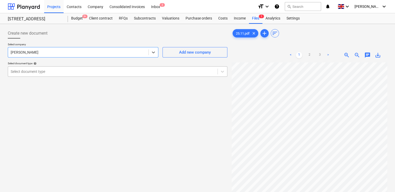
click at [54, 75] on div "Select document type" at bounding box center [113, 71] width 210 height 7
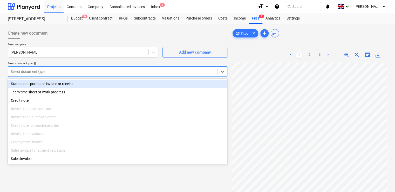
click at [54, 82] on div "Standalone purchase invoice or receipt" at bounding box center [118, 83] width 220 height 8
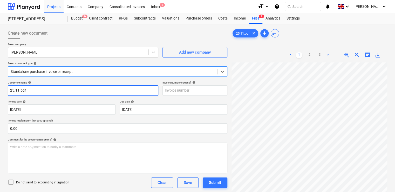
click at [48, 90] on input "25.11.pdf" at bounding box center [83, 90] width 151 height 10
type input "25.11"
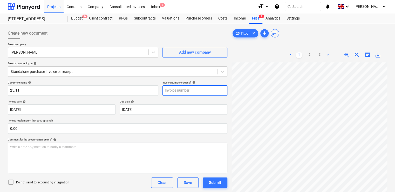
click at [182, 93] on input "text" at bounding box center [195, 90] width 65 height 10
type input "25.11"
click at [126, 140] on div "Comment for the accountant (optional) help" at bounding box center [118, 139] width 220 height 3
click at [12, 181] on icon at bounding box center [11, 182] width 6 height 6
click at [88, 184] on div "Do not send to accounting integration Clear Save Submit" at bounding box center [118, 182] width 220 height 10
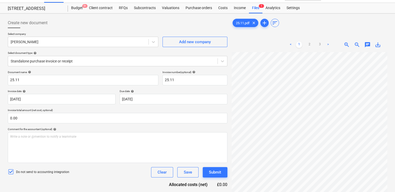
scroll to position [52, 0]
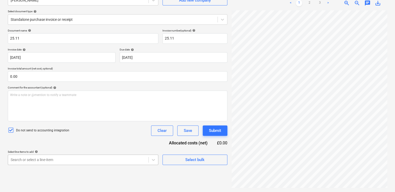
click at [87, 140] on body "Projects Contacts Company Consolidated Invoices Inbox 2 format_size keyboard_ar…" at bounding box center [197, 44] width 395 height 192
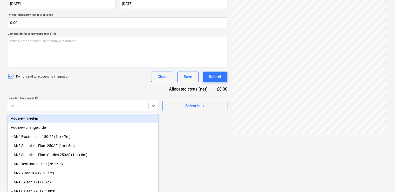
scroll to position [63, 0]
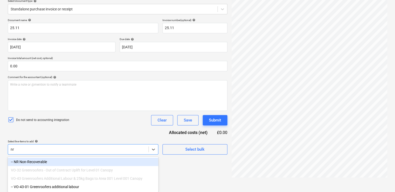
type input "nr"
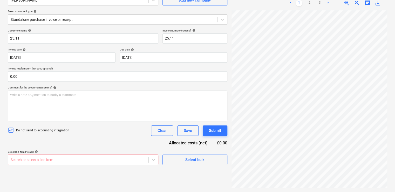
click at [75, 133] on div "Document name help 25.11 Invoice number (optional) help 25.11 Invoice date help…" at bounding box center [118, 97] width 220 height 136
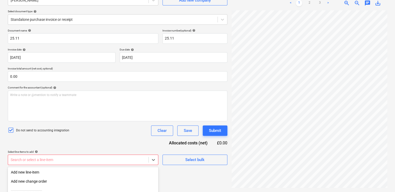
click at [95, 140] on body "Projects Contacts Company Consolidated Invoices Inbox 2 format_size keyboard_ar…" at bounding box center [197, 44] width 395 height 192
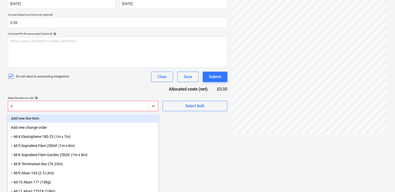
type input "nr"
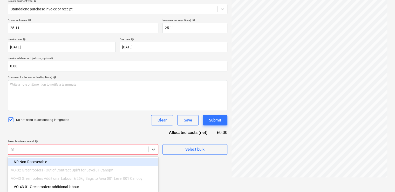
click at [42, 162] on div "-- NR Non-Recoverable" at bounding box center [83, 161] width 151 height 8
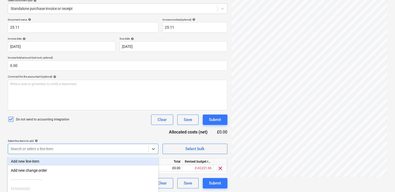
click at [91, 135] on div "Document name help 25.11 Invoice number (optional) help 25.11 Invoice date help…" at bounding box center [118, 103] width 220 height 170
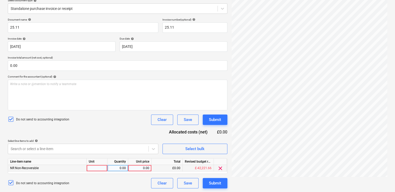
click at [96, 166] on div at bounding box center [97, 168] width 21 height 6
type input "item"
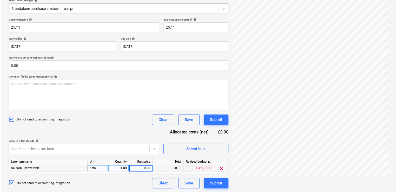
scroll to position [0, 110]
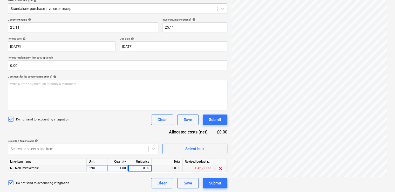
click at [143, 167] on div "0.00" at bounding box center [139, 168] width 19 height 6
type input "676.70"
click at [214, 182] on div "Submit" at bounding box center [215, 182] width 12 height 7
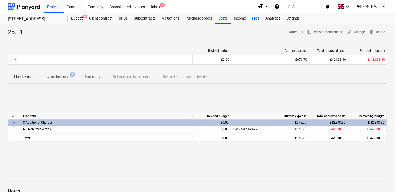
click at [256, 17] on div "Files" at bounding box center [256, 18] width 14 height 10
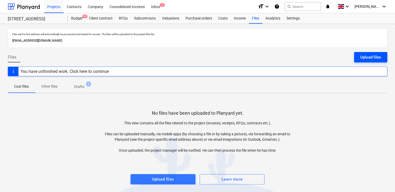
click at [372, 58] on div "Upload files" at bounding box center [370, 57] width 21 height 7
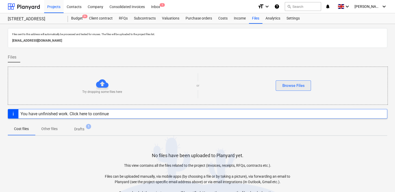
click at [302, 84] on div "Browse Files" at bounding box center [293, 85] width 22 height 7
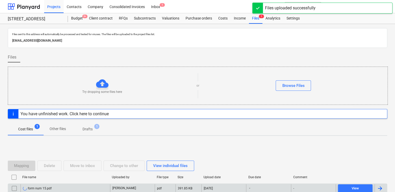
click at [79, 188] on div "form num 15.pdf" at bounding box center [66, 188] width 90 height 8
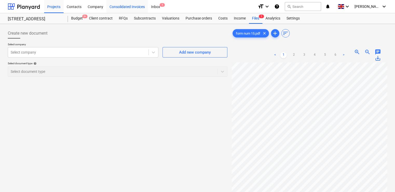
click at [123, 5] on div "Consolidated Invoices" at bounding box center [127, 6] width 42 height 13
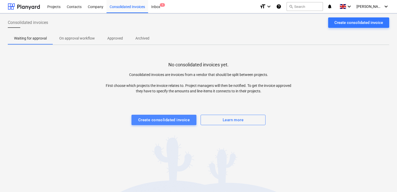
click at [163, 119] on div "Create consolidated invoice" at bounding box center [164, 119] width 52 height 7
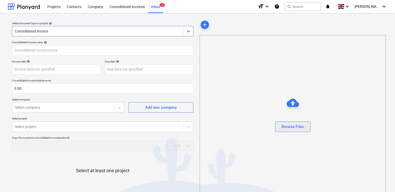
click at [296, 129] on div "Browse Files" at bounding box center [293, 126] width 22 height 7
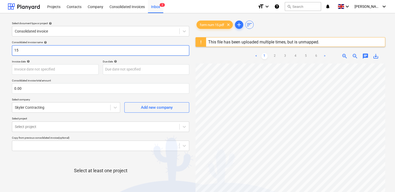
drag, startPoint x: 29, startPoint y: 53, endPoint x: -1, endPoint y: 55, distance: 30.1
click at [0, 55] on html "Projects Contacts Company Consolidated Invoices Inbox 2 format_size keyboard_ar…" at bounding box center [197, 96] width 395 height 192
paste input "form num"
type input "form num 15"
click at [39, 108] on div "Skyler Contracting" at bounding box center [61, 107] width 98 height 7
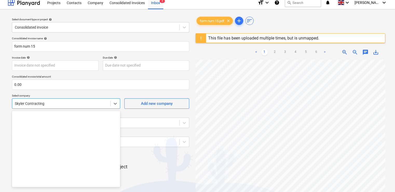
scroll to position [8771, 0]
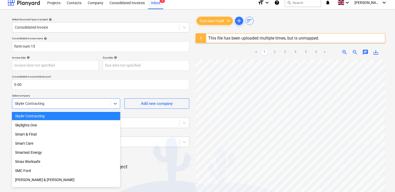
click at [39, 108] on div "Skyler Contracting" at bounding box center [66, 103] width 108 height 10
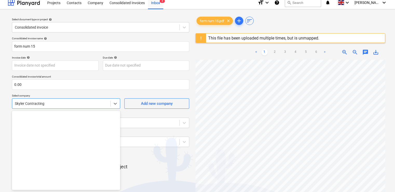
click at [40, 104] on div at bounding box center [61, 103] width 93 height 5
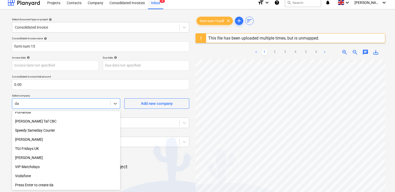
scroll to position [367, 0]
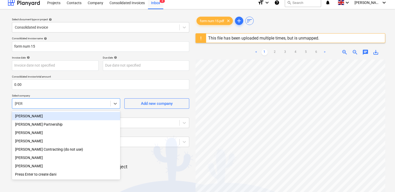
type input "danie"
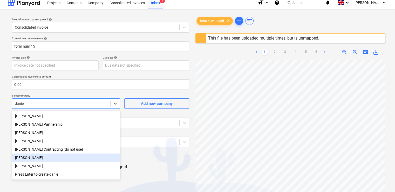
click at [25, 162] on div "[PERSON_NAME]" at bounding box center [66, 157] width 108 height 8
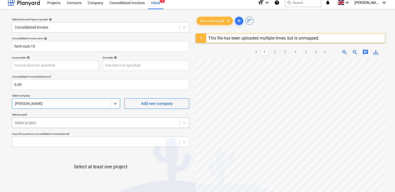
click at [46, 124] on body "Projects Contacts Company Consolidated Invoices Inbox 2 format_size keyboard_ar…" at bounding box center [197, 92] width 395 height 192
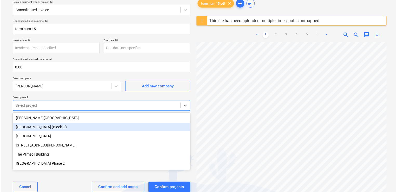
scroll to position [23, 0]
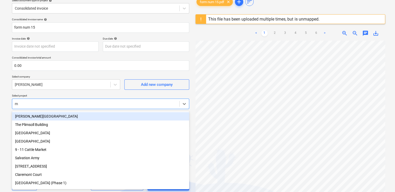
type input "ma"
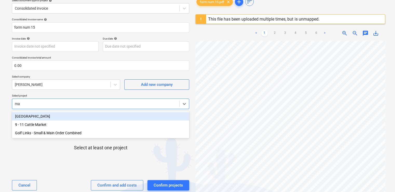
click at [30, 112] on div "[GEOGRAPHIC_DATA]" at bounding box center [100, 116] width 177 height 8
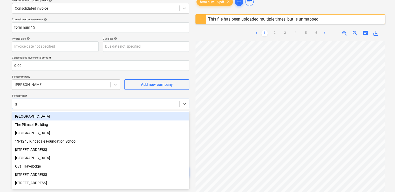
type input "gl"
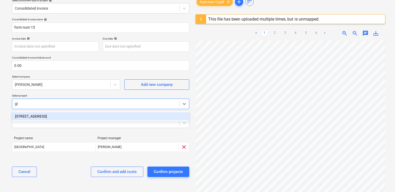
click at [30, 112] on div "[STREET_ADDRESS]" at bounding box center [100, 116] width 177 height 8
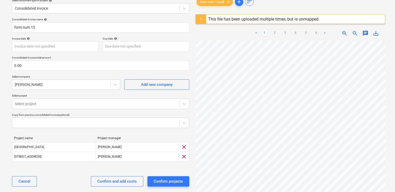
click at [58, 92] on div "Consolidated invoice name help form num 15 Invoice date help Press the down arr…" at bounding box center [101, 104] width 182 height 177
click at [113, 182] on div "Confirm and add costs" at bounding box center [116, 181] width 39 height 7
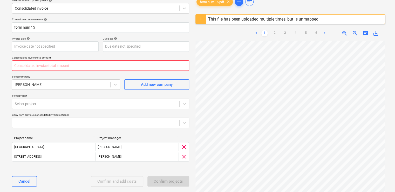
click at [25, 67] on input "text" at bounding box center [100, 65] width 177 height 10
type input "0.00"
click at [20, 64] on input "text" at bounding box center [100, 65] width 177 height 10
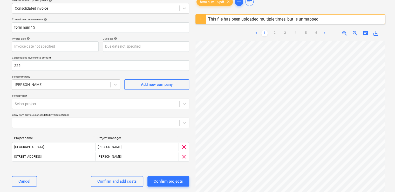
type input "225.00"
click at [36, 73] on div "Consolidated invoice name help form num 15 Invoice date help Press the down arr…" at bounding box center [101, 104] width 182 height 177
click at [128, 180] on div "Confirm and add costs" at bounding box center [116, 181] width 39 height 7
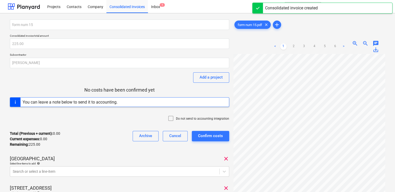
click at [175, 117] on div at bounding box center [172, 118] width 8 height 7
click at [117, 149] on div "Total (Previous + current) : 0.00 Current expenses : 0.00 Remaining : 225.00 Ar…" at bounding box center [119, 138] width 219 height 25
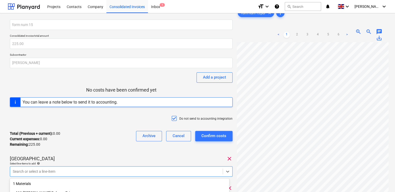
click at [101, 171] on body "Projects Contacts Company Consolidated Invoices Inbox 1 format_size keyboard_ar…" at bounding box center [197, 96] width 395 height 192
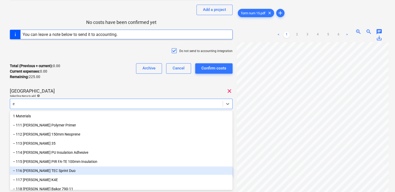
type input "ex"
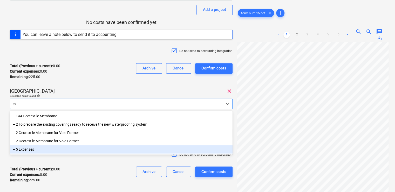
click at [32, 151] on div "-- 5 Expenses" at bounding box center [121, 149] width 223 height 8
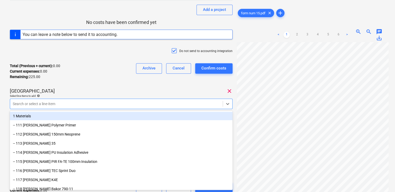
click at [78, 77] on div "Total (Previous + current) : 0.00 Current expenses : 0.00 Remaining : 225.00 Ar…" at bounding box center [121, 71] width 223 height 25
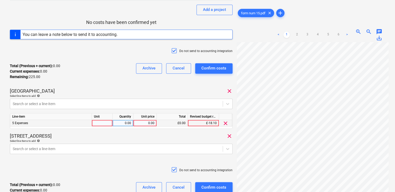
click at [100, 123] on div at bounding box center [102, 123] width 21 height 6
type input "item"
type input "180"
click at [102, 133] on div "49 - 53 Glengall Road clear" at bounding box center [121, 136] width 223 height 6
click at [90, 124] on body "Projects Contacts Company Consolidated Invoices Inbox 1 format_size keyboard_ar…" at bounding box center [197, 28] width 395 height 192
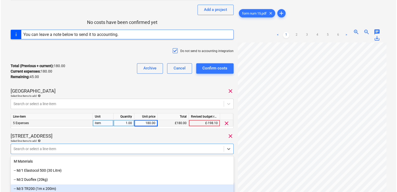
scroll to position [112, 0]
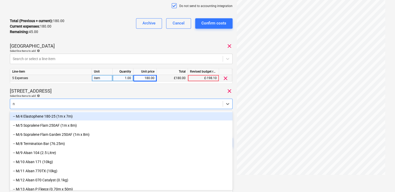
type input "nr"
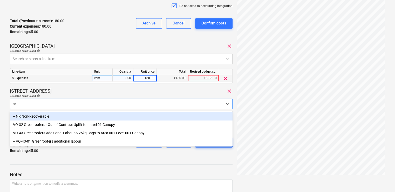
click at [52, 114] on div "-- NR Non-Recoverable" at bounding box center [121, 116] width 223 height 8
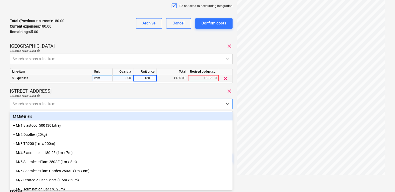
click at [70, 86] on div "form num 15 Consolidated invoice total amount 225.00 Subcontractor Daniel Kubia…" at bounding box center [121, 40] width 223 height 266
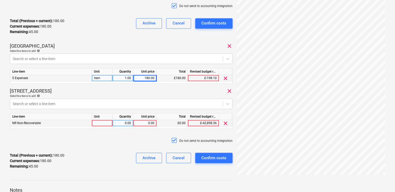
click at [97, 123] on div at bounding box center [102, 123] width 21 height 6
type input "item"
click at [149, 120] on div "0.00" at bounding box center [145, 123] width 19 height 6
type input "45"
click at [141, 141] on div "Do not send to accounting integration" at bounding box center [121, 141] width 223 height 16
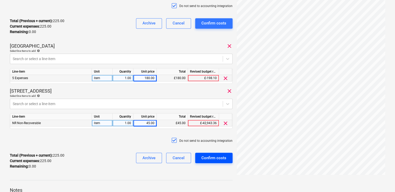
click at [205, 157] on div "Confirm costs" at bounding box center [214, 157] width 25 height 7
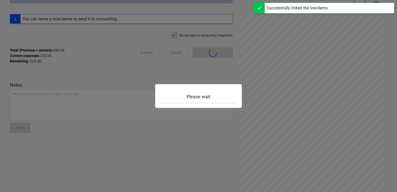
scroll to position [45, 0]
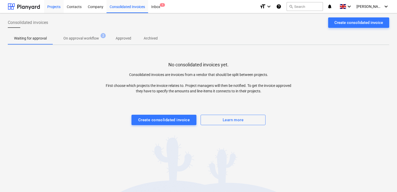
click at [61, 5] on div "Projects" at bounding box center [53, 6] width 19 height 13
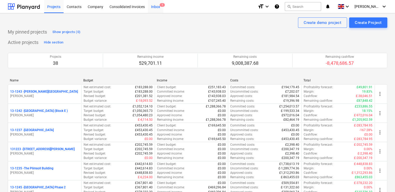
click at [157, 4] on div "Inbox 1" at bounding box center [155, 6] width 15 height 13
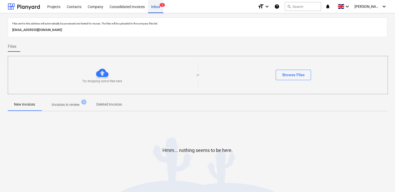
click at [155, 5] on div "Inbox 1" at bounding box center [155, 6] width 15 height 13
click at [61, 103] on p "Invoices in review" at bounding box center [66, 104] width 28 height 5
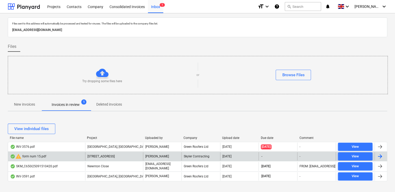
click at [56, 155] on div "warning form num 15.pdf" at bounding box center [46, 156] width 77 height 8
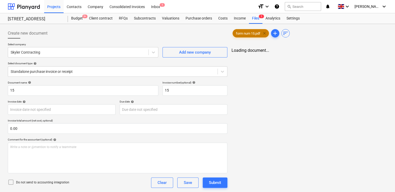
click at [265, 33] on span "clear" at bounding box center [265, 33] width 6 height 6
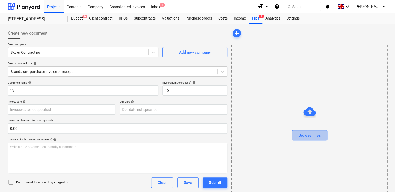
click at [303, 134] on div "Browse Files" at bounding box center [310, 135] width 22 height 7
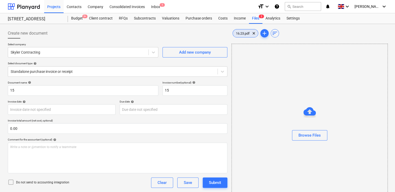
click at [240, 35] on span "16.23.pdf" at bounding box center [243, 33] width 20 height 4
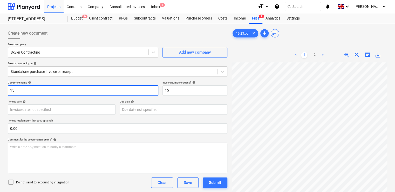
click at [80, 90] on input "15" at bounding box center [83, 90] width 151 height 10
drag, startPoint x: 80, startPoint y: 90, endPoint x: 29, endPoint y: 82, distance: 52.1
click at [29, 82] on div "Document name help 15" at bounding box center [83, 88] width 151 height 15
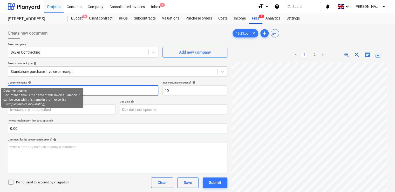
paste input "6.23"
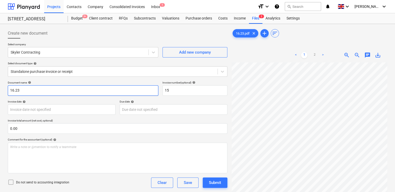
type input "16.23"
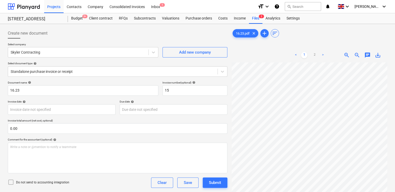
click at [39, 79] on div "Select company Skyler Contracting Add new company Select document type help Sta…" at bounding box center [118, 62] width 220 height 38
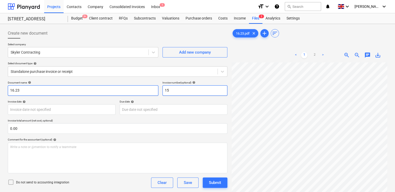
drag, startPoint x: 173, startPoint y: 88, endPoint x: 157, endPoint y: 89, distance: 16.4
click at [157, 89] on div "Document name help 16.23 Invoice number (optional) help 15" at bounding box center [118, 88] width 220 height 15
paste input "6.23"
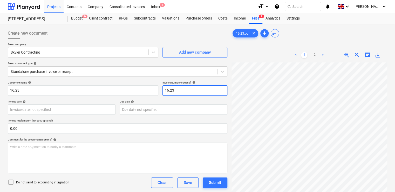
type input "16.23"
click at [71, 120] on p "Invoice total amount (net cost, optional)" at bounding box center [118, 121] width 220 height 4
click at [10, 182] on icon at bounding box center [11, 182] width 6 height 6
click at [71, 180] on div "Do not send to accounting integration Clear Save Submit" at bounding box center [118, 182] width 220 height 10
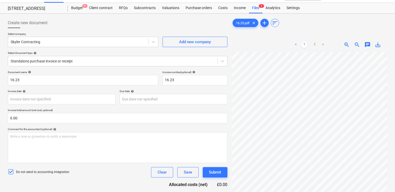
scroll to position [52, 0]
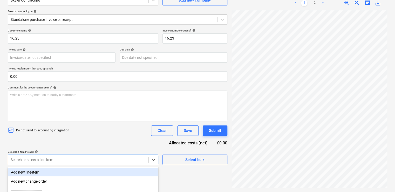
click at [107, 140] on body "Projects Contacts Company Consolidated Invoices Inbox 1 format_size keyboard_ar…" at bounding box center [197, 44] width 395 height 192
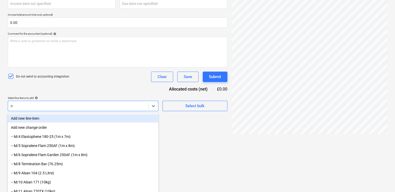
type input "nr"
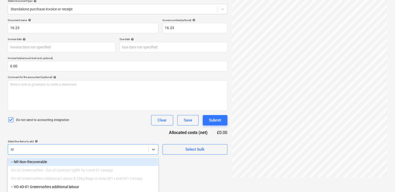
click at [70, 161] on div "-- NR Non-Recoverable" at bounding box center [83, 161] width 151 height 8
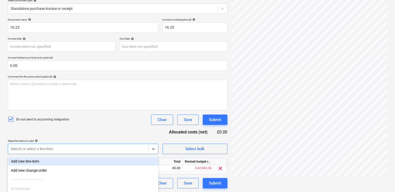
click at [89, 136] on div "Document name help 16.23 Invoice number (optional) help 16.23 Invoice date help…" at bounding box center [118, 103] width 220 height 170
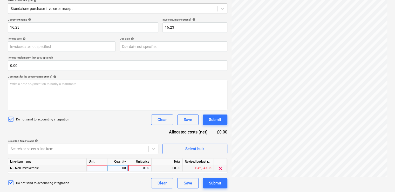
click at [99, 170] on div at bounding box center [97, 168] width 21 height 6
type input "item"
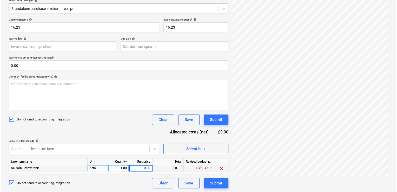
scroll to position [0, 117]
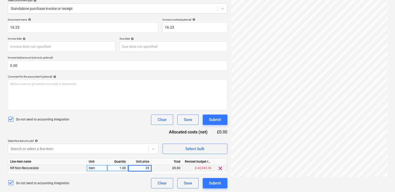
type input "250"
click at [138, 131] on div "Document name help 16.23 Invoice number (optional) help 16.23 Invoice date help…" at bounding box center [118, 103] width 220 height 170
click at [208, 183] on button "Submit" at bounding box center [215, 183] width 25 height 10
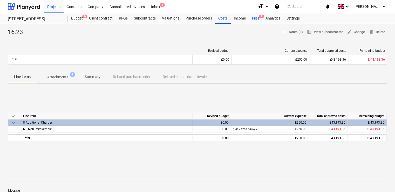
click at [255, 19] on div "Files 1" at bounding box center [256, 18] width 14 height 10
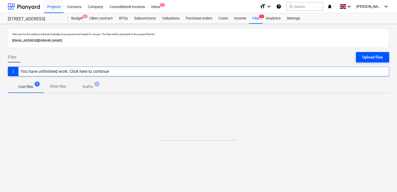
click at [368, 54] on div "Upload files" at bounding box center [372, 57] width 21 height 7
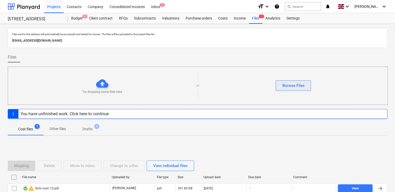
click at [301, 85] on div "Browse Files" at bounding box center [293, 85] width 22 height 7
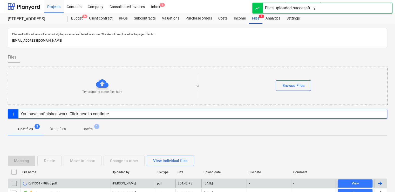
click at [63, 183] on div "RB11361770870.pdf" at bounding box center [66, 183] width 90 height 8
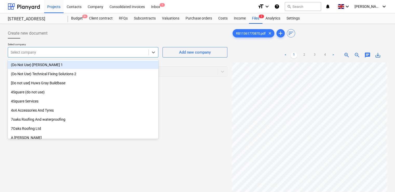
click at [87, 52] on div at bounding box center [78, 52] width 135 height 5
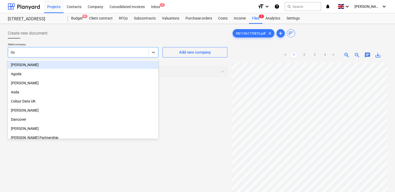
type input "dan"
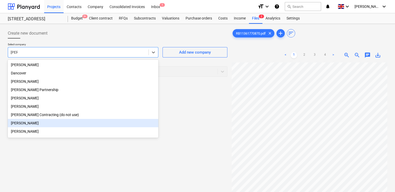
click at [42, 123] on div "[PERSON_NAME]" at bounding box center [83, 123] width 151 height 8
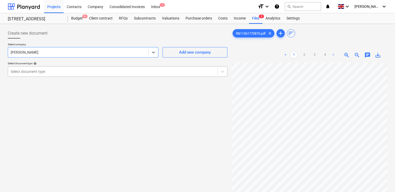
click at [73, 71] on div at bounding box center [113, 71] width 204 height 5
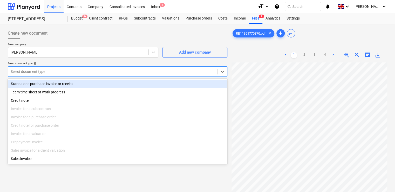
click at [69, 82] on div "Standalone purchase invoice or receipt" at bounding box center [118, 83] width 220 height 8
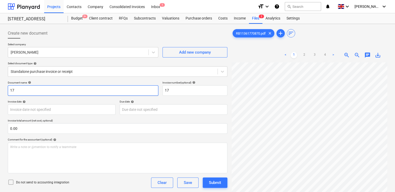
drag, startPoint x: 80, startPoint y: 91, endPoint x: -1, endPoint y: 74, distance: 82.8
click at [0, 74] on html "Projects Contacts Company Consolidated Invoices Inbox 1 format_size keyboard_ar…" at bounding box center [197, 96] width 395 height 192
paste input "RB11361770870"
type input "RB11361770870"
drag, startPoint x: 174, startPoint y: 93, endPoint x: 145, endPoint y: 88, distance: 29.5
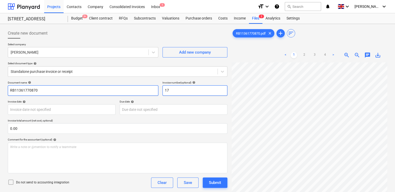
click at [145, 88] on div "Document name help RB11361770870 Invoice number (optional) help 17" at bounding box center [118, 88] width 220 height 15
paste input "RB11361770870"
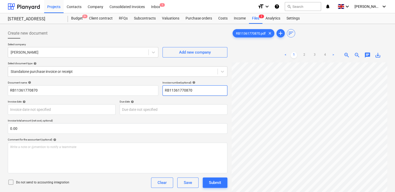
type input "RB11361770870"
click at [13, 180] on icon at bounding box center [11, 181] width 5 height 5
click at [79, 185] on div "Do not send to accounting integration Clear Save Submit" at bounding box center [118, 182] width 220 height 10
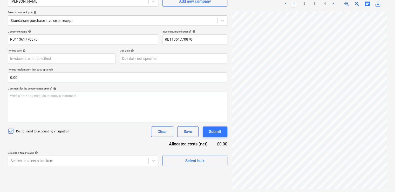
scroll to position [52, 0]
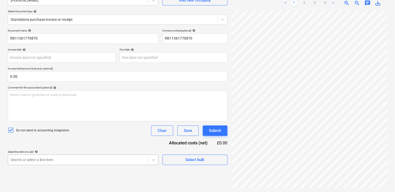
click at [139, 140] on body "Projects Contacts Company Consolidated Invoices Inbox 1 format_size keyboard_ar…" at bounding box center [197, 44] width 395 height 192
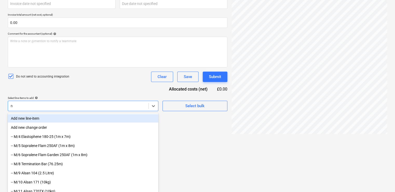
type input "nr"
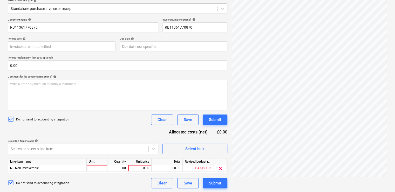
click at [118, 130] on div "Document name help RB11361770870 Invoice number (optional) help RB11361770870 I…" at bounding box center [118, 103] width 220 height 170
click at [103, 169] on div at bounding box center [97, 168] width 21 height 6
type input "item"
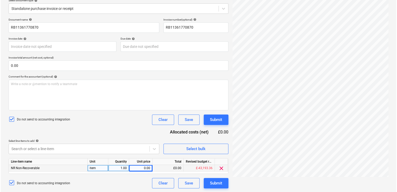
scroll to position [160, 117]
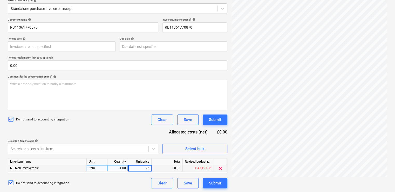
type input "250"
click at [120, 132] on div "Document name help RB11361770870 Invoice number (optional) help RB11361770870 I…" at bounding box center [118, 103] width 220 height 170
click at [215, 116] on div "Submit" at bounding box center [215, 119] width 12 height 7
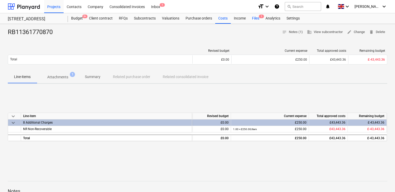
click at [254, 22] on div "Files 1" at bounding box center [256, 18] width 14 height 10
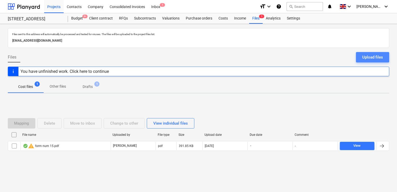
click at [373, 57] on div "Upload files" at bounding box center [372, 57] width 21 height 7
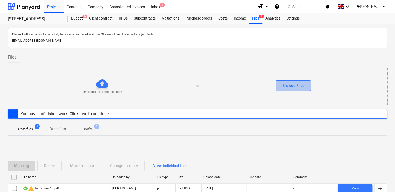
click at [296, 82] on div "Browse Files" at bounding box center [293, 85] width 22 height 7
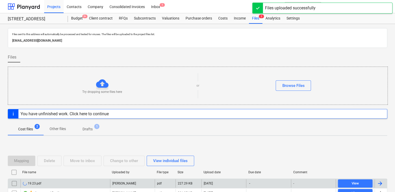
click at [42, 182] on div "19.23.pdf" at bounding box center [66, 183] width 90 height 8
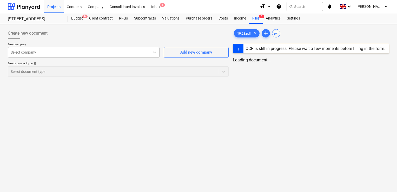
click at [60, 53] on div at bounding box center [79, 52] width 136 height 5
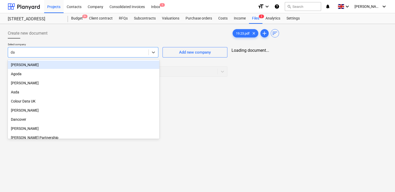
type input "dan"
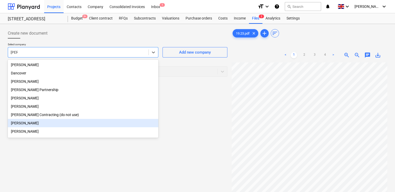
click at [31, 122] on div "[PERSON_NAME]" at bounding box center [83, 123] width 151 height 8
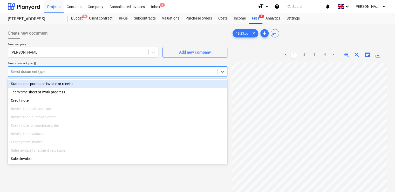
click at [54, 70] on div at bounding box center [113, 71] width 204 height 5
click at [52, 85] on div "Standalone purchase invoice or receipt" at bounding box center [118, 83] width 220 height 8
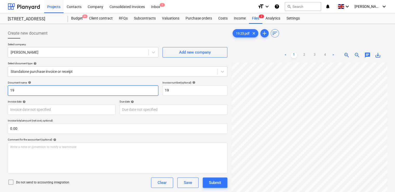
drag, startPoint x: 26, startPoint y: 90, endPoint x: -1, endPoint y: 87, distance: 27.2
click at [0, 87] on html "Projects Contacts Company Consolidated Invoices Inbox 1 format_size keyboard_ar…" at bounding box center [197, 96] width 395 height 192
paste input ".23"
type input "19.23"
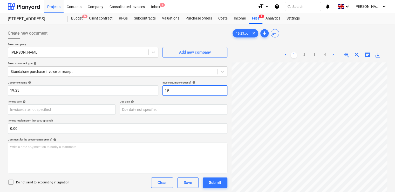
drag, startPoint x: 172, startPoint y: 87, endPoint x: 160, endPoint y: 88, distance: 12.8
click at [160, 88] on div "Document name help 19.23 Invoice number (optional) help 19" at bounding box center [118, 88] width 220 height 15
paste input ".23"
type input "19.23"
click at [10, 180] on icon at bounding box center [11, 182] width 6 height 6
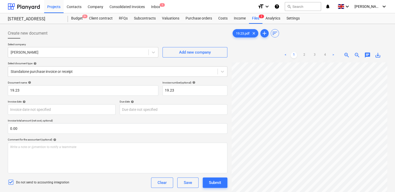
click at [105, 187] on div "Do not send to accounting integration Clear Save Submit" at bounding box center [118, 182] width 220 height 10
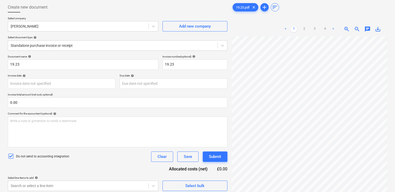
scroll to position [52, 0]
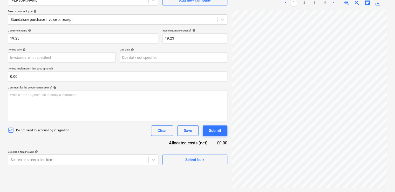
click at [125, 140] on body "Projects Contacts Company Consolidated Invoices Inbox 1 format_size keyboard_ar…" at bounding box center [197, 44] width 395 height 192
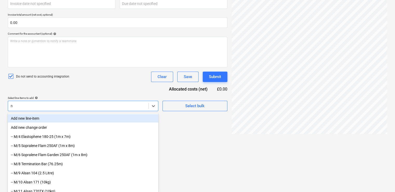
type input "nr"
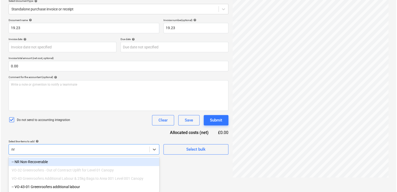
scroll to position [63, 0]
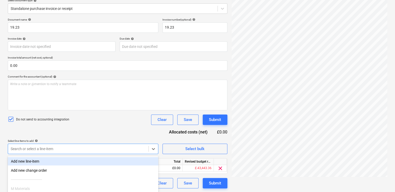
click at [126, 131] on div "Document name help 19.23 Invoice number (optional) help 19.23 Invoice date help…" at bounding box center [118, 103] width 220 height 170
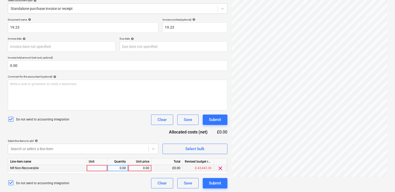
click at [98, 168] on div at bounding box center [97, 168] width 21 height 6
type input "item"
type input "250"
click at [116, 131] on div "Document name help 19.23 Invoice number (optional) help 19.23 Invoice date help…" at bounding box center [118, 103] width 220 height 170
click at [219, 184] on div "Submit" at bounding box center [215, 182] width 12 height 7
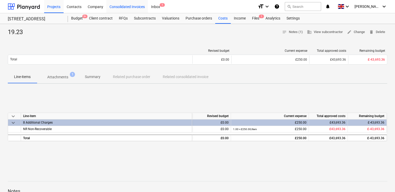
click at [119, 8] on div "Consolidated Invoices" at bounding box center [127, 6] width 42 height 13
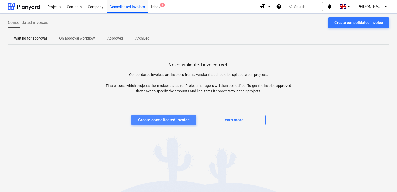
click at [179, 120] on div "Create consolidated invoice" at bounding box center [164, 119] width 52 height 7
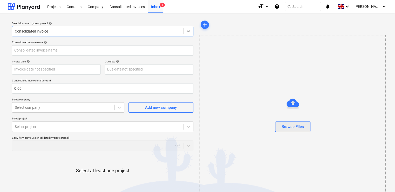
click at [292, 126] on div "Browse Files" at bounding box center [293, 126] width 22 height 7
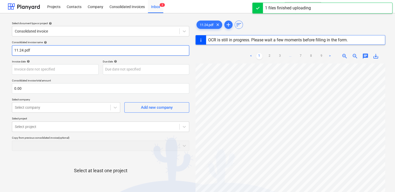
click at [56, 47] on input "11.24.pdf" at bounding box center [100, 50] width 177 height 10
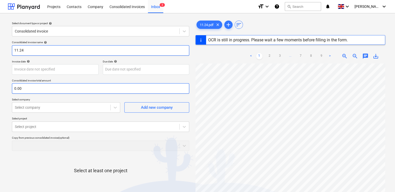
type input "11.24"
click at [21, 88] on input "text" at bounding box center [100, 88] width 177 height 10
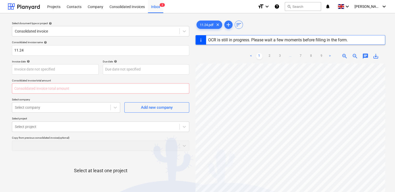
type input "0.00"
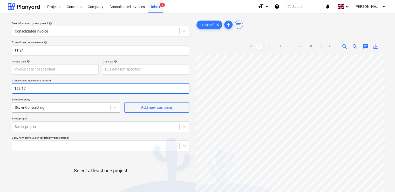
type input "152.17"
click at [73, 105] on div at bounding box center [61, 107] width 93 height 5
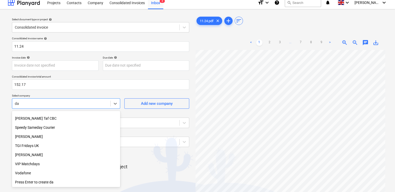
scroll to position [370, 0]
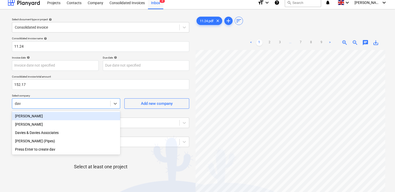
type input "dave"
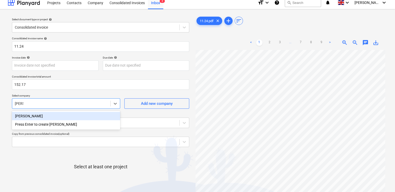
click at [37, 115] on div "[PERSON_NAME]" at bounding box center [66, 116] width 108 height 8
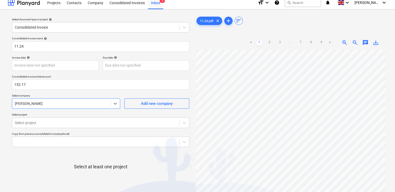
click at [42, 114] on p "Select project" at bounding box center [100, 115] width 177 height 4
click at [41, 124] on body "Projects Contacts Company Consolidated Invoices Inbox 2 format_size keyboard_ar…" at bounding box center [197, 92] width 395 height 192
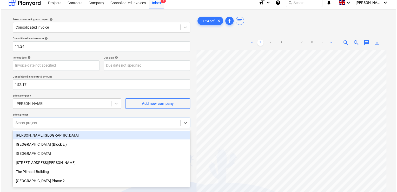
scroll to position [23, 0]
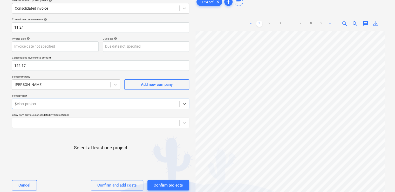
type input "pl"
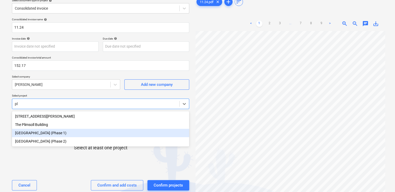
click at [85, 132] on div "[GEOGRAPHIC_DATA] (Phase 1)" at bounding box center [100, 133] width 177 height 8
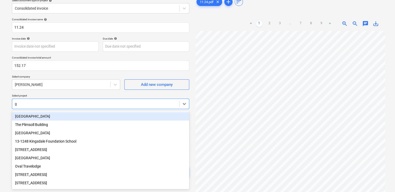
type input "gl"
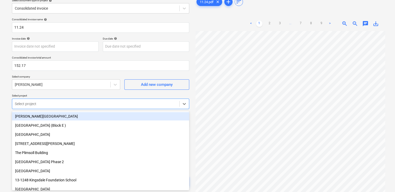
click at [87, 94] on p "Select project" at bounding box center [100, 96] width 177 height 4
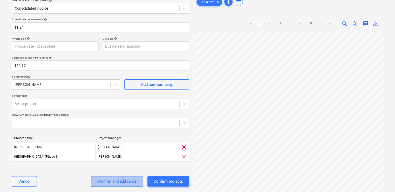
click at [111, 182] on div "Confirm and add costs" at bounding box center [116, 181] width 39 height 7
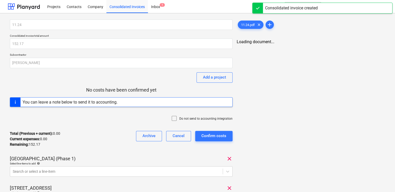
click at [175, 118] on icon at bounding box center [174, 118] width 6 height 6
click at [117, 170] on div at bounding box center [116, 171] width 207 height 5
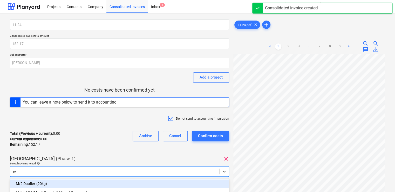
type input "exp"
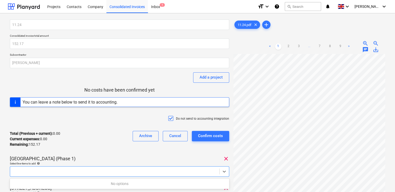
click at [117, 170] on div at bounding box center [115, 171] width 204 height 5
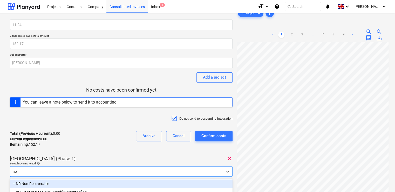
scroll to position [68, 0]
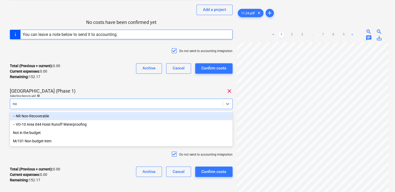
type input "non"
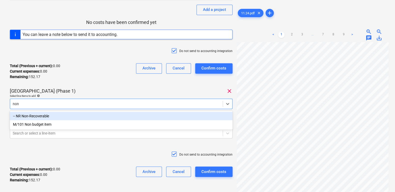
click at [49, 116] on div "-- NR Non-Recoverable" at bounding box center [121, 116] width 223 height 8
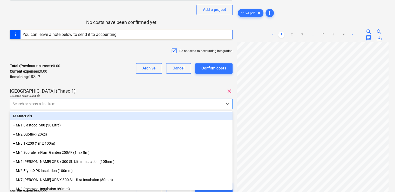
click at [104, 76] on div "Total (Previous + current) : 0.00 Current expenses : 0.00 Remaining : 152.17 Ar…" at bounding box center [121, 71] width 223 height 25
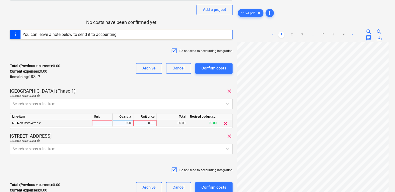
click at [97, 122] on div at bounding box center [102, 123] width 21 height 6
type input "iten"
type input "52.30"
click at [77, 124] on body "Projects Contacts Company Consolidated Invoices Inbox 1 format_size keyboard_ar…" at bounding box center [197, 28] width 395 height 192
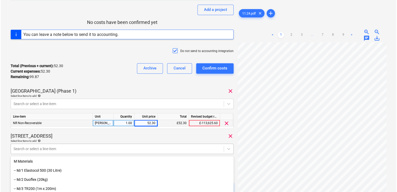
scroll to position [112, 0]
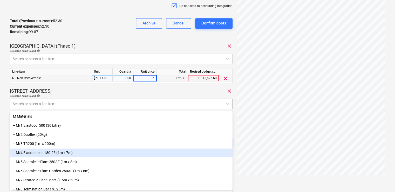
type input "nr"
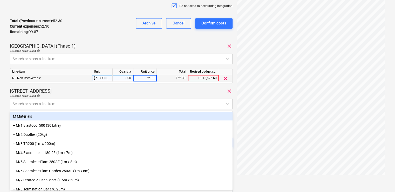
click at [78, 93] on div "49 - 53 Glengall Road clear" at bounding box center [121, 91] width 223 height 6
click at [60, 102] on div at bounding box center [116, 103] width 207 height 5
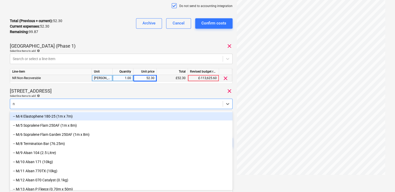
type input "nr"
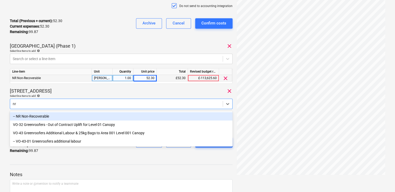
click at [47, 114] on div "-- NR Non-Recoverable" at bounding box center [121, 116] width 223 height 8
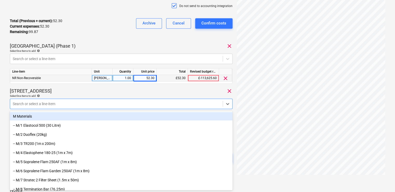
click at [69, 90] on div "49 - 53 Glengall Road clear" at bounding box center [121, 91] width 223 height 6
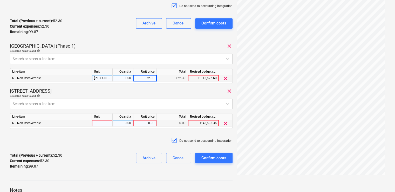
click at [102, 122] on div at bounding box center [102, 123] width 21 height 6
type input "item"
type input "15.50"
click at [97, 134] on div "Do not send to accounting integration" at bounding box center [121, 141] width 223 height 16
click at [150, 139] on div "Do not send to accounting integration" at bounding box center [121, 141] width 223 height 16
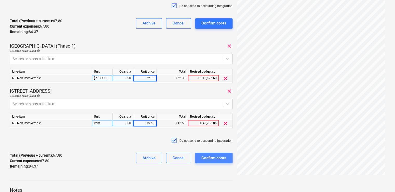
click at [202, 157] on div "Confirm costs" at bounding box center [214, 157] width 25 height 7
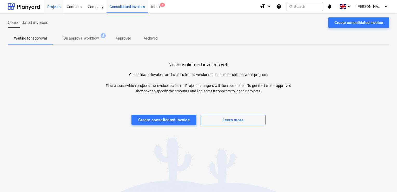
click at [57, 8] on div "Projects" at bounding box center [53, 6] width 19 height 13
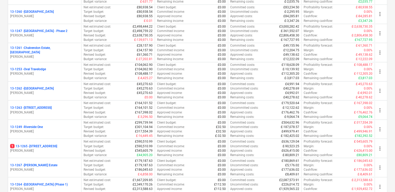
scroll to position [394, 0]
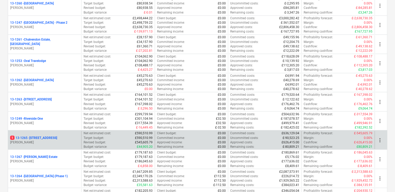
click at [57, 135] on p "1 13-1265 - 49 - 53 Glengall Road" at bounding box center [33, 137] width 47 height 4
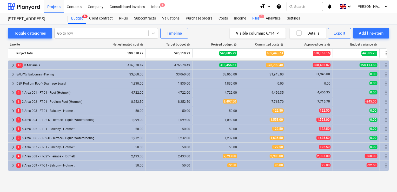
click at [256, 18] on div "Files 1" at bounding box center [256, 18] width 14 height 10
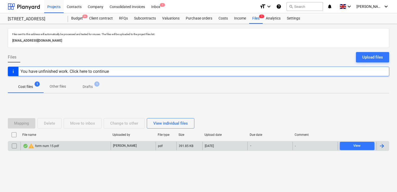
click at [14, 144] on input "checkbox" at bounding box center [14, 146] width 8 height 8
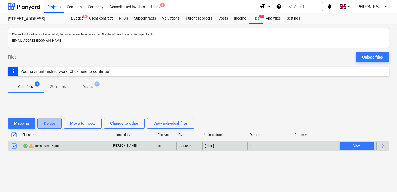
click at [39, 125] on button "Delete" at bounding box center [49, 123] width 24 height 10
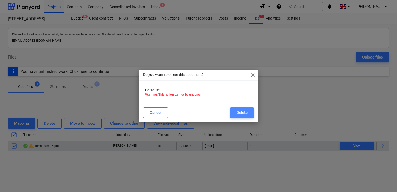
click at [237, 110] on div "Delete" at bounding box center [241, 112] width 11 height 7
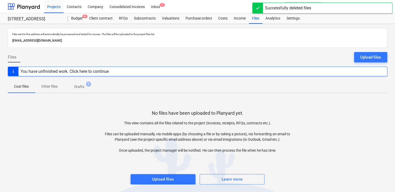
click at [73, 80] on button "Drafts 1" at bounding box center [79, 86] width 31 height 12
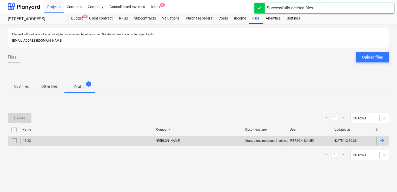
click at [14, 141] on input "checkbox" at bounding box center [14, 140] width 8 height 8
click at [24, 120] on div "Delete" at bounding box center [19, 118] width 11 height 7
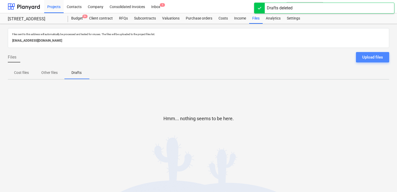
click at [378, 56] on div "Upload files" at bounding box center [372, 57] width 21 height 7
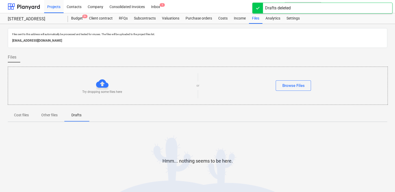
click at [294, 90] on div "Try dropping some files here or Browse Files" at bounding box center [198, 85] width 380 height 29
click at [291, 89] on button "Browse Files" at bounding box center [293, 85] width 35 height 10
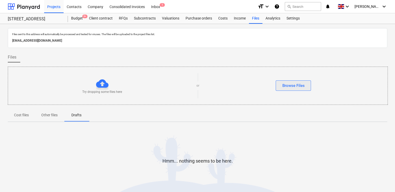
click at [294, 83] on div "Browse Files" at bounding box center [293, 85] width 22 height 7
click at [283, 87] on div "Browse Files" at bounding box center [293, 85] width 22 height 7
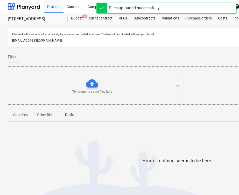
click at [123, 38] on p "[EMAIL_ADDRESS][DOMAIN_NAME]" at bounding box center [177, 40] width 331 height 5
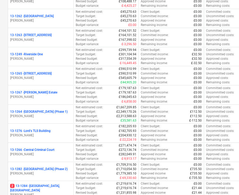
scroll to position [460, 0]
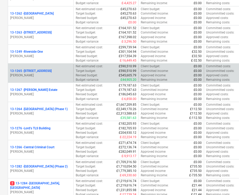
click at [55, 69] on div "13-1265 - [STREET_ADDRESS]" at bounding box center [40, 71] width 61 height 4
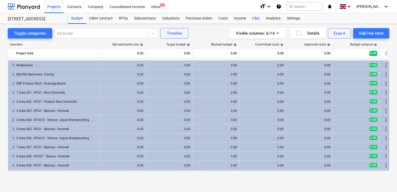
click at [241, 17] on div "Files" at bounding box center [256, 18] width 14 height 10
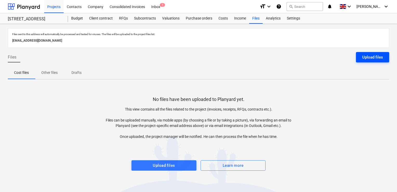
click at [241, 56] on div "Upload files" at bounding box center [372, 57] width 21 height 7
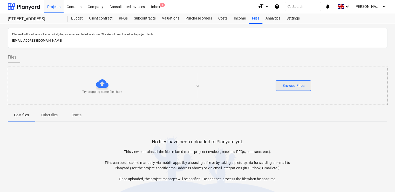
click at [241, 84] on div "Browse Files" at bounding box center [293, 85] width 22 height 7
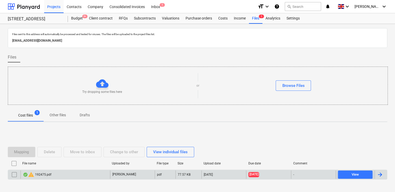
click at [60, 176] on div "warning 192475.pdf" at bounding box center [66, 174] width 90 height 8
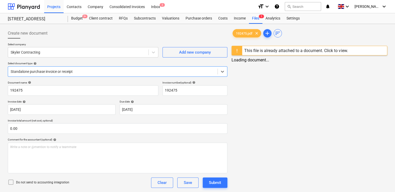
type input "192475"
type input "[DATE]"
click at [241, 49] on div "This file is already attached to a document. Click to view." at bounding box center [296, 50] width 104 height 5
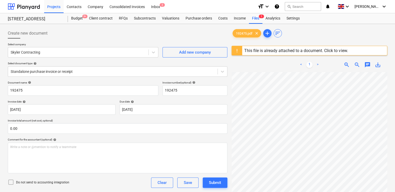
click at [241, 50] on div "This file is already attached to a document. Click to view." at bounding box center [296, 50] width 104 height 5
click at [241, 33] on span "192475.pdf" at bounding box center [244, 33] width 23 height 4
click at [241, 50] on div "This file is already attached to a document. Click to view." at bounding box center [296, 50] width 104 height 5
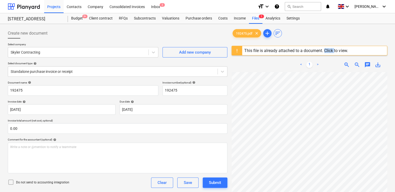
click at [241, 50] on div "This file is already attached to a document. Click to view." at bounding box center [296, 50] width 104 height 5
drag, startPoint x: 327, startPoint y: 50, endPoint x: 362, endPoint y: 40, distance: 36.7
click at [241, 40] on div "192475.pdf clear add sort This file is already attached to a document. Click to…" at bounding box center [310, 138] width 156 height 221
click at [241, 51] on div "This file is already attached to a document. Click to view." at bounding box center [296, 50] width 104 height 5
click at [156, 6] on div "Inbox 2" at bounding box center [155, 6] width 15 height 13
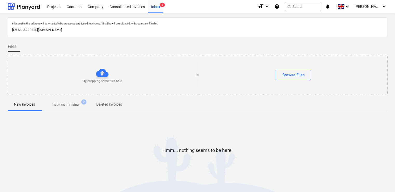
click at [58, 104] on p "Invoices in review" at bounding box center [66, 104] width 28 height 5
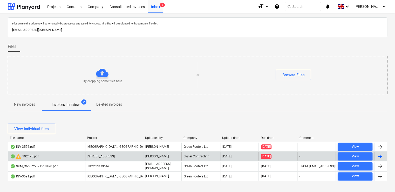
click at [32, 154] on div "warning 192475.pdf" at bounding box center [24, 156] width 29 height 6
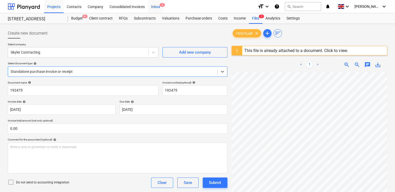
click at [158, 7] on div "Inbox 2" at bounding box center [155, 6] width 15 height 13
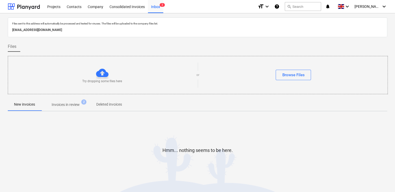
click at [65, 105] on p "Invoices in review" at bounding box center [66, 104] width 28 height 5
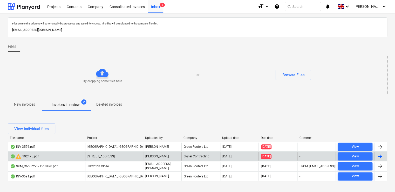
click at [49, 156] on div "warning 192475.pdf" at bounding box center [46, 156] width 77 height 8
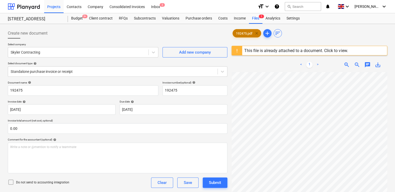
click at [241, 33] on span "clear" at bounding box center [257, 33] width 6 height 6
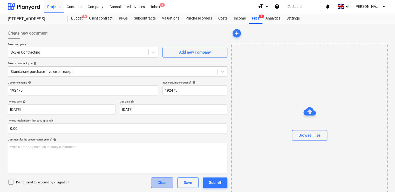
click at [161, 184] on div "Clear" at bounding box center [162, 182] width 9 height 7
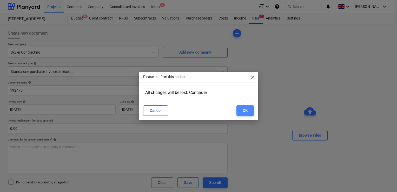
click at [241, 109] on button "OK" at bounding box center [244, 110] width 17 height 10
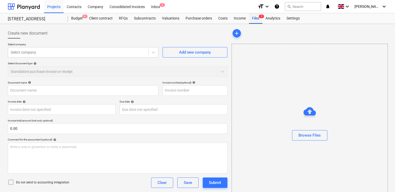
click at [241, 18] on div "Files 1" at bounding box center [256, 18] width 14 height 10
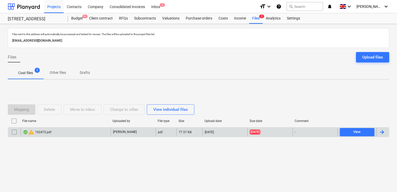
click at [15, 132] on input "checkbox" at bounding box center [14, 132] width 8 height 8
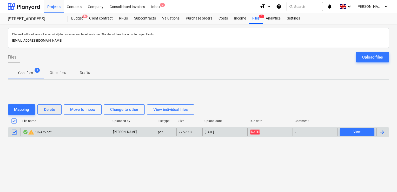
click at [47, 109] on div "Delete" at bounding box center [49, 109] width 11 height 7
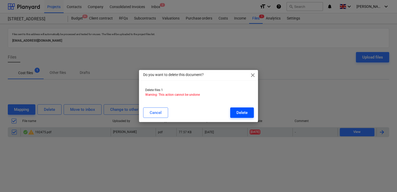
click at [231, 111] on button "Delete" at bounding box center [242, 112] width 24 height 10
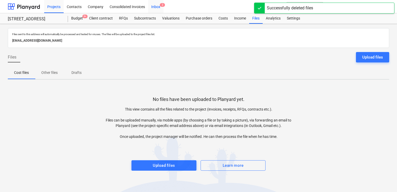
click at [156, 4] on div "Inbox 2" at bounding box center [155, 6] width 15 height 13
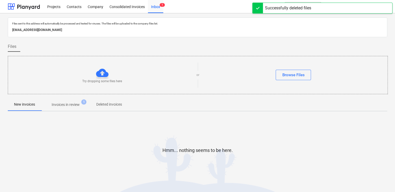
click at [69, 107] on span "Invoices in review 1" at bounding box center [65, 104] width 49 height 9
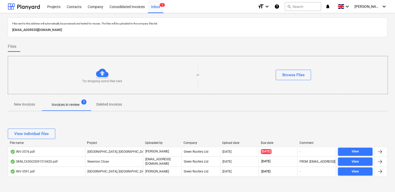
click at [78, 123] on div "View individual files File name Project Uploaded by Company Upload date Due dat…" at bounding box center [198, 154] width 380 height 64
click at [53, 8] on div "Projects" at bounding box center [53, 6] width 19 height 13
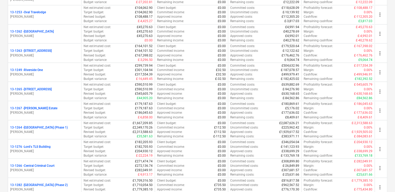
scroll to position [456, 0]
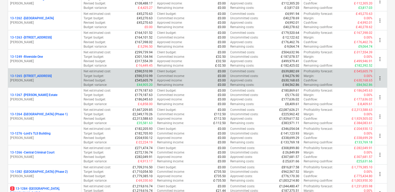
click at [67, 70] on div "13-1265 - [STREET_ADDRESS][PERSON_NAME]" at bounding box center [44, 78] width 73 height 18
click at [34, 78] on p "[PERSON_NAME]" at bounding box center [44, 80] width 69 height 4
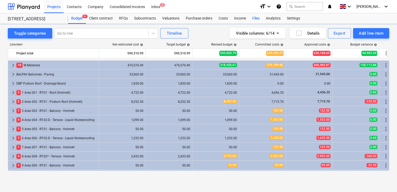
click at [241, 19] on div "Files" at bounding box center [256, 18] width 14 height 10
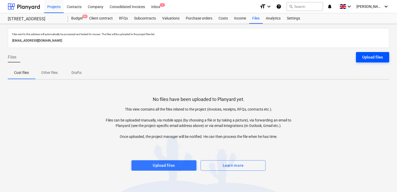
click at [241, 58] on button "Upload files" at bounding box center [372, 57] width 33 height 10
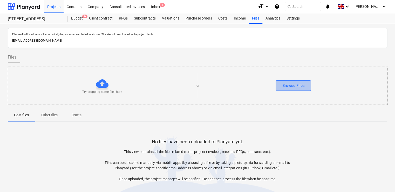
click at [241, 81] on button "Browse Files" at bounding box center [293, 85] width 35 height 10
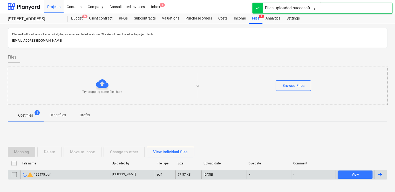
click at [81, 170] on div "warning 192475.pdf" at bounding box center [66, 174] width 90 height 8
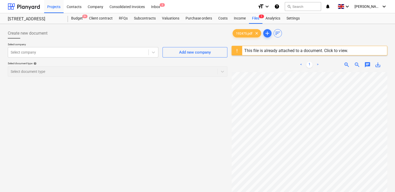
click at [241, 50] on div "This file is already attached to a document. Click to view." at bounding box center [296, 50] width 104 height 5
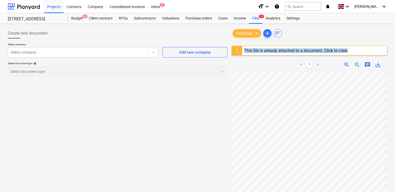
click at [241, 50] on div "This file is already attached to a document. Click to view." at bounding box center [296, 50] width 104 height 5
drag, startPoint x: 333, startPoint y: 50, endPoint x: 321, endPoint y: 39, distance: 16.9
click at [241, 39] on div "192475.pdf clear add sort This file is already attached to a document. Click to…" at bounding box center [310, 138] width 156 height 221
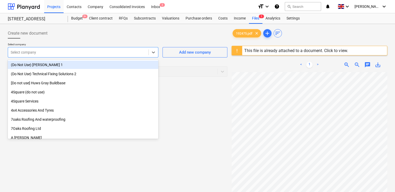
click at [140, 52] on div at bounding box center [78, 52] width 135 height 5
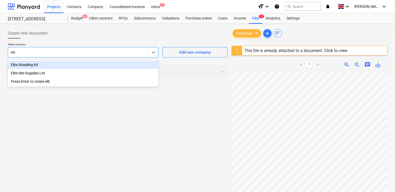
type input "elite"
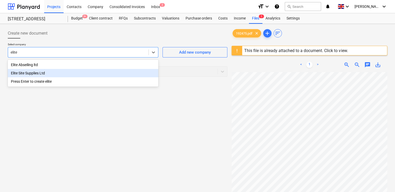
click at [33, 73] on div "Elite Site Supplies Ltd" at bounding box center [83, 73] width 151 height 8
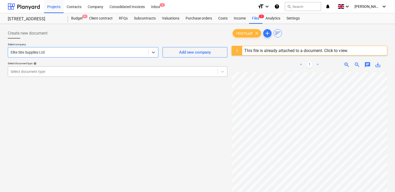
click at [38, 72] on div at bounding box center [113, 71] width 204 height 5
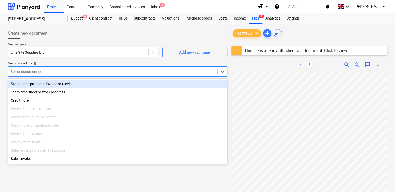
click at [181, 62] on div "Select document type help" at bounding box center [118, 63] width 220 height 3
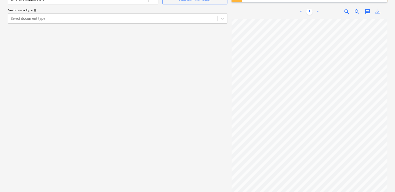
scroll to position [61, 0]
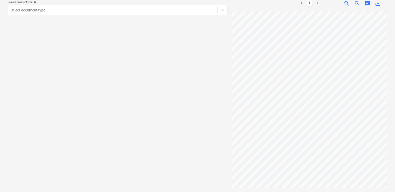
click at [241, 180] on div "192475.pdf clear add sort This file is already attached to a document. Click to…" at bounding box center [310, 77] width 160 height 225
click at [241, 89] on div "192475.pdf clear add sort This file is already attached to a document. Click to…" at bounding box center [310, 77] width 160 height 225
click at [84, 8] on div at bounding box center [113, 10] width 204 height 5
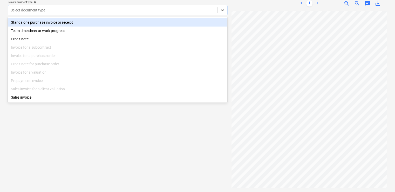
click at [58, 19] on div "Standalone purchase invoice or receipt" at bounding box center [118, 22] width 220 height 8
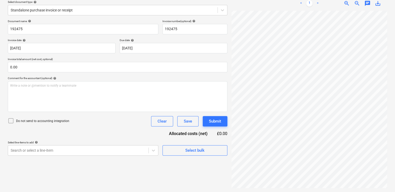
click at [11, 122] on icon at bounding box center [11, 120] width 6 height 6
drag, startPoint x: 181, startPoint y: 30, endPoint x: 135, endPoint y: 30, distance: 45.7
click at [135, 30] on div "Document name help 192475 Invoice number (optional) help 192475" at bounding box center [118, 26] width 220 height 15
click at [109, 129] on div "Document name help 192475 Invoice number (optional) help 192475 Invoice date he…" at bounding box center [118, 87] width 220 height 136
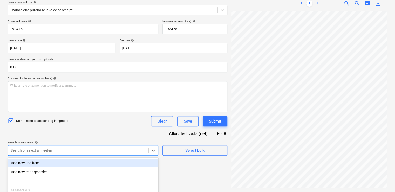
click at [69, 130] on body "Projects Contacts Company Consolidated Invoices Inbox 2 format_size keyboard_ar…" at bounding box center [197, 35] width 395 height 192
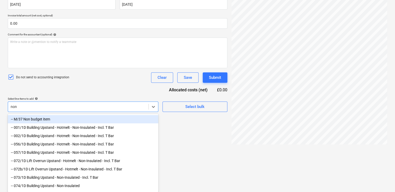
scroll to position [105, 0]
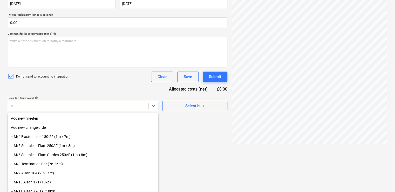
type input "nr"
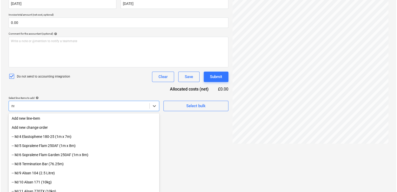
scroll to position [63, 0]
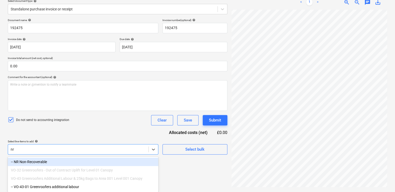
click at [35, 158] on div "-- NR Non-Recoverable" at bounding box center [83, 161] width 151 height 8
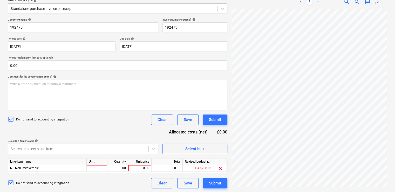
click at [68, 135] on div "Document name help 192475 Invoice number (optional) help 192475 Invoice date he…" at bounding box center [118, 103] width 220 height 170
click at [94, 169] on div at bounding box center [97, 168] width 21 height 6
type input "item"
click at [147, 166] on div "0.00" at bounding box center [139, 168] width 19 height 6
type input "180"
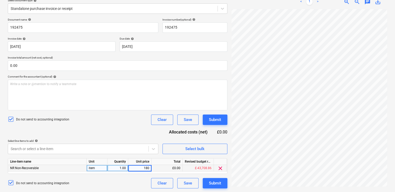
click at [142, 142] on div "Select line-items to add help" at bounding box center [83, 140] width 151 height 3
click at [216, 182] on div "Submit" at bounding box center [215, 182] width 12 height 7
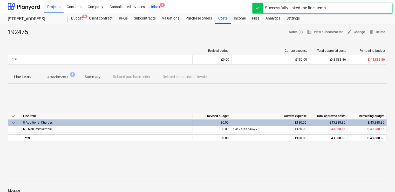
click at [155, 9] on div "Inbox 1" at bounding box center [155, 6] width 15 height 13
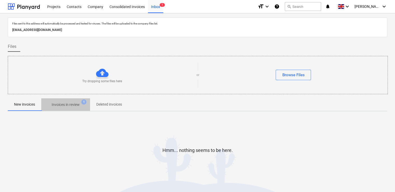
click at [66, 106] on p "Invoices in review" at bounding box center [66, 104] width 28 height 5
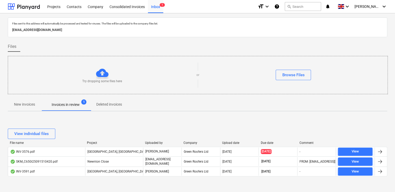
click at [87, 127] on div "View individual files" at bounding box center [198, 133] width 380 height 15
click at [57, 6] on div "Projects" at bounding box center [53, 6] width 19 height 13
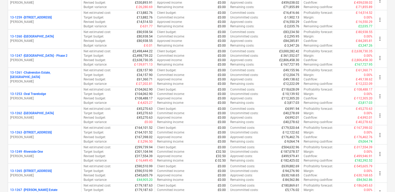
scroll to position [375, 0]
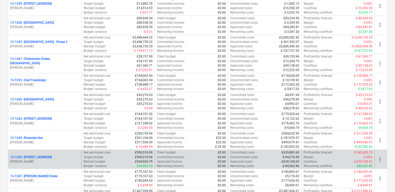
click at [76, 161] on p "[PERSON_NAME]" at bounding box center [44, 161] width 69 height 4
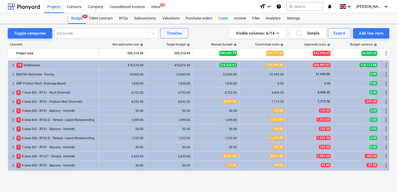
click at [224, 18] on div "Costs" at bounding box center [223, 18] width 16 height 10
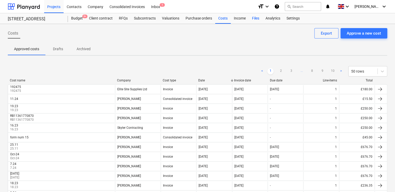
click at [241, 16] on div "Files" at bounding box center [256, 18] width 14 height 10
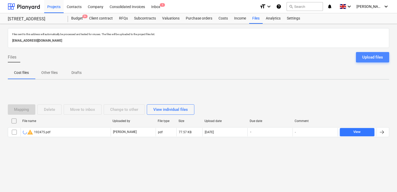
click at [241, 53] on button "Upload files" at bounding box center [372, 57] width 33 height 10
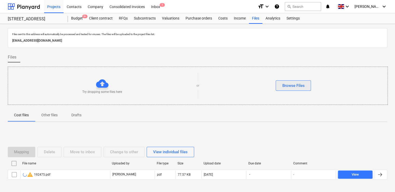
click at [241, 86] on div "Browse Files" at bounding box center [293, 85] width 22 height 7
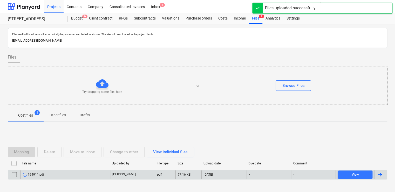
click at [63, 173] on div "194911.pdf" at bounding box center [66, 174] width 90 height 8
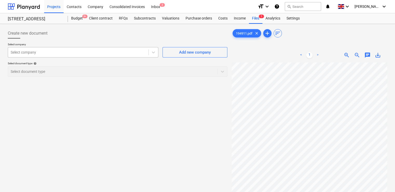
click at [138, 50] on div at bounding box center [78, 52] width 135 height 5
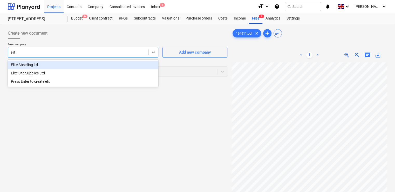
type input "elite"
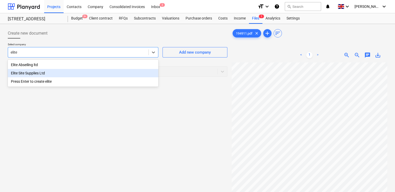
click at [32, 71] on div "Elite Site Supplies Ltd" at bounding box center [83, 73] width 151 height 8
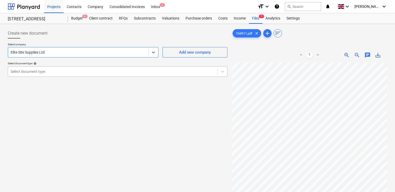
click at [41, 74] on div "Select document type" at bounding box center [113, 71] width 210 height 7
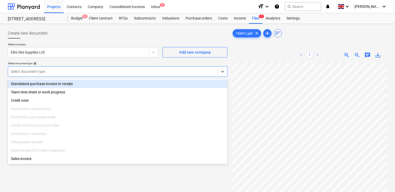
click at [40, 83] on div "Standalone purchase invoice or receipt" at bounding box center [118, 83] width 220 height 8
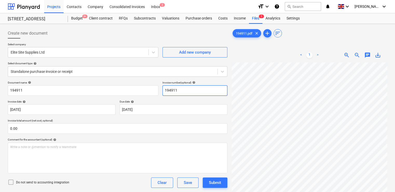
drag, startPoint x: 180, startPoint y: 90, endPoint x: 149, endPoint y: 84, distance: 32.5
click at [149, 84] on div "Document name help 194911 Invoice number (optional) help 194911" at bounding box center [118, 88] width 220 height 15
click at [12, 179] on icon at bounding box center [11, 182] width 6 height 6
click at [81, 178] on div "Do not send to accounting integration Clear Save Submit" at bounding box center [118, 182] width 220 height 10
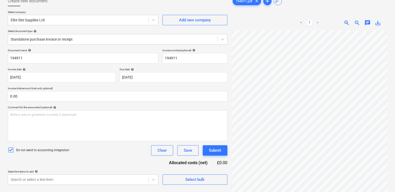
scroll to position [52, 0]
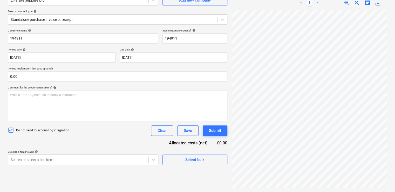
click at [43, 140] on body "Projects Contacts Company Consolidated Invoices Inbox 2 format_size keyboard_ar…" at bounding box center [197, 44] width 395 height 192
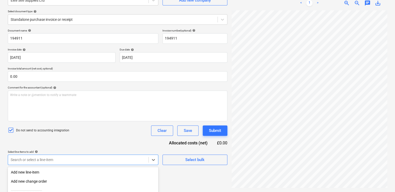
scroll to position [106, 0]
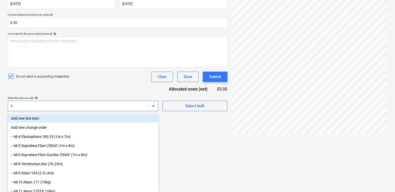
type input "nr"
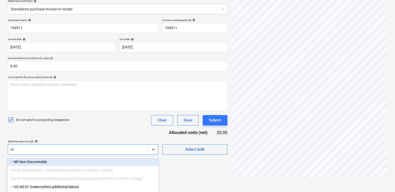
click at [34, 158] on div "-- NR Non-Recoverable" at bounding box center [83, 161] width 151 height 8
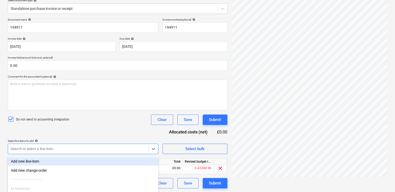
click at [62, 133] on div "Document name help 194911 Invoice number (optional) help 194911 Invoice date he…" at bounding box center [118, 103] width 220 height 170
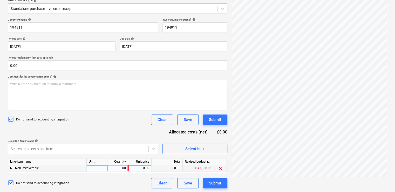
click at [96, 166] on div at bounding box center [97, 168] width 21 height 6
type input "item"
type input "189.00"
click at [114, 123] on div "Do not send to accounting integration Clear Save Submit" at bounding box center [118, 119] width 220 height 10
drag, startPoint x: 312, startPoint y: 177, endPoint x: 393, endPoint y: 166, distance: 81.0
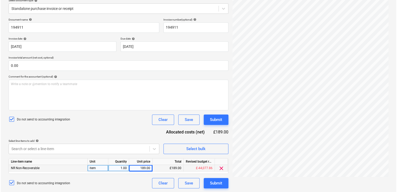
scroll to position [0, 113]
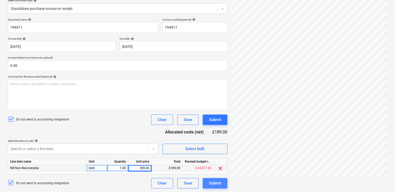
click at [215, 183] on div "Submit" at bounding box center [215, 182] width 12 height 7
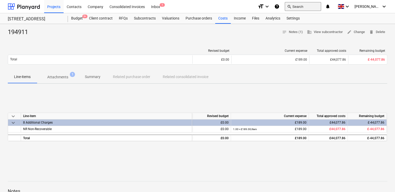
click at [241, 8] on button "search Search" at bounding box center [303, 6] width 36 height 9
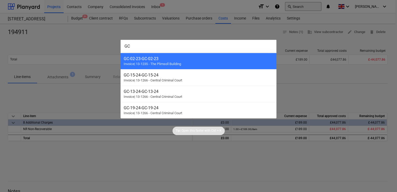
type input "G"
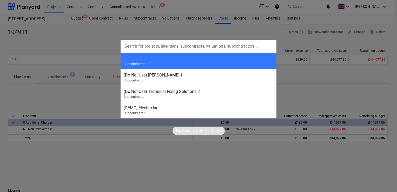
click at [241, 100] on div at bounding box center [198, 96] width 397 height 192
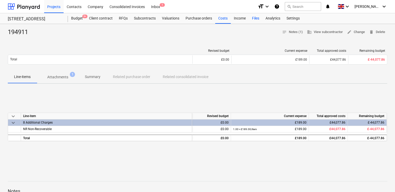
click at [241, 20] on div "Files" at bounding box center [256, 18] width 14 height 10
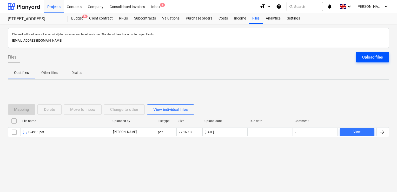
click at [241, 59] on div "Upload files" at bounding box center [372, 57] width 21 height 7
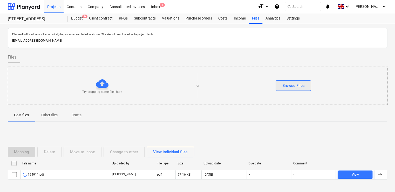
click at [241, 86] on div "Browse Files" at bounding box center [293, 85] width 22 height 7
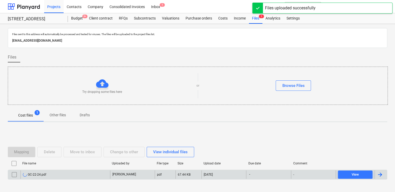
click at [50, 174] on div "GC-22-24.pdf" at bounding box center [66, 174] width 90 height 8
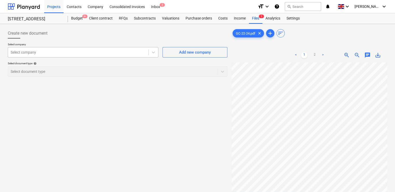
click at [75, 53] on div at bounding box center [78, 52] width 135 height 5
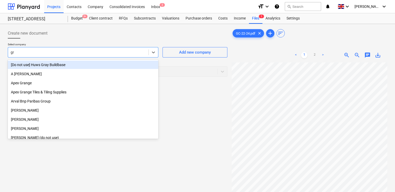
type input "gra"
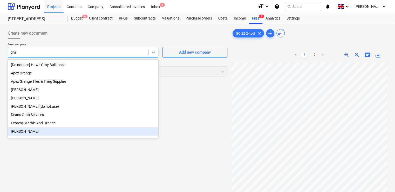
click at [33, 131] on div "[PERSON_NAME]" at bounding box center [83, 131] width 151 height 8
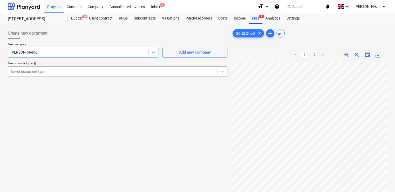
click at [45, 70] on div at bounding box center [113, 71] width 204 height 5
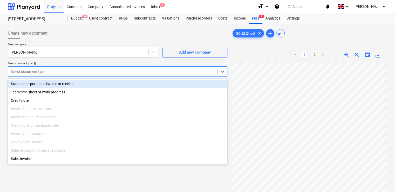
click at [44, 86] on div "Standalone purchase invoice or receipt" at bounding box center [118, 83] width 220 height 8
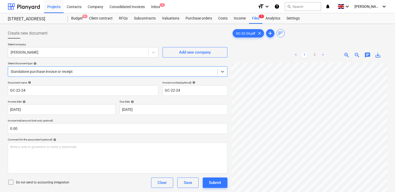
click at [10, 183] on icon at bounding box center [11, 182] width 6 height 6
click at [83, 177] on div "Do not send to accounting integration Clear Save Submit" at bounding box center [118, 182] width 220 height 10
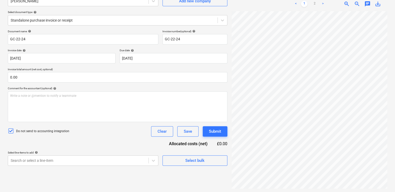
scroll to position [52, 0]
click at [81, 140] on body "Projects Contacts Company Consolidated Invoices Inbox 2 format_size keyboard_ar…" at bounding box center [197, 44] width 395 height 192
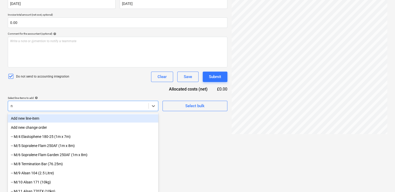
type input "nr"
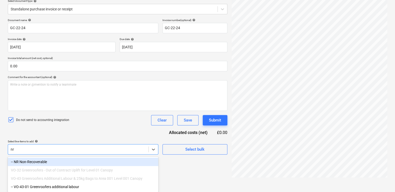
scroll to position [63, 0]
click at [67, 158] on div "-- NR Non-Recoverable" at bounding box center [83, 161] width 151 height 8
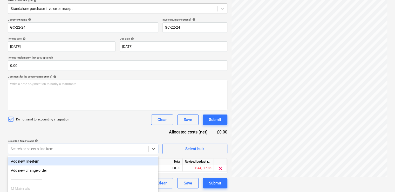
click at [80, 137] on div "Document name help GC-22-24 Invoice number (optional) help GC-22-24 Invoice dat…" at bounding box center [118, 103] width 220 height 170
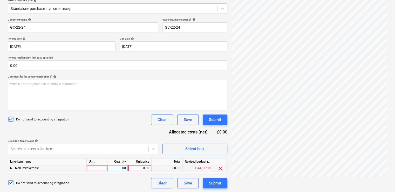
click at [91, 168] on div at bounding box center [97, 168] width 21 height 6
type input "unit"
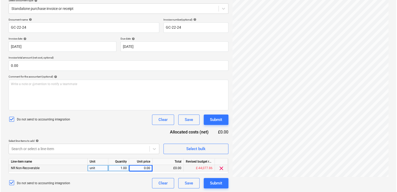
scroll to position [0, 0]
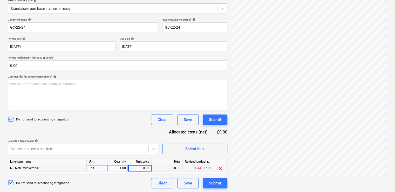
click at [146, 167] on div "0.00" at bounding box center [139, 168] width 19 height 6
type input "20.40"
click at [129, 128] on div "Document name help GC-22-24 Invoice number (optional) help GC-22-24 Invoice dat…" at bounding box center [118, 103] width 220 height 170
click at [215, 183] on div "Submit" at bounding box center [215, 182] width 12 height 7
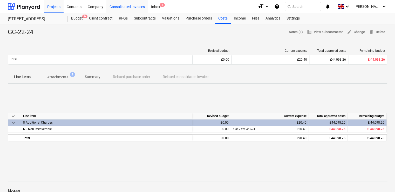
click at [113, 5] on div "Consolidated Invoices" at bounding box center [127, 6] width 42 height 13
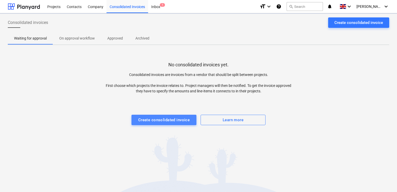
click at [175, 118] on div "Create consolidated invoice" at bounding box center [164, 119] width 52 height 7
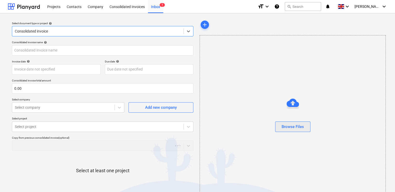
click at [241, 123] on div "Browse Files" at bounding box center [293, 126] width 22 height 7
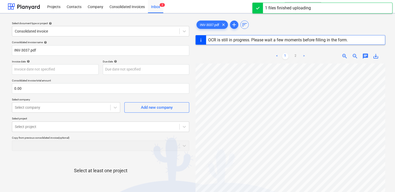
type input "INV-3037"
type input "[DATE]"
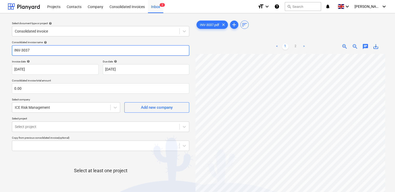
drag, startPoint x: 33, startPoint y: 52, endPoint x: 8, endPoint y: 50, distance: 25.1
click at [8, 50] on div "Select document type or project help Consolidated invoice Consolidated invoice …" at bounding box center [101, 125] width 186 height 216
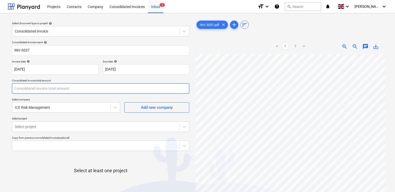
click at [37, 88] on input "text" at bounding box center [100, 88] width 177 height 10
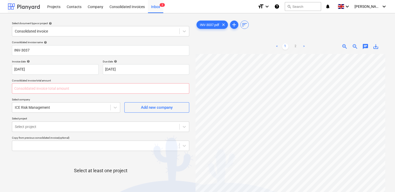
type input "0.00"
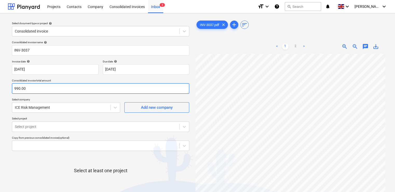
type input "990.00"
click at [73, 117] on p "Select project" at bounding box center [100, 119] width 177 height 4
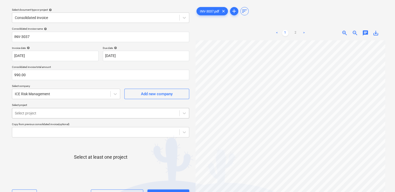
click at [68, 128] on body "Projects Contacts Company Consolidated Invoices Inbox 3 format_size keyboard_ar…" at bounding box center [197, 82] width 395 height 192
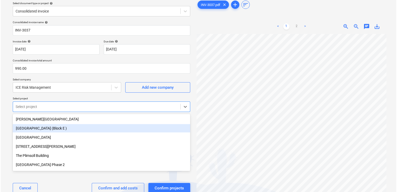
scroll to position [23, 0]
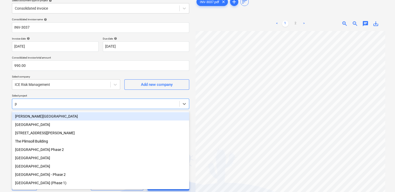
type input "pl"
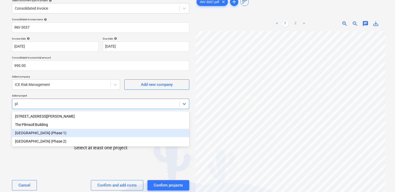
click at [62, 130] on div "[GEOGRAPHIC_DATA] (Phase 1)" at bounding box center [100, 133] width 177 height 8
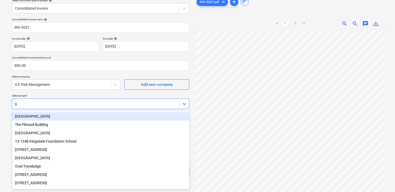
type input "gl"
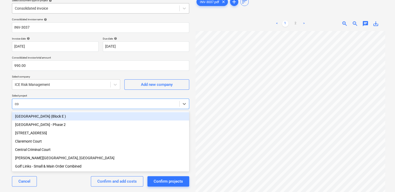
type input "co"
type input "cor"
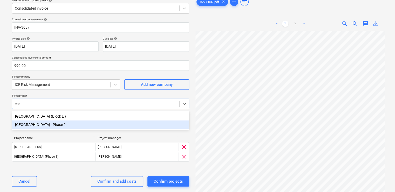
click at [36, 125] on div "[GEOGRAPHIC_DATA] - Phase 2" at bounding box center [100, 124] width 177 height 8
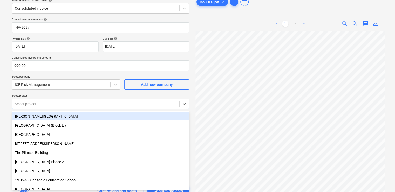
click at [72, 90] on div "Consolidated invoice name help INV-3037 Invoice date help 27 Mar 2024 27.03.202…" at bounding box center [101, 109] width 182 height 186
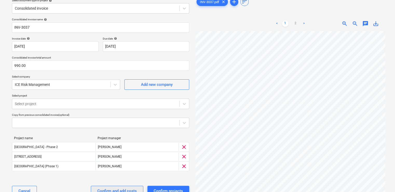
click at [113, 189] on div "Confirm and add costs" at bounding box center [116, 190] width 39 height 7
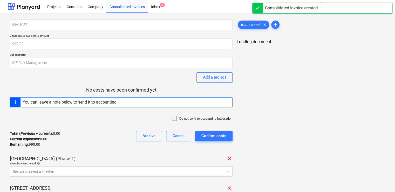
click at [175, 116] on icon at bounding box center [174, 118] width 6 height 6
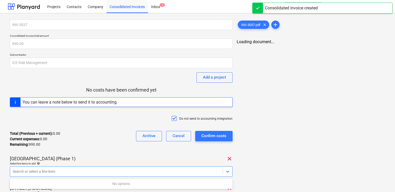
click at [110, 170] on div at bounding box center [116, 171] width 207 height 5
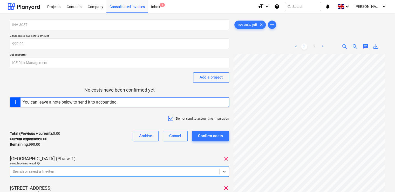
click at [50, 168] on body "Projects Contacts Company Consolidated Invoices Inbox 1 format_size keyboard_ar…" at bounding box center [197, 96] width 395 height 192
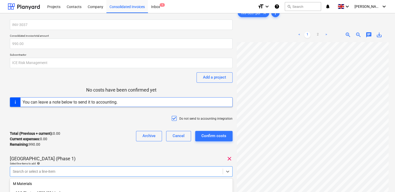
scroll to position [68, 0]
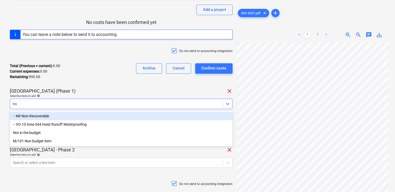
type input "non"
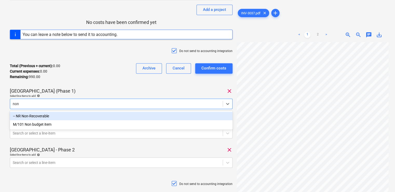
click at [34, 117] on div "-- NR Non-Recoverable" at bounding box center [121, 116] width 223 height 8
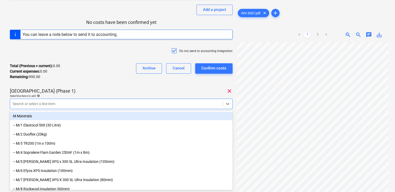
click at [89, 82] on div "Total (Previous + current) : 0.00 Current expenses : 0.00 Remaining : 990.00 Ar…" at bounding box center [121, 71] width 223 height 25
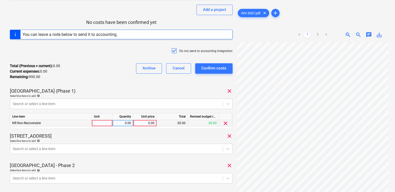
click at [103, 123] on div at bounding box center [102, 123] width 21 height 6
type input "item"
type input "550"
click at [108, 89] on div "Plumstead West Thamesmead (Phase 1) clear" at bounding box center [121, 91] width 223 height 6
click at [101, 124] on body "Projects Contacts Company Consolidated Invoices Inbox 1 format_size keyboard_ar…" at bounding box center [197, 28] width 395 height 192
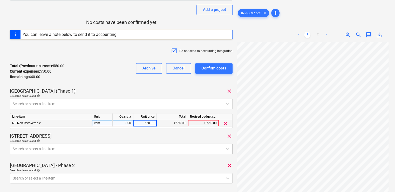
scroll to position [112, 0]
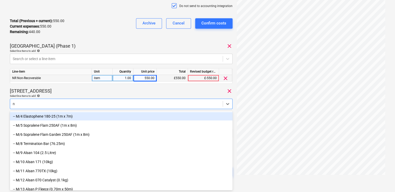
type input "nr"
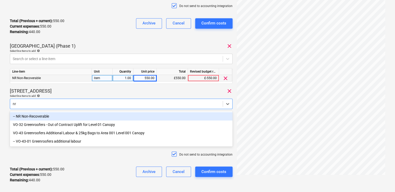
click at [74, 113] on div "-- NR Non-Recoverable" at bounding box center [121, 116] width 223 height 8
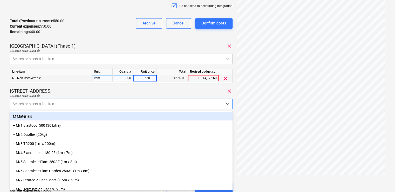
click at [86, 88] on div "49 - 53 Glengall Road clear" at bounding box center [121, 91] width 223 height 6
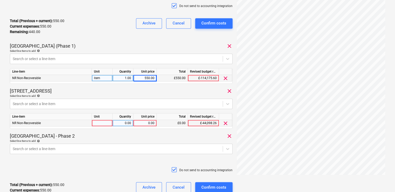
click at [104, 124] on div at bounding box center [102, 123] width 21 height 6
type input "item"
type input "220"
click at [114, 94] on div "Select line-items to add help" at bounding box center [121, 95] width 223 height 3
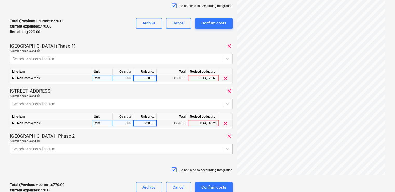
scroll to position [158, 0]
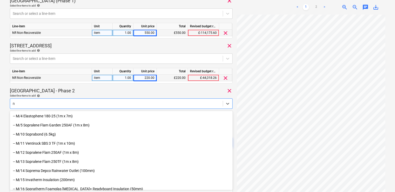
type input "nr"
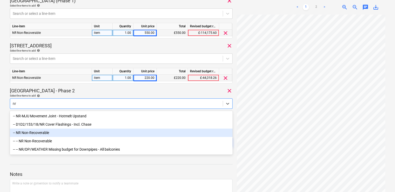
click at [44, 131] on div "-- NR Non-Recoverable" at bounding box center [121, 132] width 223 height 8
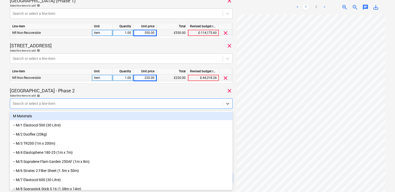
click at [79, 96] on div "Select line-items to add help" at bounding box center [121, 95] width 223 height 3
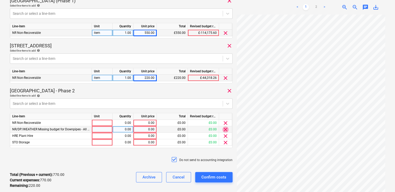
click at [224, 129] on span "clear" at bounding box center [226, 129] width 6 height 6
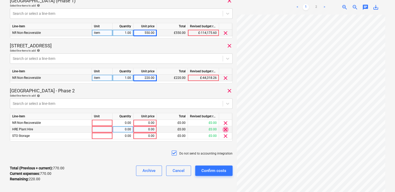
click at [224, 129] on span "clear" at bounding box center [226, 129] width 6 height 6
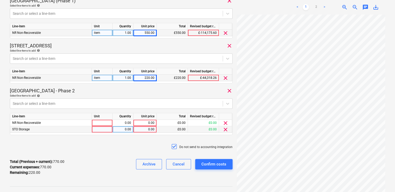
click at [224, 129] on span "clear" at bounding box center [226, 129] width 6 height 6
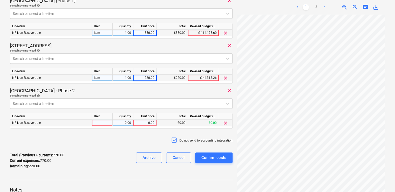
click at [107, 123] on div at bounding box center [102, 122] width 21 height 6
type input "item"
type input "220"
click at [97, 143] on div "Do not send to accounting integration" at bounding box center [121, 140] width 223 height 16
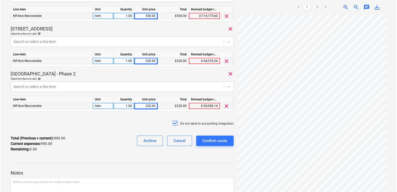
scroll to position [182, 0]
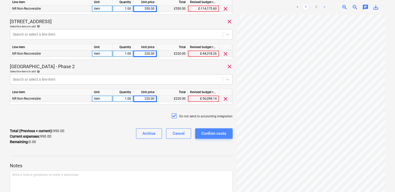
click at [213, 134] on div "Confirm costs" at bounding box center [214, 133] width 25 height 7
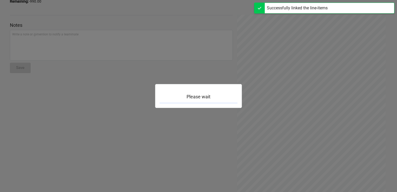
scroll to position [45, 0]
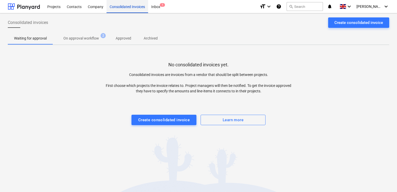
click at [127, 8] on div "Consolidated Invoices" at bounding box center [127, 6] width 42 height 13
click at [159, 121] on div "Create consolidated invoice" at bounding box center [164, 119] width 52 height 7
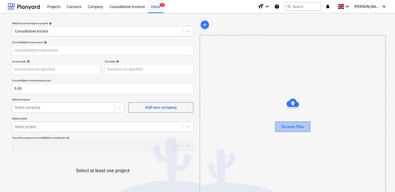
click at [241, 127] on div "Browse Files" at bounding box center [293, 126] width 22 height 7
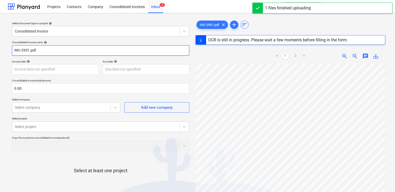
click at [74, 50] on input "INV-2951.pdf" at bounding box center [100, 50] width 177 height 10
type input "INV-2951"
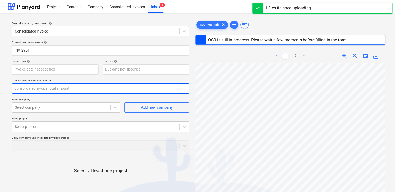
click at [24, 89] on input "text" at bounding box center [100, 88] width 177 height 10
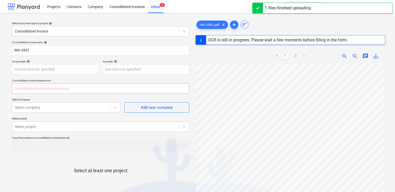
type input "0.00"
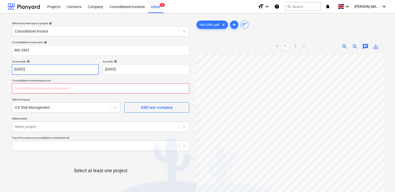
type input "[DATE]"
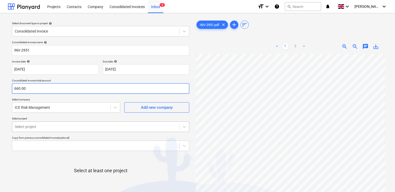
type input "660.00"
click at [34, 126] on body "Projects Contacts Company Consolidated Invoices Inbox 3 format_size keyboard_ar…" at bounding box center [197, 96] width 395 height 192
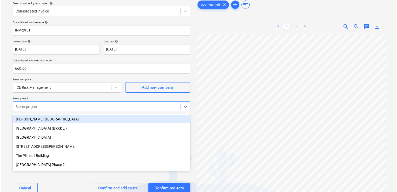
scroll to position [23, 0]
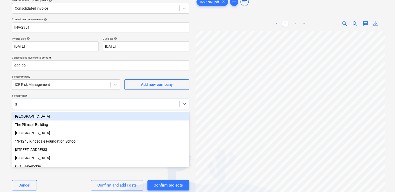
type input "gl"
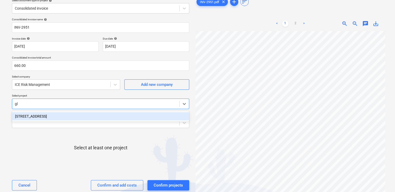
click at [54, 115] on div "[STREET_ADDRESS]" at bounding box center [100, 116] width 177 height 8
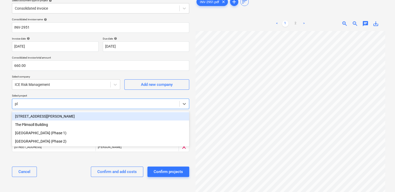
type input "plu"
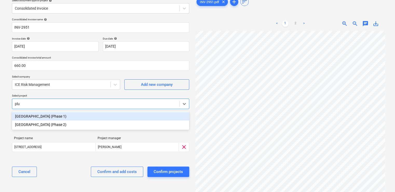
click at [72, 115] on div "[GEOGRAPHIC_DATA] (Phase 1)" at bounding box center [100, 116] width 177 height 8
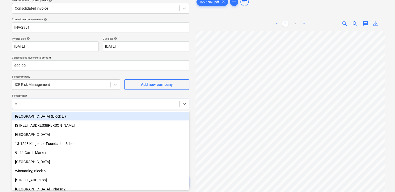
type input "co"
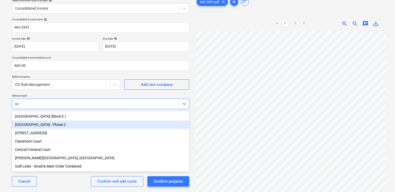
click at [60, 123] on div "[GEOGRAPHIC_DATA] - Phase 2" at bounding box center [100, 124] width 177 height 8
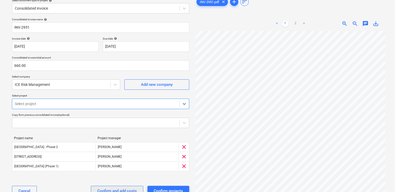
click at [109, 190] on div "Confirm and add costs" at bounding box center [116, 190] width 39 height 7
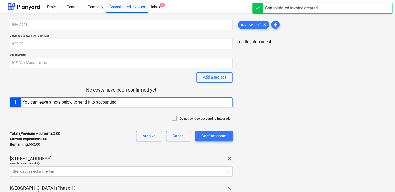
click at [173, 118] on icon at bounding box center [174, 118] width 6 height 6
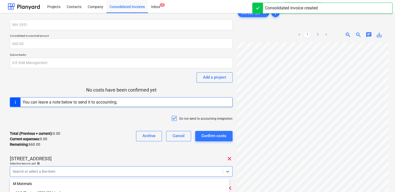
scroll to position [68, 0]
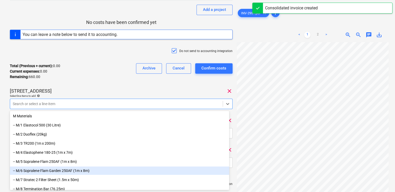
click at [138, 124] on body "Projects Contacts Company Consolidated Invoices Inbox 1 format_size keyboard_ar…" at bounding box center [197, 28] width 395 height 192
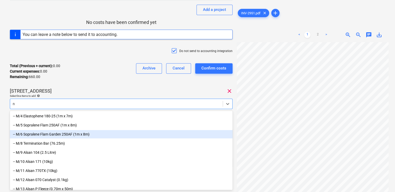
type input "nr"
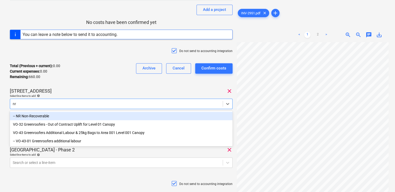
click at [52, 115] on div "-- NR Non-Recoverable" at bounding box center [121, 116] width 223 height 8
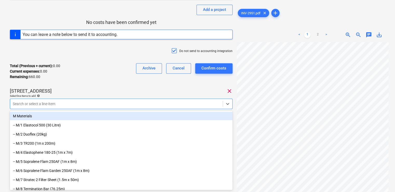
click at [68, 90] on div "49 - 53 Glengall Road clear" at bounding box center [121, 91] width 223 height 6
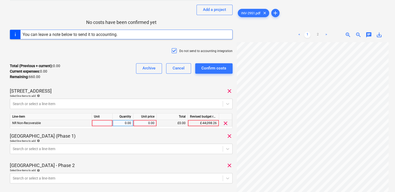
click at [98, 123] on div at bounding box center [102, 123] width 21 height 6
type input "itewm"
type input "220"
click at [119, 96] on div "Select line-items to add help" at bounding box center [121, 95] width 223 height 3
click at [85, 124] on body "Projects Contacts Company Consolidated Invoices Inbox 1 format_size keyboard_ar…" at bounding box center [197, 28] width 395 height 192
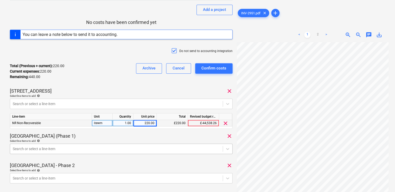
scroll to position [112, 0]
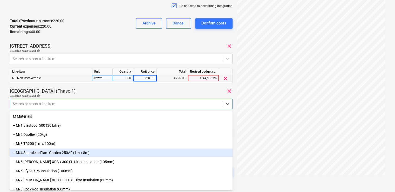
type input "non"
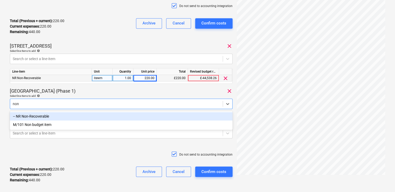
click at [55, 117] on div "-- NR Non-Recoverable" at bounding box center [121, 116] width 223 height 8
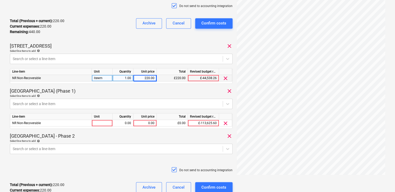
click at [58, 89] on p "[GEOGRAPHIC_DATA] (Phase 1)" at bounding box center [43, 91] width 66 height 6
click at [98, 125] on div at bounding box center [102, 123] width 21 height 6
type input "item"
type input "220"
click at [108, 140] on div "Select line-items to add help" at bounding box center [121, 140] width 223 height 3
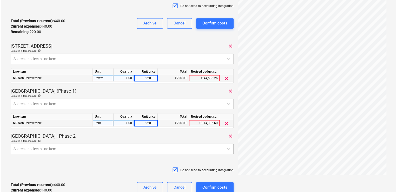
scroll to position [158, 0]
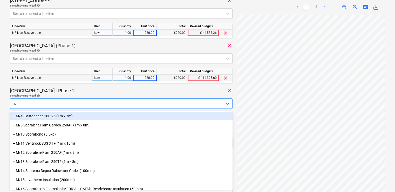
type input "non"
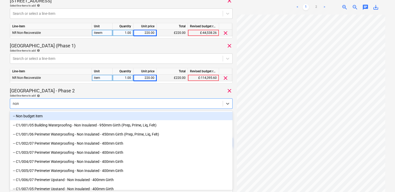
click at [47, 116] on div "-- Non budget item" at bounding box center [121, 116] width 223 height 8
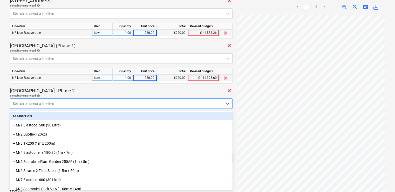
click at [47, 116] on div "M Materials" at bounding box center [121, 116] width 223 height 8
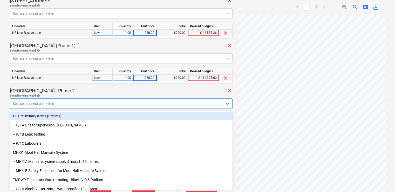
click at [44, 105] on div at bounding box center [116, 103] width 207 height 5
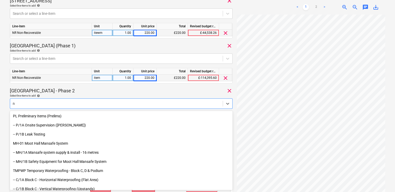
type input "nr"
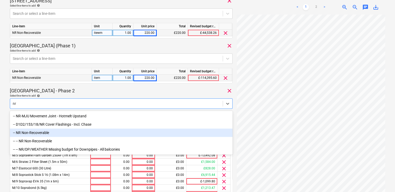
click at [34, 130] on div "-- NR Non-Recoverable" at bounding box center [121, 132] width 223 height 8
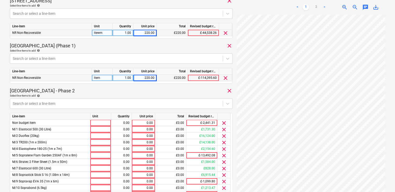
click at [78, 96] on div "Select line-items to add help" at bounding box center [121, 95] width 223 height 3
click at [226, 129] on span "clear" at bounding box center [224, 129] width 6 height 6
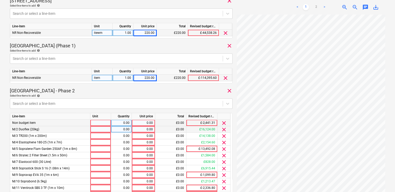
click at [225, 124] on span "clear" at bounding box center [224, 123] width 6 height 6
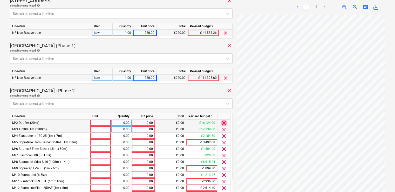
click at [225, 124] on span "clear" at bounding box center [224, 123] width 6 height 6
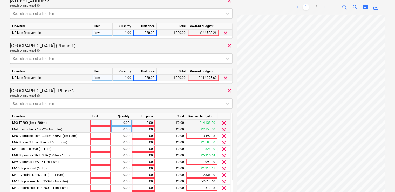
click at [225, 124] on span "clear" at bounding box center [224, 123] width 6 height 6
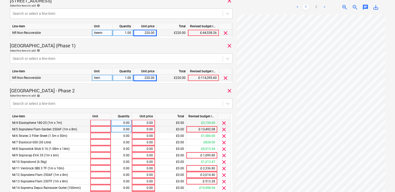
click at [225, 124] on span "clear" at bounding box center [224, 123] width 6 height 6
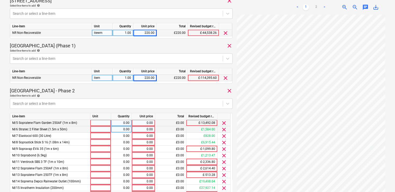
click at [225, 124] on span "clear" at bounding box center [224, 123] width 6 height 6
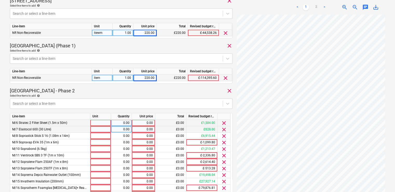
click at [225, 124] on span "clear" at bounding box center [224, 123] width 6 height 6
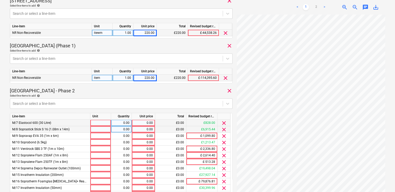
click at [225, 124] on span "clear" at bounding box center [224, 123] width 6 height 6
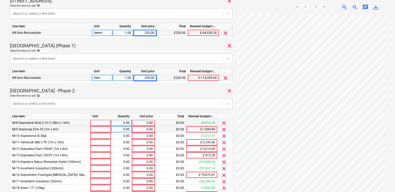
click at [225, 124] on span "clear" at bounding box center [224, 123] width 6 height 6
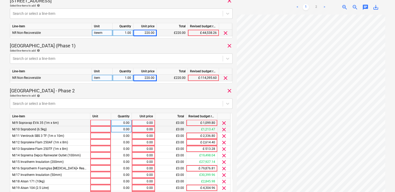
click at [225, 124] on span "clear" at bounding box center [224, 123] width 6 height 6
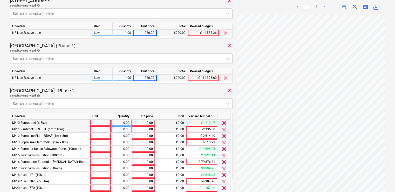
click at [225, 124] on span "clear" at bounding box center [224, 123] width 6 height 6
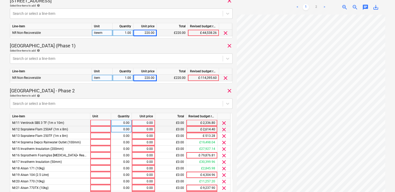
click at [225, 124] on span "clear" at bounding box center [224, 123] width 6 height 6
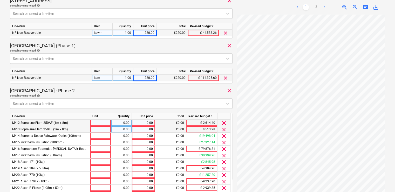
click at [225, 124] on span "clear" at bounding box center [224, 123] width 6 height 6
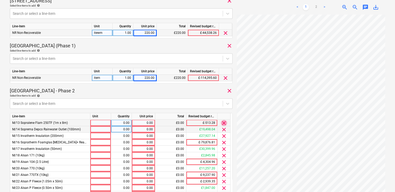
click at [225, 124] on span "clear" at bounding box center [224, 123] width 6 height 6
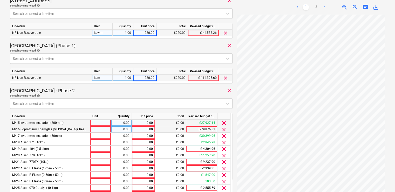
click at [225, 124] on span "clear" at bounding box center [224, 123] width 6 height 6
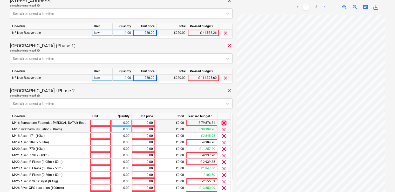
click at [225, 124] on span "clear" at bounding box center [224, 123] width 6 height 6
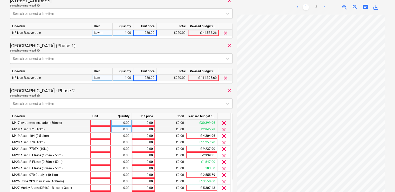
click at [225, 124] on span "clear" at bounding box center [224, 123] width 6 height 6
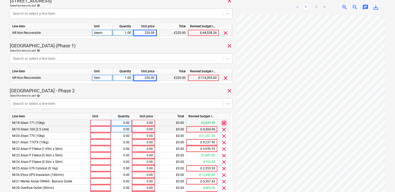
click at [225, 124] on span "clear" at bounding box center [224, 123] width 6 height 6
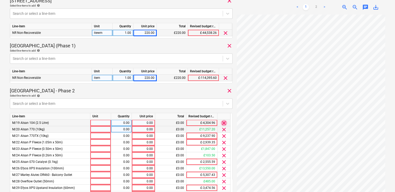
click at [225, 124] on span "clear" at bounding box center [224, 123] width 6 height 6
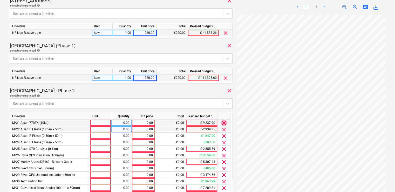
click at [225, 124] on span "clear" at bounding box center [224, 123] width 6 height 6
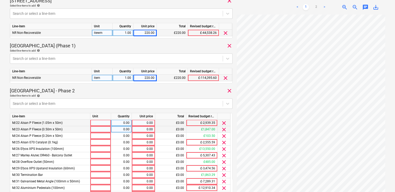
click at [225, 124] on span "clear" at bounding box center [224, 123] width 6 height 6
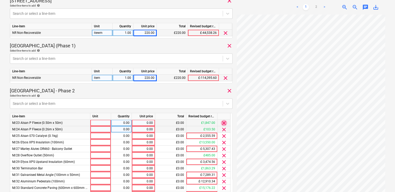
click at [225, 124] on span "clear" at bounding box center [224, 123] width 6 height 6
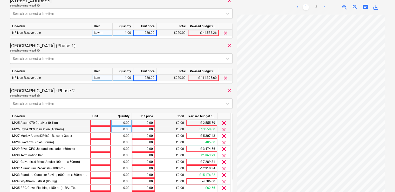
click at [225, 124] on span "clear" at bounding box center [224, 123] width 6 height 6
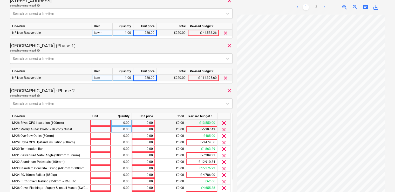
click at [225, 124] on span "clear" at bounding box center [224, 123] width 6 height 6
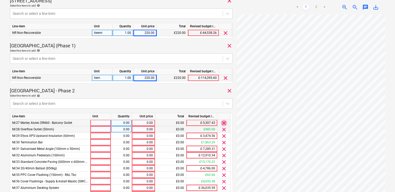
click at [225, 124] on span "clear" at bounding box center [224, 123] width 6 height 6
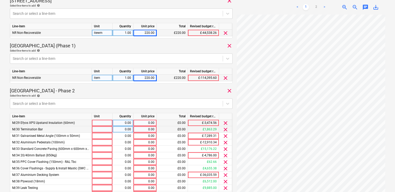
click at [225, 124] on span "clear" at bounding box center [226, 123] width 6 height 6
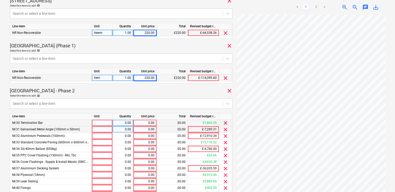
click at [225, 124] on span "clear" at bounding box center [226, 123] width 6 height 6
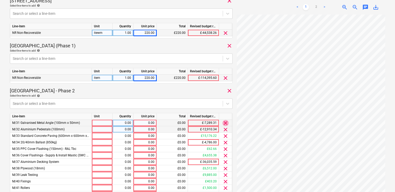
click at [225, 124] on span "clear" at bounding box center [226, 123] width 6 height 6
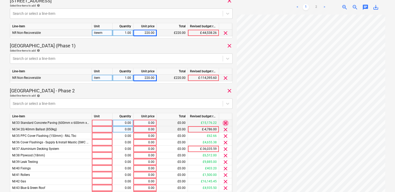
click at [225, 124] on span "clear" at bounding box center [226, 123] width 6 height 6
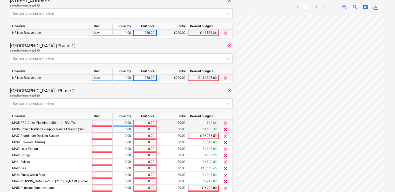
click at [225, 124] on span "clear" at bounding box center [226, 123] width 6 height 6
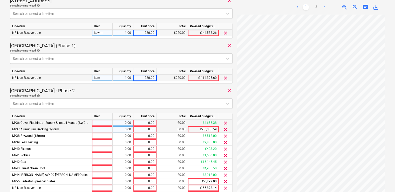
click at [225, 124] on span "clear" at bounding box center [226, 123] width 6 height 6
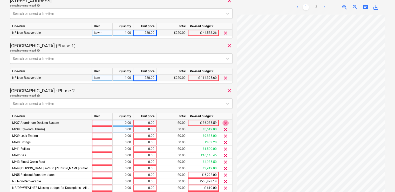
click at [225, 124] on span "clear" at bounding box center [226, 123] width 6 height 6
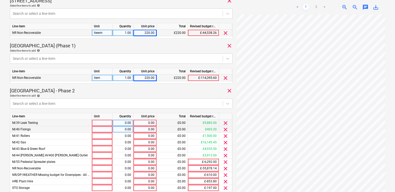
click at [225, 124] on span "clear" at bounding box center [226, 123] width 6 height 6
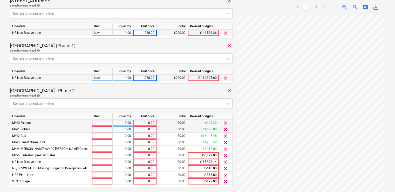
click at [225, 124] on span "clear" at bounding box center [226, 123] width 6 height 6
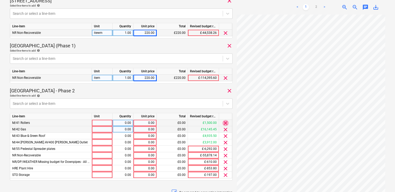
click at [225, 124] on span "clear" at bounding box center [226, 123] width 6 height 6
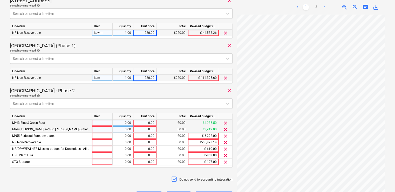
click at [225, 124] on span "clear" at bounding box center [226, 123] width 6 height 6
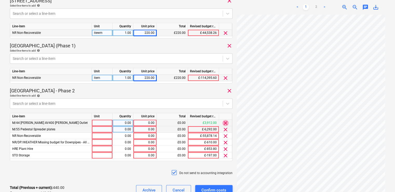
click at [225, 124] on span "clear" at bounding box center [226, 123] width 6 height 6
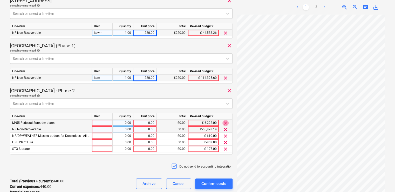
click at [225, 124] on span "clear" at bounding box center [226, 123] width 6 height 6
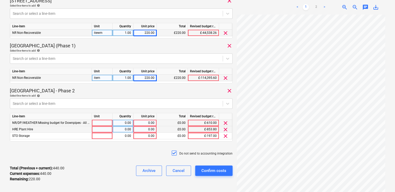
click at [225, 124] on span "clear" at bounding box center [226, 123] width 6 height 6
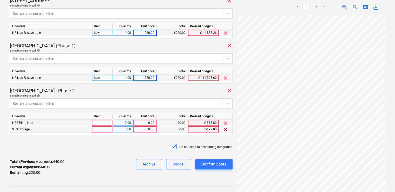
click at [225, 124] on span "clear" at bounding box center [226, 123] width 6 height 6
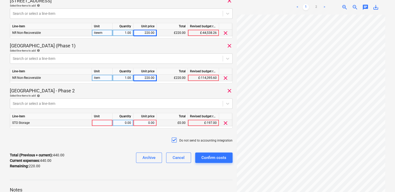
click at [225, 124] on span "clear" at bounding box center [226, 123] width 6 height 6
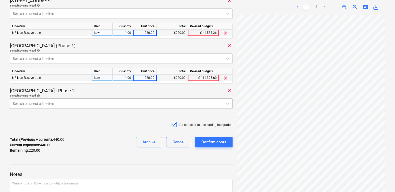
click at [84, 106] on div at bounding box center [116, 103] width 207 height 5
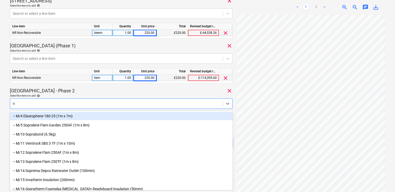
type input "nr"
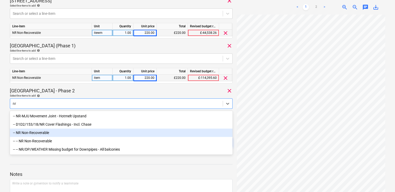
click at [38, 136] on div "-- NR Non-Recoverable" at bounding box center [121, 132] width 223 height 8
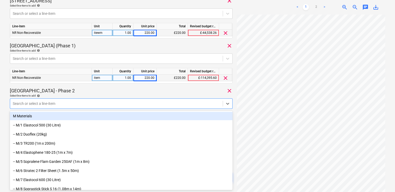
click at [83, 94] on div "Select line-items to add help" at bounding box center [121, 95] width 223 height 3
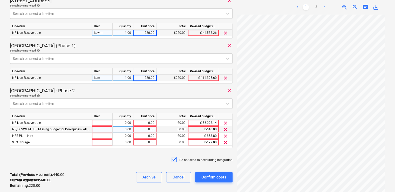
click at [224, 128] on span "clear" at bounding box center [226, 129] width 6 height 6
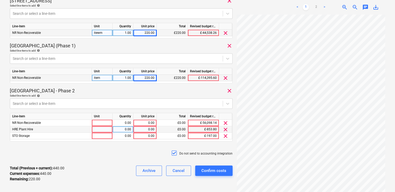
click at [224, 128] on span "clear" at bounding box center [226, 129] width 6 height 6
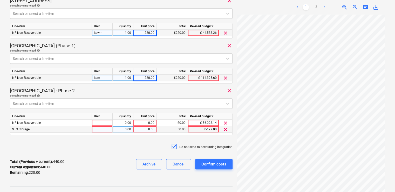
click at [224, 128] on span "clear" at bounding box center [226, 129] width 6 height 6
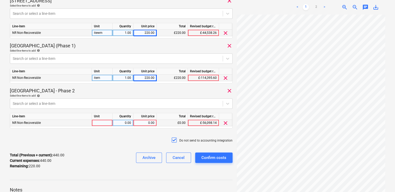
click at [104, 123] on div at bounding box center [102, 122] width 21 height 6
type input "item"
type input "220"
click at [90, 143] on div "Do not send to accounting integration" at bounding box center [121, 140] width 223 height 16
click at [208, 156] on div "Confirm costs" at bounding box center [214, 157] width 25 height 7
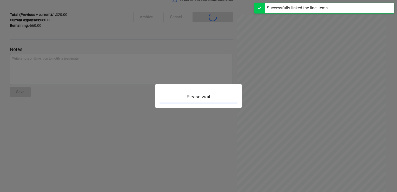
scroll to position [45, 0]
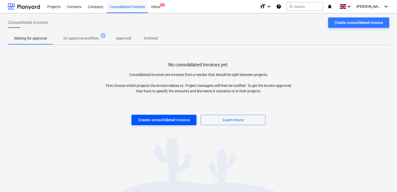
click at [171, 122] on div "Create consolidated invoice" at bounding box center [164, 119] width 52 height 7
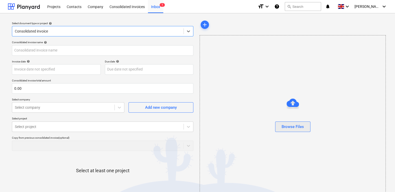
click at [241, 122] on button "Browse Files" at bounding box center [292, 126] width 35 height 10
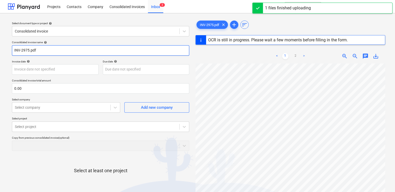
click at [46, 51] on input "INV-2975.pdf" at bounding box center [100, 50] width 177 height 10
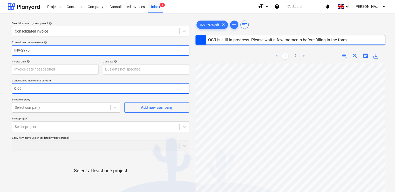
type input "INV-2975"
click at [28, 90] on input "text" at bounding box center [100, 88] width 177 height 10
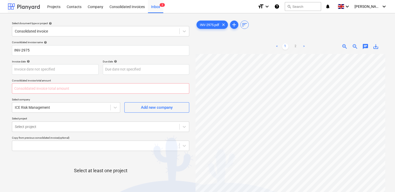
type input "0.00"
type input "660.00"
click at [104, 119] on p "Select project" at bounding box center [100, 119] width 177 height 4
click at [81, 128] on body "Projects Contacts Company Consolidated Invoices Inbox 2 format_size keyboard_ar…" at bounding box center [197, 96] width 395 height 192
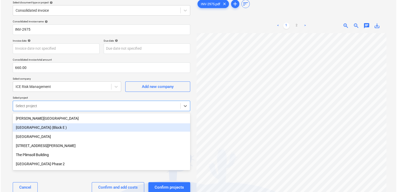
scroll to position [23, 0]
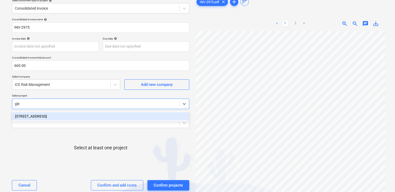
type input "glen"
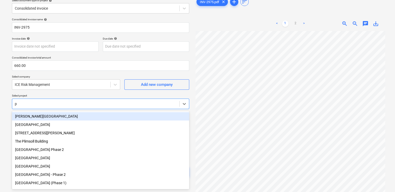
type input "pl"
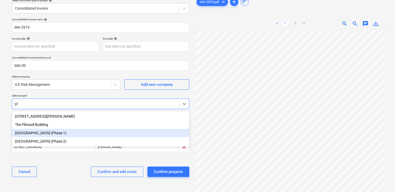
click at [70, 131] on div "[GEOGRAPHIC_DATA] (Phase 1)" at bounding box center [100, 133] width 177 height 8
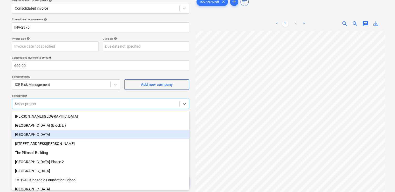
type input "co"
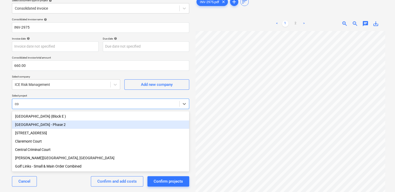
click at [58, 125] on div "[GEOGRAPHIC_DATA] - Phase 2" at bounding box center [100, 124] width 177 height 8
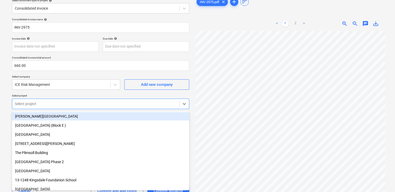
click at [86, 93] on div "Consolidated invoice name help INV-2975 Invoice date help Press the down arrow …" at bounding box center [101, 109] width 182 height 186
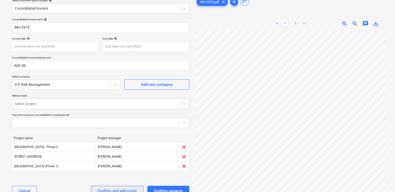
click at [109, 187] on div "Confirm and add costs" at bounding box center [116, 190] width 39 height 7
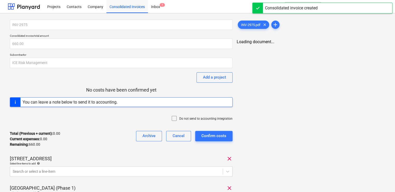
click at [175, 117] on icon at bounding box center [174, 118] width 6 height 6
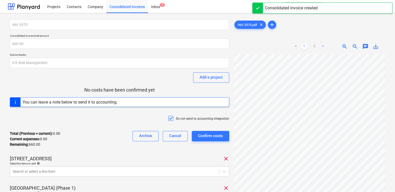
click at [115, 148] on div "Total (Previous + current) : 0.00 Current expenses : 0.00 Remaining : 660.00 Ar…" at bounding box center [119, 138] width 219 height 25
click at [105, 171] on body "Projects Contacts Company Consolidated Invoices Inbox 1 format_size keyboard_ar…" at bounding box center [197, 96] width 395 height 192
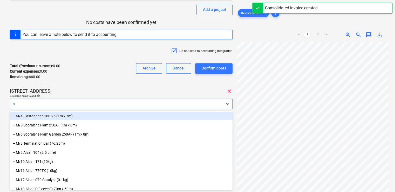
type input "nr"
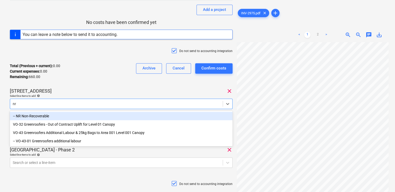
click at [67, 116] on div "-- NR Non-Recoverable" at bounding box center [121, 116] width 223 height 8
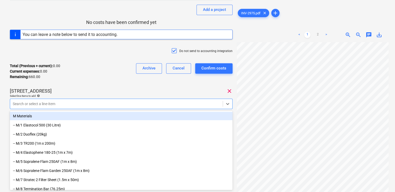
click at [97, 77] on div "Total (Previous + current) : 0.00 Current expenses : 0.00 Remaining : 660.00 Ar…" at bounding box center [121, 71] width 223 height 25
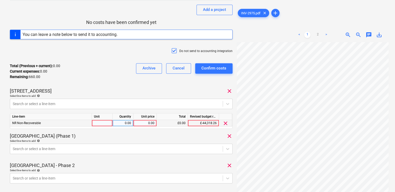
click at [103, 122] on div at bounding box center [102, 123] width 21 height 6
type input "item"
type input "220"
click at [97, 80] on div "Total (Previous + current) : 220.00 Current expenses : 220.00 Remaining : 440.0…" at bounding box center [121, 71] width 223 height 25
click at [100, 124] on body "Projects Contacts Company Consolidated Invoices Inbox 1 format_size keyboard_ar…" at bounding box center [197, 28] width 395 height 192
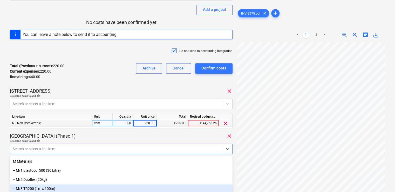
scroll to position [112, 0]
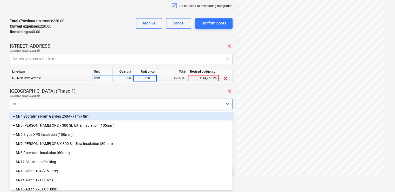
type input "non"
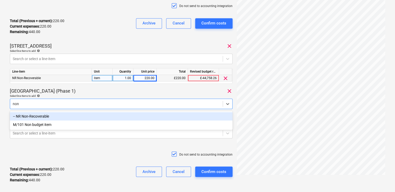
click at [57, 117] on div "-- NR Non-Recoverable" at bounding box center [121, 116] width 223 height 8
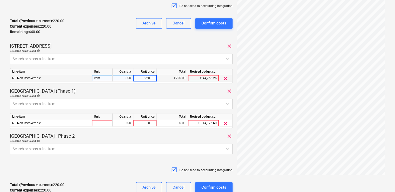
click at [61, 89] on p "[GEOGRAPHIC_DATA] (Phase 1)" at bounding box center [43, 91] width 66 height 6
click at [96, 123] on div at bounding box center [102, 123] width 21 height 6
type input "item"
type input "220"
click at [115, 91] on div "Plumstead West Thamesmead (Phase 1) clear" at bounding box center [121, 91] width 223 height 6
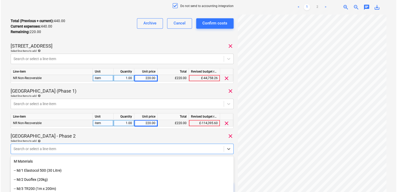
scroll to position [158, 0]
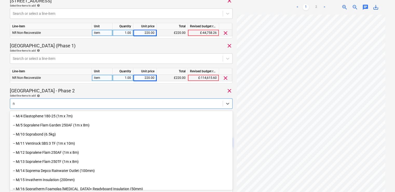
type input "nr"
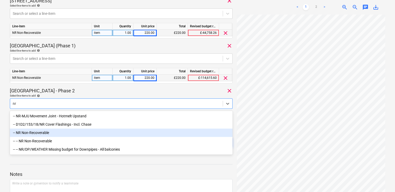
click at [49, 134] on div "-- NR Non-Recoverable" at bounding box center [121, 132] width 223 height 8
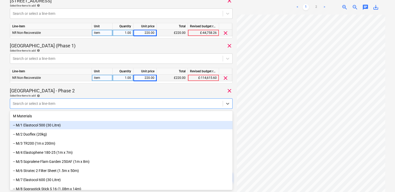
click at [87, 89] on div "Coronation Square - Phase 2 clear" at bounding box center [121, 91] width 223 height 6
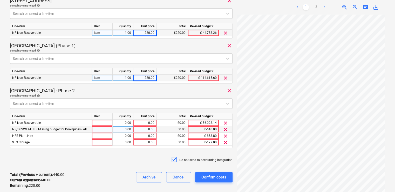
click at [225, 128] on span "clear" at bounding box center [226, 129] width 6 height 6
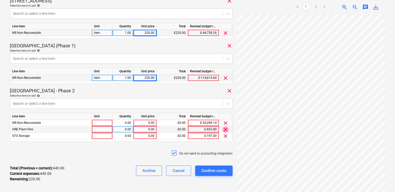
click at [225, 128] on span "clear" at bounding box center [226, 129] width 6 height 6
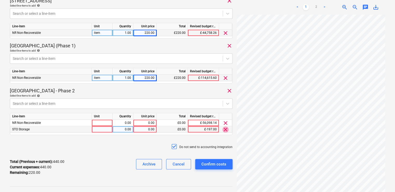
click at [225, 128] on span "clear" at bounding box center [226, 129] width 6 height 6
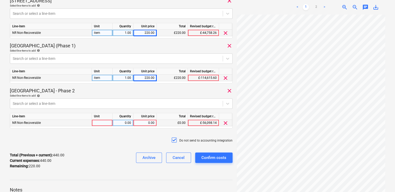
click at [101, 122] on div at bounding box center [102, 122] width 21 height 6
type input "item"
type input "220"
click at [97, 143] on div "Do not send to accounting integration" at bounding box center [121, 140] width 223 height 16
click at [213, 157] on div "Confirm costs" at bounding box center [214, 157] width 25 height 7
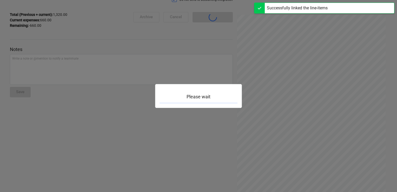
scroll to position [73, 0]
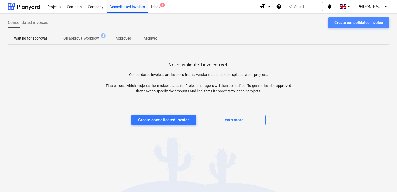
click at [241, 21] on button "Create consolidated invoice" at bounding box center [358, 22] width 61 height 10
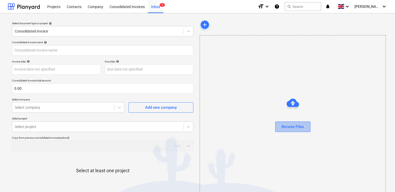
click at [241, 123] on div "Browse Files" at bounding box center [293, 126] width 22 height 7
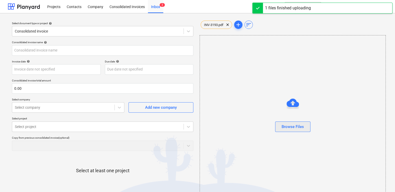
type input "INV-3193.pdf"
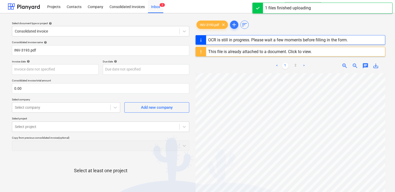
click at [241, 52] on div "This file is already attached to a document. Click to view." at bounding box center [260, 51] width 104 height 5
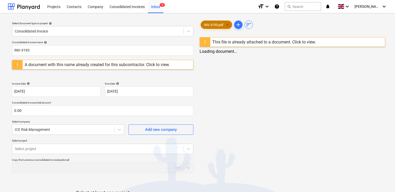
click at [227, 25] on span "clear" at bounding box center [228, 25] width 6 height 6
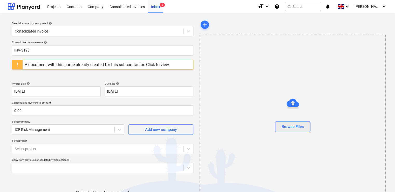
click at [241, 128] on div "Browse Files" at bounding box center [293, 126] width 22 height 7
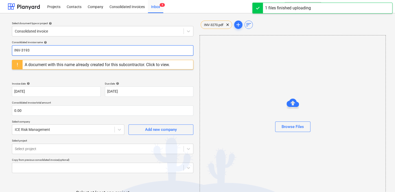
click at [40, 47] on input "INV-3193" at bounding box center [103, 50] width 182 height 10
drag, startPoint x: 30, startPoint y: 47, endPoint x: -1, endPoint y: 44, distance: 31.3
click at [0, 44] on html "Projects Contacts Company Consolidated Invoices Inbox 4 format_size keyboard_ar…" at bounding box center [197, 96] width 395 height 192
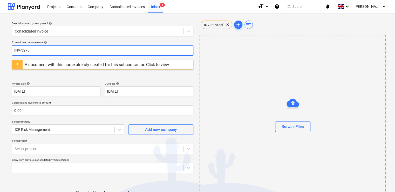
type input "INV-3270"
click at [45, 76] on div at bounding box center [103, 75] width 182 height 4
click at [154, 63] on div "A document with this name already created for this subcontractor. Click to view." at bounding box center [97, 64] width 145 height 5
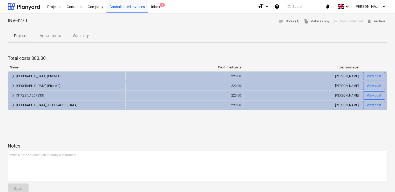
click at [241, 6] on div "Consolidated Invoice confirmed" at bounding box center [294, 5] width 58 height 6
click at [241, 5] on div "Consolidated Invoice confirmed" at bounding box center [294, 5] width 58 height 6
click at [301, 7] on button "search Search" at bounding box center [303, 6] width 36 height 9
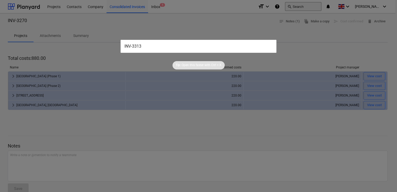
type input "INV-3313"
click at [150, 46] on input "text" at bounding box center [198, 46] width 156 height 13
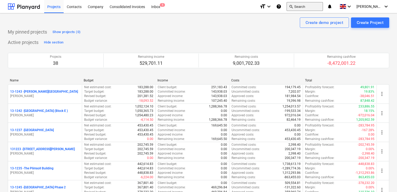
click at [304, 6] on button "search Search" at bounding box center [304, 6] width 36 height 9
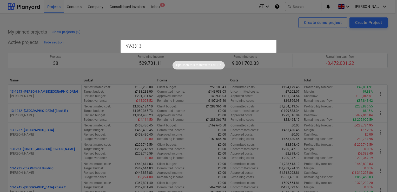
type input "INV-3313"
click at [169, 49] on input "text" at bounding box center [198, 46] width 156 height 13
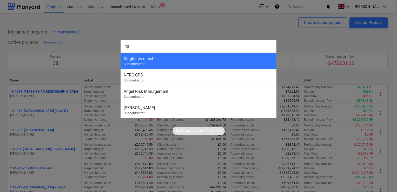
type input "n"
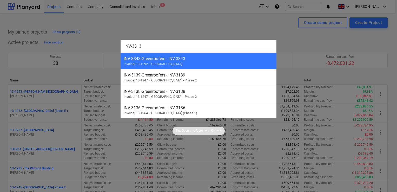
type input "INV-3313"
click at [169, 30] on div at bounding box center [198, 96] width 397 height 192
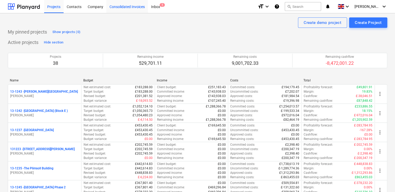
click at [126, 4] on div "Consolidated Invoices" at bounding box center [127, 6] width 42 height 13
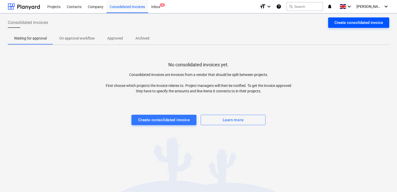
click at [341, 23] on div "Create consolidated invoice" at bounding box center [358, 22] width 49 height 7
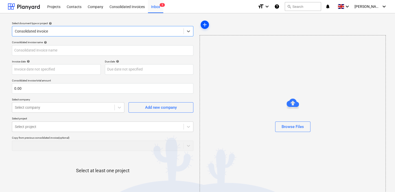
click at [205, 25] on span "add" at bounding box center [205, 25] width 6 height 6
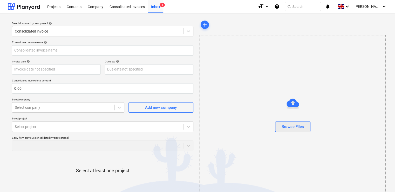
click at [293, 125] on div "Browse Files" at bounding box center [293, 126] width 22 height 7
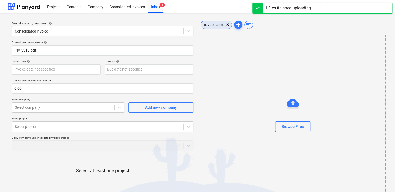
click at [214, 25] on span "INV-3313.pdf" at bounding box center [214, 25] width 26 height 4
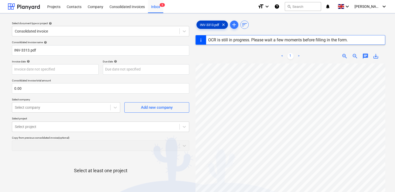
type input "INV-3313"
type input "29 Nov 2024"
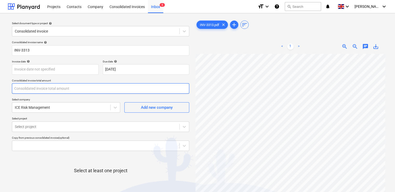
click at [35, 91] on input "text" at bounding box center [100, 88] width 177 height 10
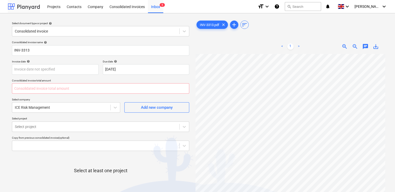
type input "0.00"
click at [56, 86] on input "text" at bounding box center [100, 88] width 177 height 10
type input "1,320.00"
click at [55, 95] on div "Consolidated invoice name help INV-3313 Invoice date help Press the down arrow …" at bounding box center [101, 128] width 182 height 181
click at [45, 123] on body "Projects Contacts Company Consolidated Invoices Inbox 7 format_size keyboard_ar…" at bounding box center [197, 96] width 395 height 192
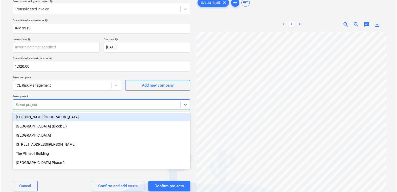
scroll to position [23, 0]
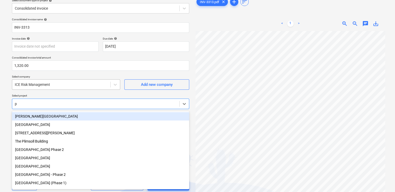
type input "pl"
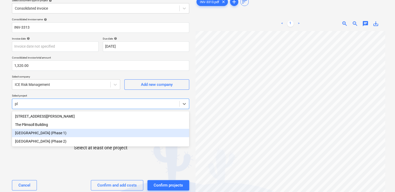
click at [30, 136] on div "[GEOGRAPHIC_DATA] (Phase 1)" at bounding box center [100, 133] width 177 height 8
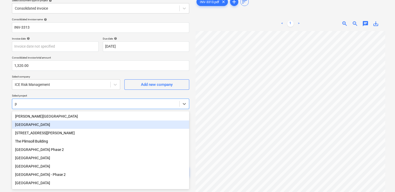
type input "pl"
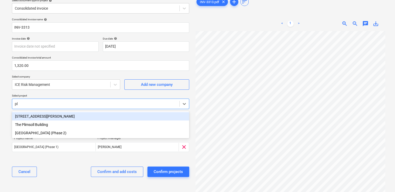
click at [30, 136] on div "[GEOGRAPHIC_DATA] (Phase 2)" at bounding box center [100, 133] width 177 height 8
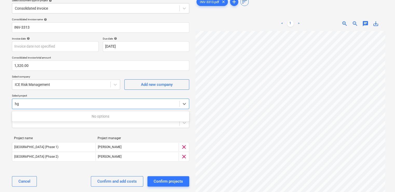
type input "h"
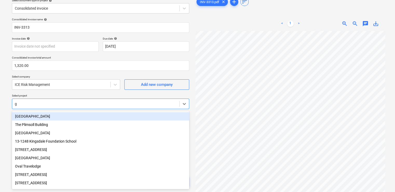
type input "gl"
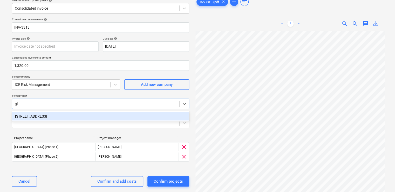
click at [35, 114] on div "[STREET_ADDRESS]" at bounding box center [100, 116] width 177 height 8
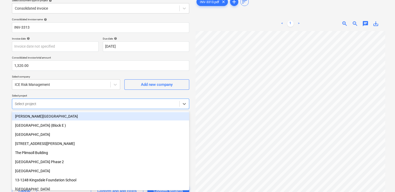
click at [64, 96] on p "Select project" at bounding box center [100, 96] width 177 height 4
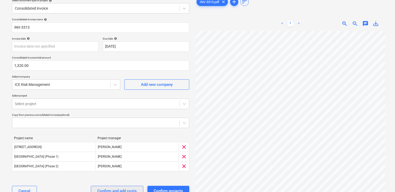
click at [103, 187] on div "Confirm and add costs" at bounding box center [116, 190] width 39 height 7
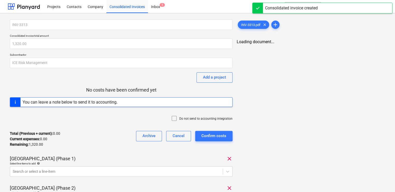
click at [176, 119] on div at bounding box center [175, 118] width 8 height 7
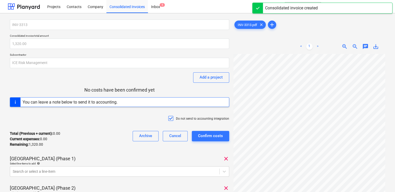
click at [132, 153] on div "INV-3313 Consolidated invoice total amount 1,320.00 Subcontractor ICE Risk Mana…" at bounding box center [119, 151] width 219 height 264
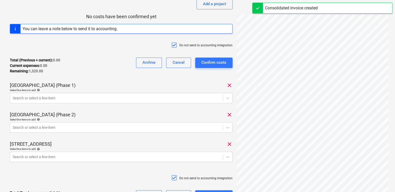
scroll to position [83, 0]
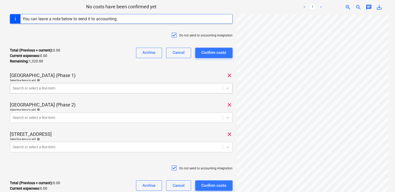
click at [54, 90] on div at bounding box center [116, 87] width 207 height 5
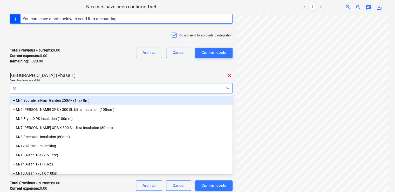
type input "non"
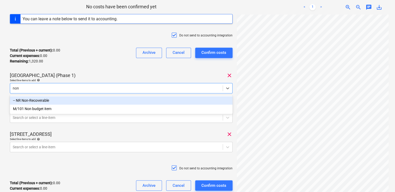
drag, startPoint x: 46, startPoint y: 101, endPoint x: 69, endPoint y: 81, distance: 31.0
click at [46, 101] on div "-- NR Non-Recoverable" at bounding box center [121, 100] width 223 height 8
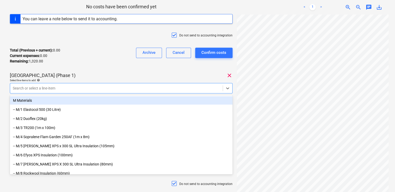
click at [90, 64] on div "Total (Previous + current) : 0.00 Current expenses : 0.00 Remaining : 1,320.00 …" at bounding box center [121, 55] width 223 height 25
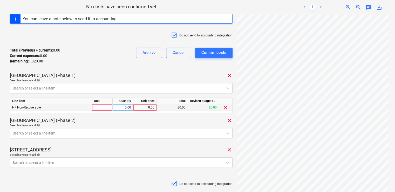
click at [96, 107] on div at bounding box center [102, 107] width 21 height 6
type input "item"
click at [137, 106] on div "0.00" at bounding box center [145, 107] width 19 height 6
type input "440"
click at [138, 120] on div "Plumstead West Thamesmead (Phase 2) clear" at bounding box center [121, 120] width 223 height 6
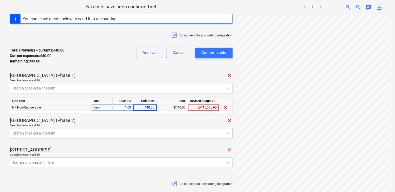
click at [106, 109] on body "Projects Contacts Company Consolidated Invoices Inbox 5 format_size keyboard_ar…" at bounding box center [197, 13] width 395 height 192
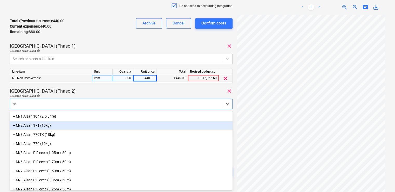
type input "non"
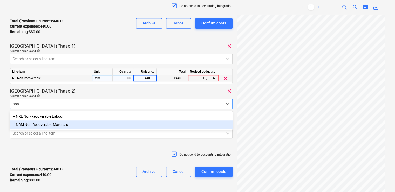
click at [80, 123] on div "-- NRM Non-Recoverable Materials" at bounding box center [121, 124] width 223 height 8
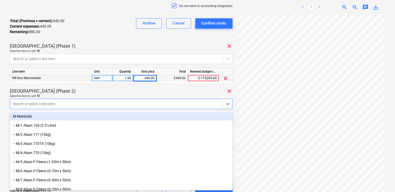
click at [103, 88] on div "Plumstead West Thamesmead (Phase 2) clear" at bounding box center [121, 91] width 223 height 6
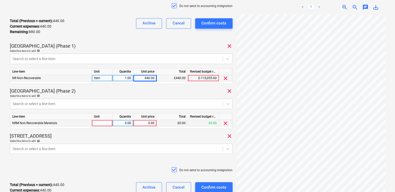
click at [105, 121] on div at bounding box center [102, 123] width 21 height 6
type input "item"
type input "660"
click at [110, 138] on div "[STREET_ADDRESS]" at bounding box center [121, 136] width 223 height 6
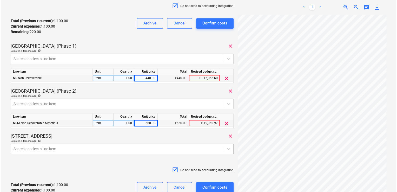
scroll to position [158, 0]
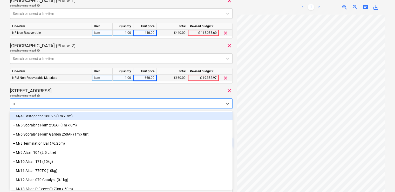
type input "nr"
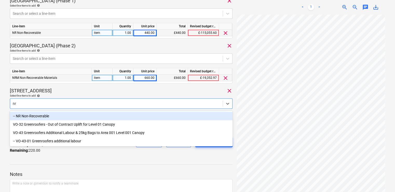
click at [42, 117] on div "-- NR Non-Recoverable" at bounding box center [121, 116] width 223 height 8
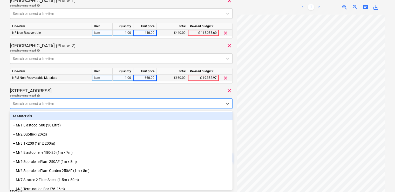
click at [79, 93] on div "[STREET_ADDRESS]" at bounding box center [121, 91] width 223 height 6
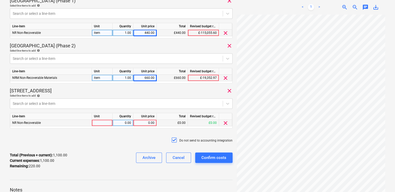
click at [98, 122] on div at bounding box center [102, 122] width 21 height 6
type input "item"
type input "220"
click at [106, 136] on div "Do not send to accounting integration" at bounding box center [121, 140] width 223 height 16
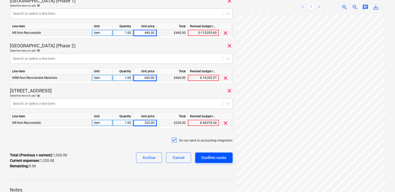
click at [213, 158] on div "Confirm costs" at bounding box center [214, 157] width 25 height 7
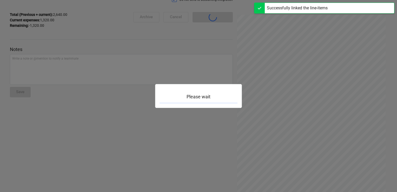
scroll to position [45, 0]
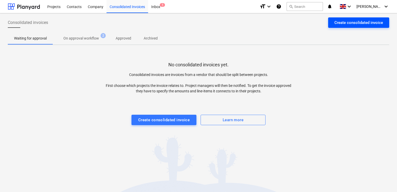
click at [339, 20] on div "Create consolidated invoice" at bounding box center [358, 22] width 49 height 7
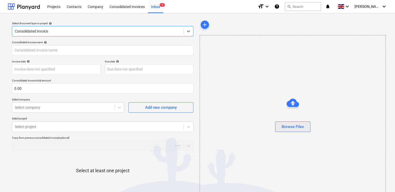
click at [280, 124] on button "Browse Files" at bounding box center [292, 126] width 35 height 10
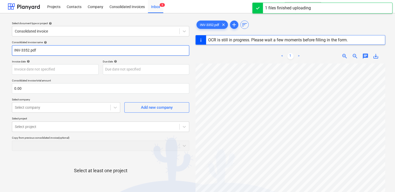
click at [46, 50] on input "INV-3352.pdf" at bounding box center [100, 50] width 177 height 10
type input "INV-3352"
type input "29 Nov 2024"
type input "29 Dec 2024"
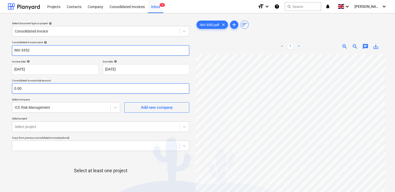
type input "INV-3352"
click at [23, 87] on input "text" at bounding box center [100, 88] width 177 height 10
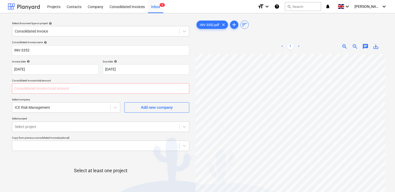
type input "0.00"
type input "1,675.00"
click at [75, 97] on div "Consolidated invoice name help INV-3352 Invoice date help 29 Nov 2024 29.11.202…" at bounding box center [101, 128] width 182 height 181
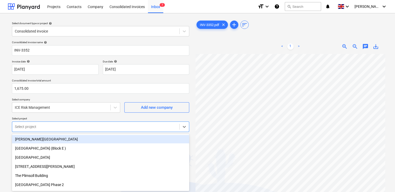
click at [66, 128] on body "Projects Contacts Company Consolidated Invoices Inbox 7 format_size keyboard_ar…" at bounding box center [197, 96] width 395 height 192
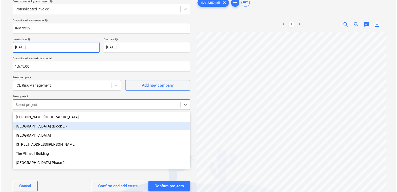
scroll to position [23, 0]
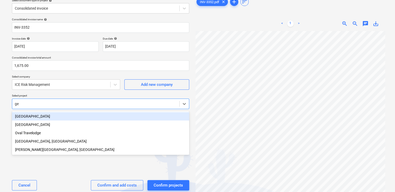
type input "g"
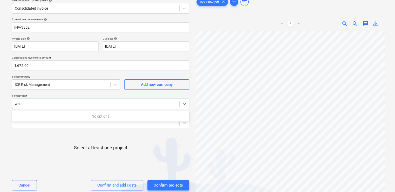
type input "w"
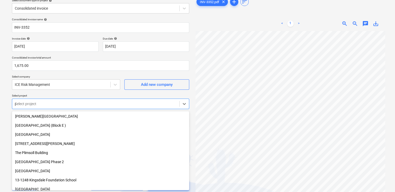
type input "pl"
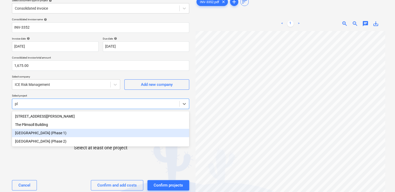
click at [75, 130] on div "[GEOGRAPHIC_DATA] (Phase 1)" at bounding box center [100, 133] width 177 height 8
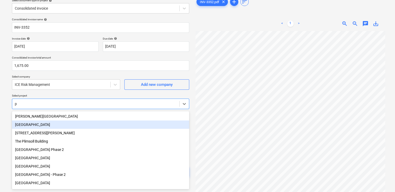
type input "pl"
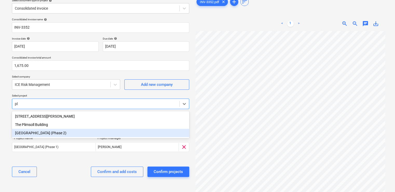
click at [50, 135] on div "[GEOGRAPHIC_DATA] (Phase 2)" at bounding box center [100, 133] width 177 height 8
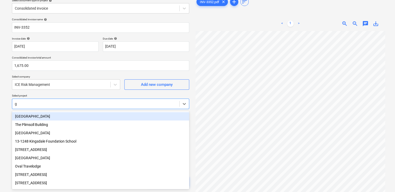
type input "gl"
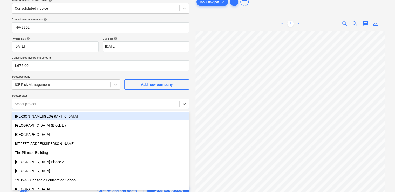
click at [63, 96] on p "Select project" at bounding box center [100, 96] width 177 height 4
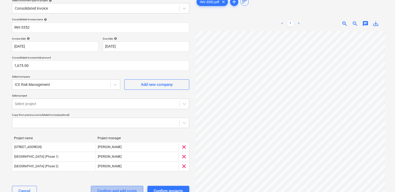
click at [110, 189] on div "Confirm and add costs" at bounding box center [116, 190] width 39 height 7
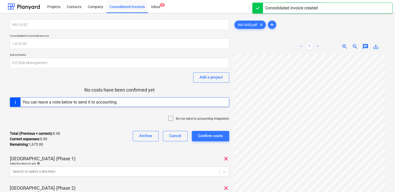
click at [171, 118] on icon at bounding box center [171, 118] width 6 height 6
click at [111, 147] on div "Total (Previous + current) : 0.00 Current expenses : 0.00 Remaining : 1,675.00 …" at bounding box center [119, 138] width 219 height 25
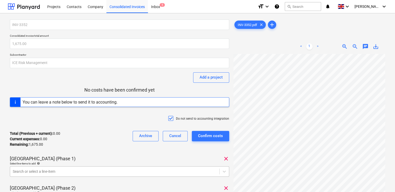
click at [98, 168] on body "Projects Contacts Company Consolidated Invoices Inbox 5 format_size keyboard_ar…" at bounding box center [197, 96] width 395 height 192
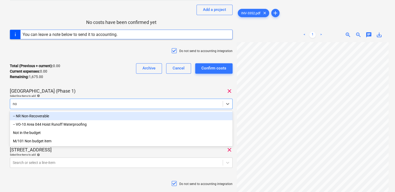
type input "non"
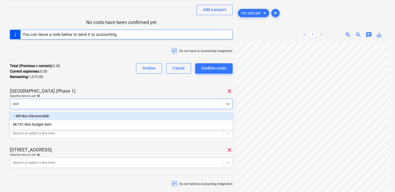
click at [23, 114] on div "-- NR Non-Recoverable" at bounding box center [121, 116] width 223 height 8
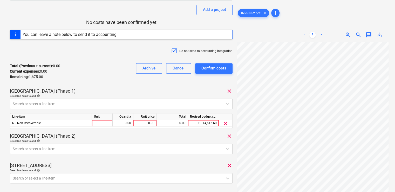
click at [55, 79] on div "Total (Previous + current) : 0.00 Current expenses : 0.00 Remaining : 1,675.00 …" at bounding box center [121, 71] width 223 height 25
click at [100, 122] on div at bounding box center [102, 123] width 21 height 6
type input "item"
click at [135, 125] on div "0.00" at bounding box center [144, 123] width 23 height 6
click at [141, 121] on div "0.00" at bounding box center [145, 123] width 19 height 6
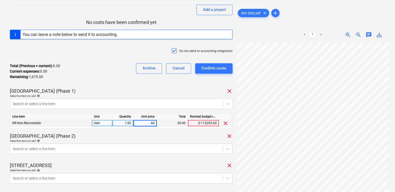
type input "440"
click at [140, 142] on div "Select line-items to add help" at bounding box center [121, 140] width 223 height 3
click at [128, 124] on body "Projects Contacts Company Consolidated Invoices Inbox 5 format_size keyboard_ar…" at bounding box center [197, 28] width 395 height 192
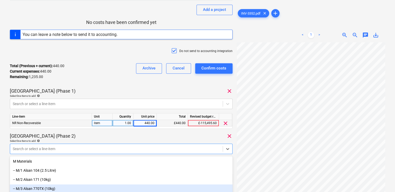
scroll to position [112, 0]
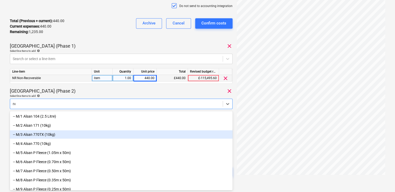
type input "non"
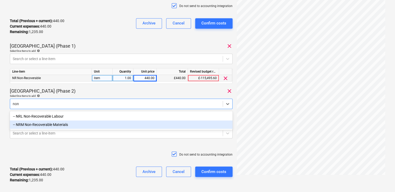
click at [86, 123] on div "-- NRM Non-Recoverable Materials" at bounding box center [121, 124] width 223 height 8
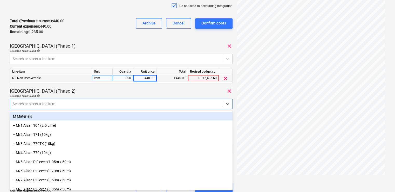
click at [102, 91] on div "Plumstead West Thamesmead (Phase 2) clear" at bounding box center [121, 91] width 223 height 6
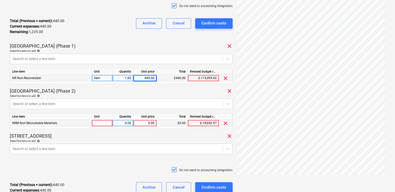
click at [102, 123] on div at bounding box center [102, 123] width 21 height 6
type input "item"
type input "440"
click at [113, 140] on div "Select line-items to add help" at bounding box center [121, 140] width 223 height 3
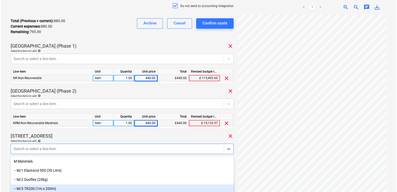
scroll to position [158, 0]
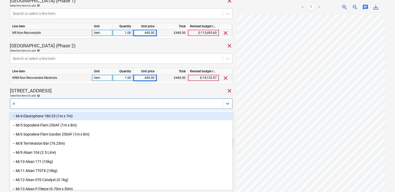
type input "nr"
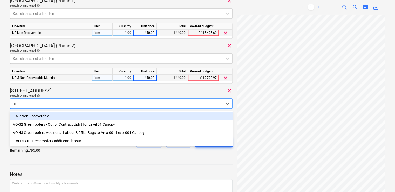
click at [54, 112] on div "-- NR Non-Recoverable" at bounding box center [121, 116] width 223 height 8
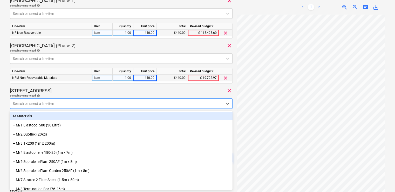
click at [83, 90] on div "[STREET_ADDRESS]" at bounding box center [121, 91] width 223 height 6
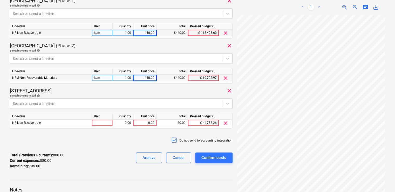
click at [102, 119] on div "Unit" at bounding box center [102, 116] width 21 height 6
click at [102, 125] on div at bounding box center [102, 122] width 21 height 6
type input "item"
type input "220"
click at [118, 144] on div "Do not send to accounting integration" at bounding box center [121, 140] width 223 height 16
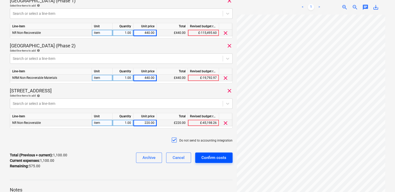
click at [206, 155] on div "Confirm costs" at bounding box center [214, 157] width 25 height 7
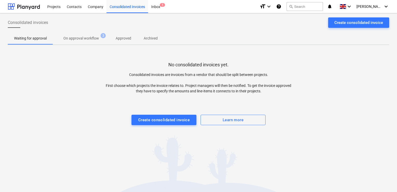
drag, startPoint x: 48, startPoint y: 7, endPoint x: 397, endPoint y: 45, distance: 350.8
click at [48, 7] on div "Projects" at bounding box center [53, 6] width 19 height 13
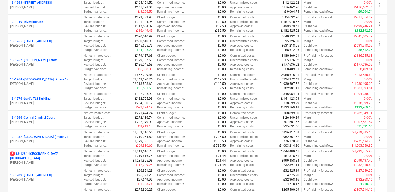
scroll to position [485, 0]
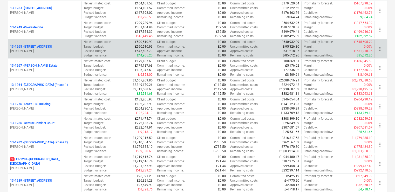
click at [46, 46] on p "13-1265 - [STREET_ADDRESS]" at bounding box center [31, 46] width 42 height 4
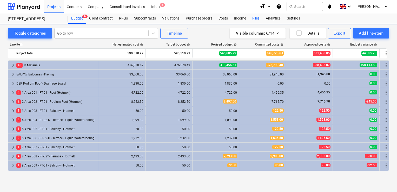
click at [249, 17] on div "Files" at bounding box center [256, 18] width 14 height 10
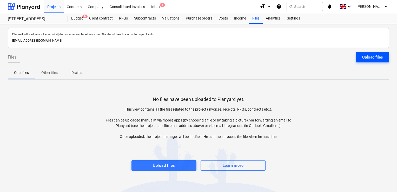
click at [372, 60] on div "Upload files" at bounding box center [372, 57] width 21 height 7
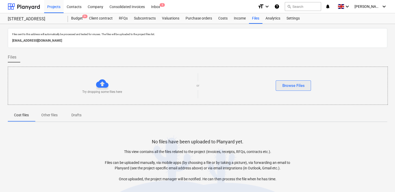
click at [295, 84] on div "Browse Files" at bounding box center [293, 85] width 22 height 7
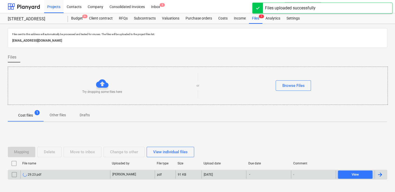
click at [98, 172] on div "29.23.pdf" at bounding box center [66, 174] width 90 height 8
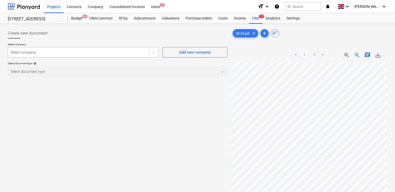
click at [117, 51] on div at bounding box center [78, 52] width 135 height 5
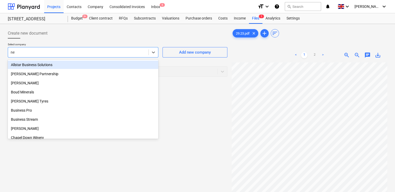
type input "nem"
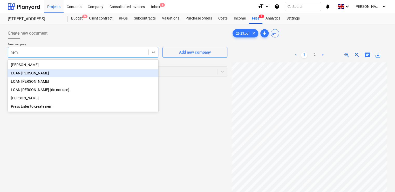
click at [32, 71] on div "LOAN NEMES" at bounding box center [83, 73] width 151 height 8
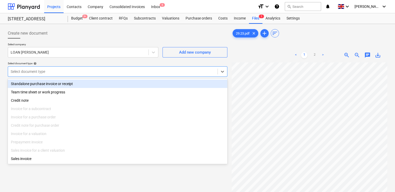
click at [36, 73] on div at bounding box center [113, 71] width 204 height 5
click at [37, 83] on div "Standalone purchase invoice or receipt" at bounding box center [118, 83] width 220 height 8
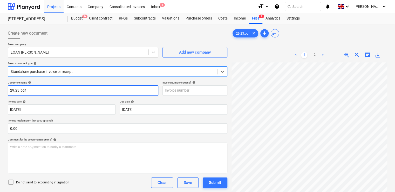
click at [30, 91] on input "29.23.pdf" at bounding box center [83, 90] width 151 height 10
type input "29.23"
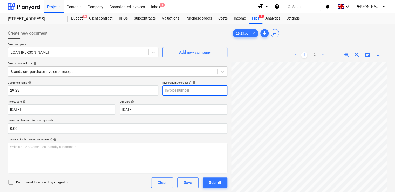
click at [172, 87] on input "text" at bounding box center [195, 90] width 65 height 10
paste input "29.23"
type input "29.23"
click at [105, 139] on div "Comment for the accountant (optional) help" at bounding box center [118, 139] width 220 height 3
click at [11, 182] on icon at bounding box center [11, 182] width 6 height 6
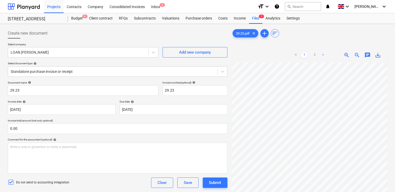
click at [90, 183] on div "Do not send to accounting integration Clear Save Submit" at bounding box center [118, 182] width 220 height 10
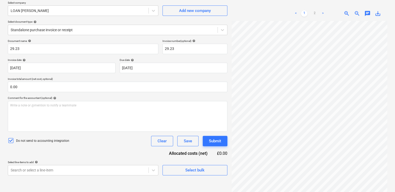
scroll to position [52, 0]
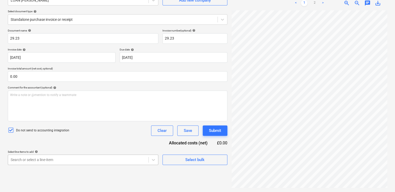
click at [76, 140] on body "Projects Contacts Company Consolidated Invoices Inbox 6 format_size keyboard_ar…" at bounding box center [197, 44] width 395 height 192
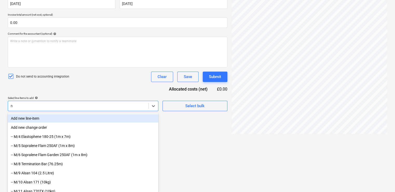
type input "nr"
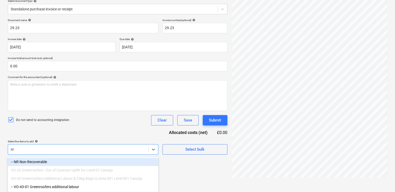
scroll to position [63, 0]
click at [59, 157] on div "-- NR Non-Recoverable" at bounding box center [83, 161] width 151 height 8
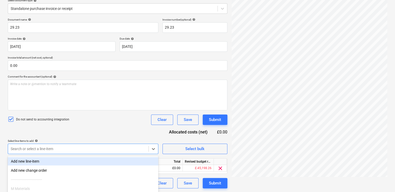
click at [87, 125] on div "Document name help 29.23 Invoice number (optional) help 29.23 Invoice date help…" at bounding box center [118, 103] width 220 height 170
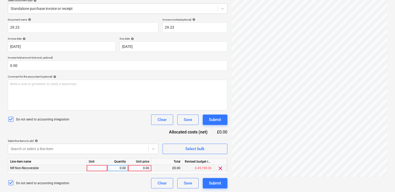
click at [96, 166] on div at bounding box center [97, 168] width 21 height 6
type input "item"
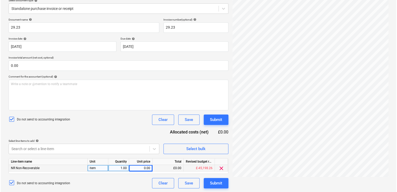
scroll to position [0, 117]
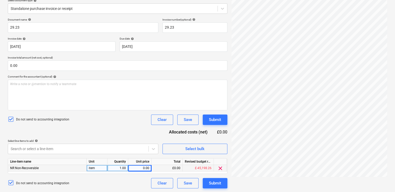
click at [146, 166] on div "0.00" at bounding box center [139, 168] width 19 height 6
type input "47.90"
click at [131, 139] on div "Select line-items to add help" at bounding box center [83, 140] width 151 height 3
click at [210, 183] on div "Submit" at bounding box center [215, 182] width 12 height 7
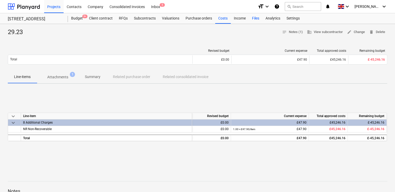
click at [252, 18] on div "Files" at bounding box center [256, 18] width 14 height 10
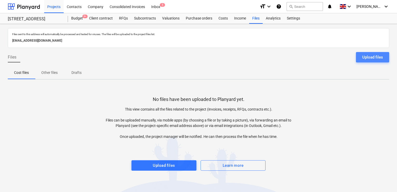
click at [364, 55] on div "Upload files" at bounding box center [372, 57] width 21 height 7
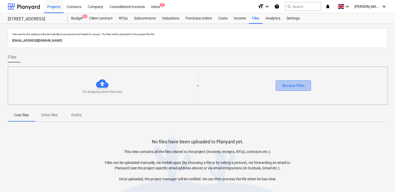
click at [303, 84] on div "Browse Files" at bounding box center [293, 85] width 22 height 7
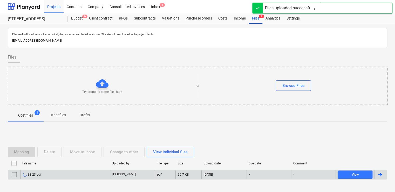
click at [57, 171] on div "33.23.pdf" at bounding box center [66, 174] width 90 height 8
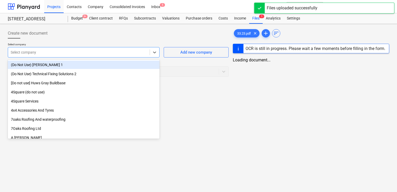
click at [96, 50] on div at bounding box center [79, 52] width 136 height 5
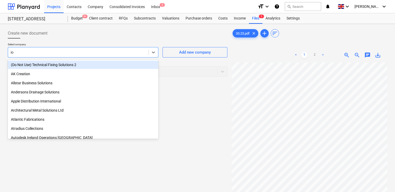
type input "i"
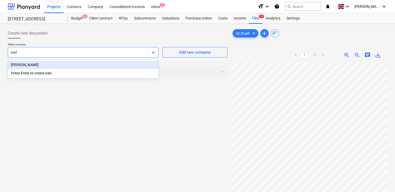
type input "nada"
click at [51, 63] on div "Ionut Nada" at bounding box center [83, 65] width 151 height 8
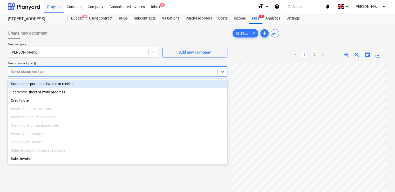
click at [50, 71] on div at bounding box center [113, 71] width 204 height 5
click at [49, 82] on div "Standalone purchase invoice or receipt" at bounding box center [118, 83] width 220 height 8
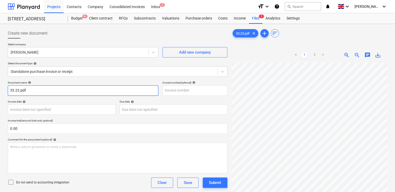
click at [38, 93] on input "33.23.pdf" at bounding box center [83, 90] width 151 height 10
type input "33.23"
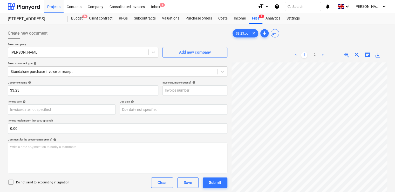
click at [12, 181] on icon at bounding box center [11, 182] width 6 height 6
click at [76, 184] on div "Do not send to accounting integration Clear Save Submit" at bounding box center [118, 182] width 220 height 10
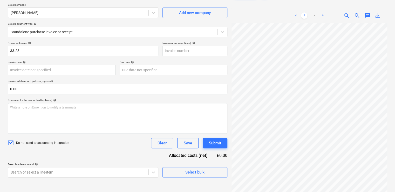
scroll to position [52, 0]
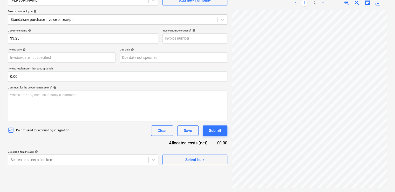
click at [63, 140] on body "Projects Contacts Company Consolidated Invoices Inbox 5 format_size keyboard_ar…" at bounding box center [197, 44] width 395 height 192
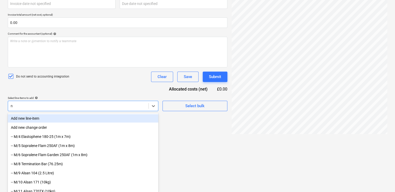
type input "nr"
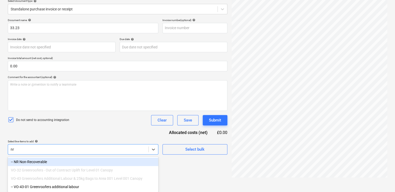
click at [51, 157] on div "-- NR Non-Recoverable" at bounding box center [83, 161] width 151 height 8
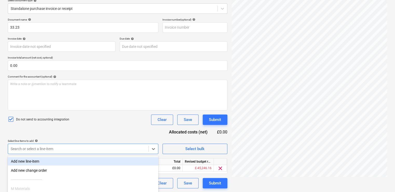
click at [77, 134] on div "Document name help 33.23 Invoice number (optional) help Invoice date help Press…" at bounding box center [118, 103] width 220 height 170
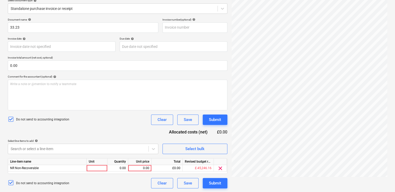
click at [92, 164] on div "Unit" at bounding box center [97, 161] width 21 height 6
click at [93, 167] on div at bounding box center [97, 168] width 21 height 6
type input "item"
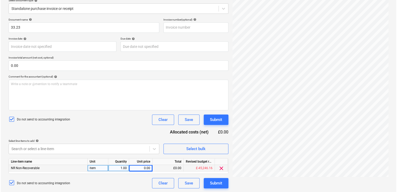
scroll to position [0, 112]
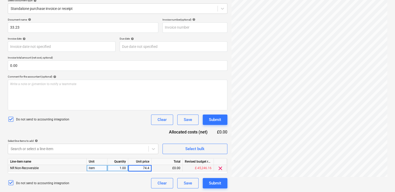
type input "74.40"
click at [132, 139] on div "Select line-items to add help" at bounding box center [83, 140] width 151 height 3
click at [213, 183] on div "Submit" at bounding box center [215, 182] width 12 height 7
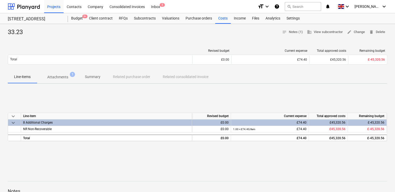
click at [62, 79] on p "Attachments" at bounding box center [57, 76] width 21 height 5
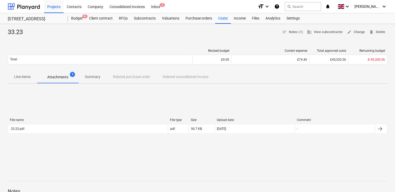
click at [315, 8] on div "Consolidated Invoice confirmed" at bounding box center [294, 5] width 58 height 6
click at [299, 3] on div "Consolidated Invoice confirmed" at bounding box center [294, 5] width 58 height 6
click at [300, 5] on div "Consolidated Invoice confirmed" at bounding box center [294, 5] width 58 height 6
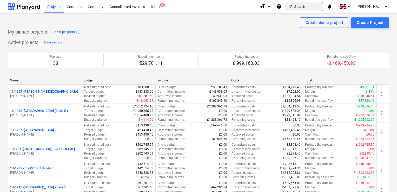
click at [303, 7] on button "search Search" at bounding box center [304, 6] width 36 height 9
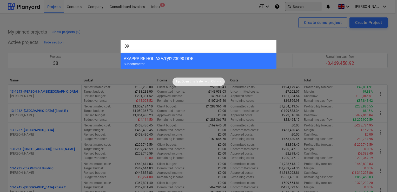
type input "092"
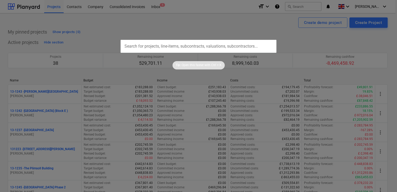
click at [149, 44] on input "text" at bounding box center [198, 46] width 156 height 13
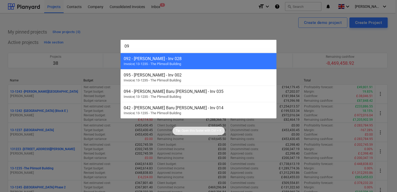
type input "0"
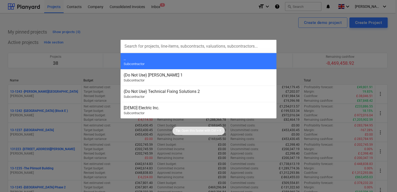
click at [255, 13] on div at bounding box center [198, 96] width 397 height 192
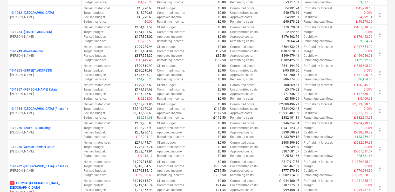
scroll to position [458, 0]
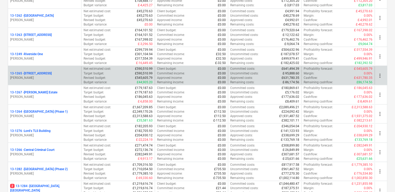
click at [52, 71] on p "13-1265 - [STREET_ADDRESS]" at bounding box center [31, 73] width 42 height 4
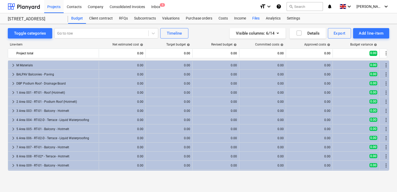
click at [256, 18] on div "Files" at bounding box center [256, 18] width 14 height 10
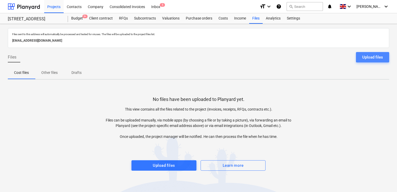
click at [377, 54] on div "Upload files" at bounding box center [372, 57] width 21 height 7
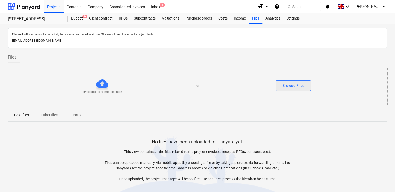
click at [298, 83] on div "Browse Files" at bounding box center [293, 85] width 22 height 7
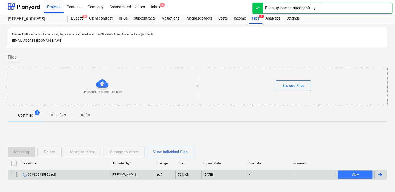
click at [53, 176] on div "0914-00125826.pdf" at bounding box center [39, 174] width 33 height 4
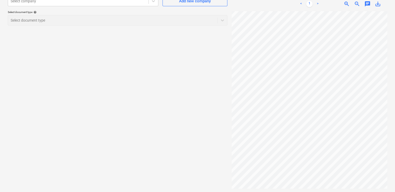
scroll to position [52, 0]
click at [342, 178] on div "0914-00125826.pdf clear add sort < 1 > zoom_in zoom_out chat 0 save_alt" at bounding box center [310, 82] width 160 height 216
drag, startPoint x: 333, startPoint y: 187, endPoint x: 287, endPoint y: 189, distance: 46.5
click at [287, 189] on div "0914-00125826.pdf clear add sort < 1 > zoom_in zoom_out chat 0 save_alt" at bounding box center [310, 82] width 160 height 216
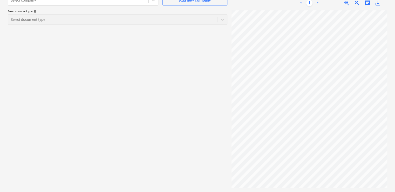
scroll to position [53, 7]
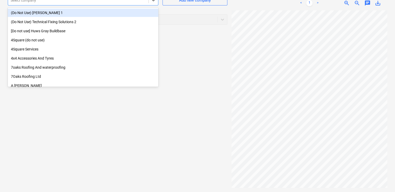
click at [128, 2] on div at bounding box center [78, 0] width 135 height 5
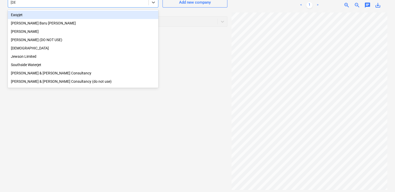
type input "[DEMOGRAPHIC_DATA]"
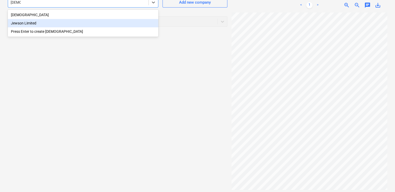
click at [59, 22] on div "Jewson Limited" at bounding box center [83, 23] width 151 height 8
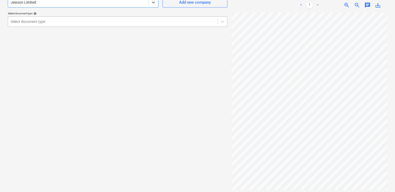
click at [57, 22] on div at bounding box center [113, 21] width 204 height 5
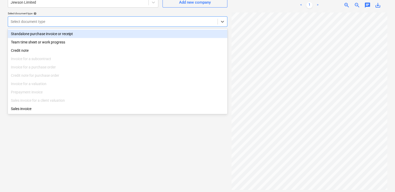
click at [51, 34] on div "Standalone purchase invoice or receipt" at bounding box center [118, 34] width 220 height 8
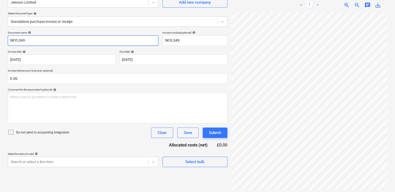
drag, startPoint x: 41, startPoint y: 39, endPoint x: 0, endPoint y: 35, distance: 41.0
click at [0, 35] on html "Projects Contacts Company Consolidated Invoices Inbox 5 format_size keyboard_ar…" at bounding box center [197, 46] width 395 height 192
paste input "0914/00125826"
type input "0914/00125826"
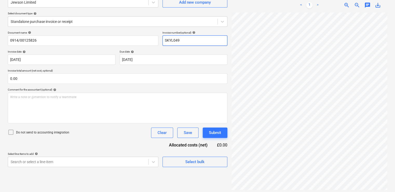
drag, startPoint x: 186, startPoint y: 44, endPoint x: 159, endPoint y: 38, distance: 28.2
click at [159, 38] on div "Document name help 0914/00125826 Invoice number (optional) help SKYL049" at bounding box center [118, 38] width 220 height 15
paste input "0914/00125826"
type input "0914/00125826"
click at [142, 85] on div "Document name help 0914/00125826 Invoice number (optional) help 0914/00125826 I…" at bounding box center [118, 99] width 220 height 136
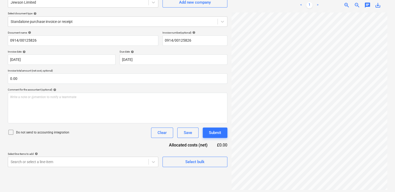
click at [9, 132] on icon at bounding box center [11, 132] width 6 height 6
click at [101, 143] on div "Document name help 0914/00125826 Invoice number (optional) help 0914/00125826 I…" at bounding box center [118, 99] width 220 height 136
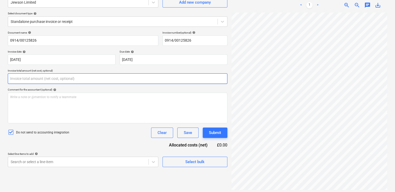
click at [53, 78] on input "text" at bounding box center [118, 78] width 220 height 10
type input "0.00"
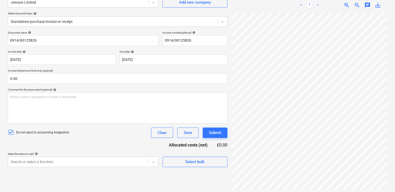
click at [75, 137] on div "Do not send to accounting integration Clear Save Submit" at bounding box center [118, 132] width 220 height 10
click at [148, 142] on body "Projects Contacts Company Consolidated Invoices Inbox 6 format_size keyboard_ar…" at bounding box center [197, 46] width 395 height 192
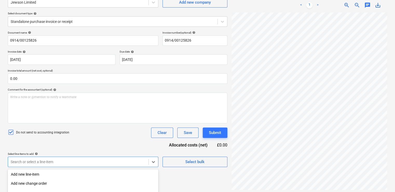
scroll to position [106, 0]
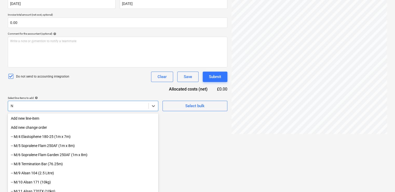
type input "NR"
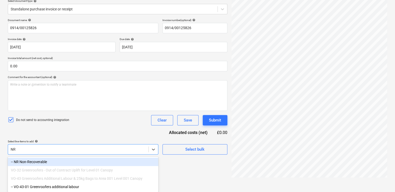
scroll to position [63, 0]
click at [78, 163] on div "-- NR Non-Recoverable" at bounding box center [83, 161] width 151 height 8
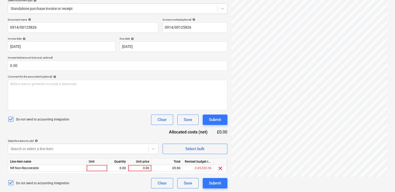
click at [101, 119] on div "Do not send to accounting integration Clear Save Submit" at bounding box center [118, 119] width 220 height 10
click at [98, 167] on div at bounding box center [97, 168] width 21 height 6
type input "ITEM"
click at [135, 169] on div "0.00" at bounding box center [139, 168] width 19 height 6
type input "111.45"
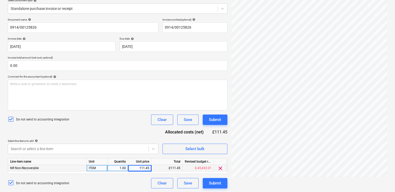
click at [144, 125] on div "Document name help 0914/00125826 Invoice number (optional) help 0914/00125826 I…" at bounding box center [118, 103] width 220 height 170
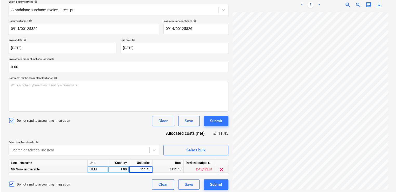
scroll to position [62, 0]
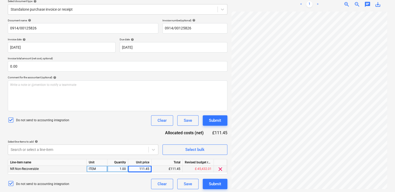
click at [98, 129] on div "Document name help 0914/00125826 Invoice number (optional) help 0914/00125826 I…" at bounding box center [118, 104] width 220 height 170
click at [210, 181] on div "Submit" at bounding box center [215, 183] width 12 height 7
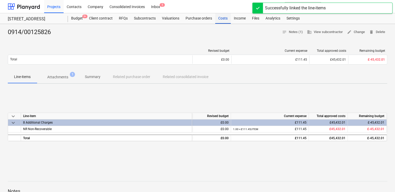
click at [222, 18] on div "Costs" at bounding box center [223, 18] width 16 height 10
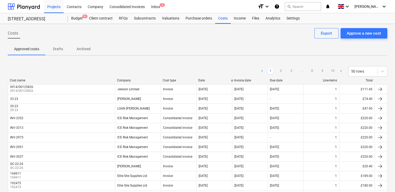
click at [137, 64] on div "< 1 2 3 ... 8 9 10 > 50 rows" at bounding box center [198, 71] width 380 height 15
click at [255, 18] on div "Files" at bounding box center [256, 18] width 14 height 10
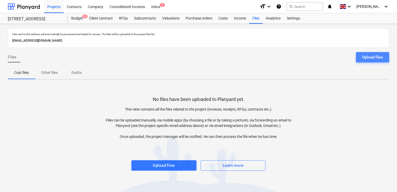
click at [364, 56] on div "Upload files" at bounding box center [372, 57] width 21 height 7
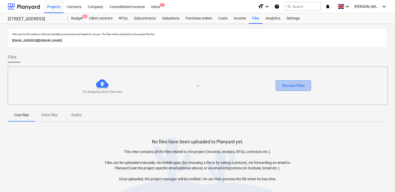
click at [300, 85] on div "Browse Files" at bounding box center [293, 85] width 22 height 7
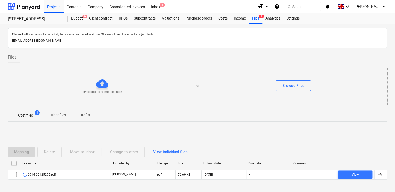
click at [48, 175] on div "0914-00125295.pdf" at bounding box center [39, 174] width 33 height 4
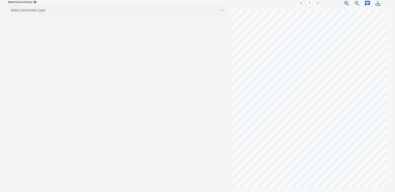
scroll to position [0, 56]
click at [345, 181] on div "0914-00125295.pdf clear add sort OCR is still in progress. Please wait a few mo…" at bounding box center [310, 77] width 160 height 225
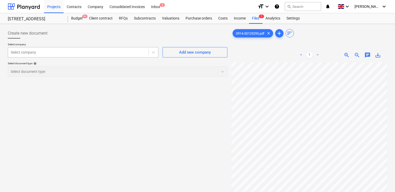
click at [139, 51] on div at bounding box center [78, 52] width 135 height 5
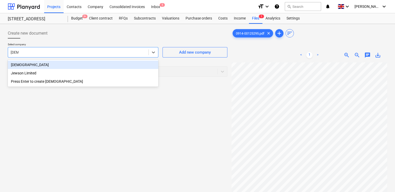
type input "[DEMOGRAPHIC_DATA]"
click at [32, 64] on div "[DEMOGRAPHIC_DATA]" at bounding box center [83, 65] width 151 height 8
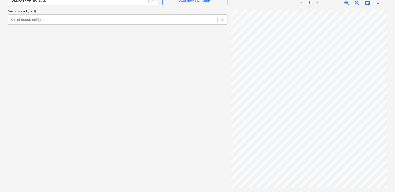
scroll to position [0, 9]
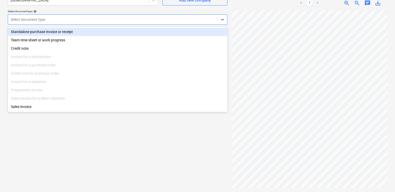
click at [116, 22] on div at bounding box center [113, 19] width 204 height 5
click at [86, 29] on div "Standalone purchase invoice or receipt" at bounding box center [118, 32] width 220 height 8
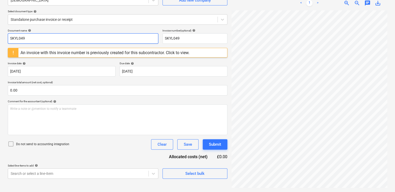
drag, startPoint x: 52, startPoint y: 42, endPoint x: 0, endPoint y: 37, distance: 52.4
click at [0, 37] on html "Projects Contacts Company Consolidated Invoices Inbox 5 format_size keyboard_ar…" at bounding box center [197, 44] width 395 height 192
paste input "0914/00125295"
type input "0914/00125295"
drag, startPoint x: 188, startPoint y: 36, endPoint x: 148, endPoint y: 35, distance: 40.8
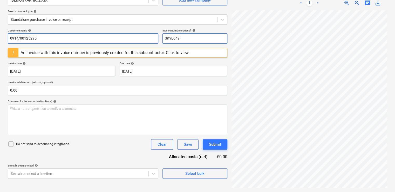
click at [148, 35] on div "Document name help 0914/00125295 Invoice number (optional) help SKYL049" at bounding box center [118, 36] width 220 height 15
paste input "0914/00125295"
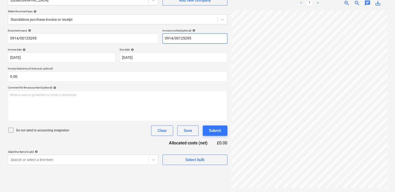
type input "0914/00125295"
click at [159, 46] on div "Document name help 0914/00125295 Invoice number (optional) help 0914/00125295 I…" at bounding box center [118, 97] width 220 height 136
click at [19, 137] on div "Document name help 0914/00125295 Invoice number (optional) help 0914/00125295 I…" at bounding box center [118, 97] width 220 height 136
drag, startPoint x: 19, startPoint y: 137, endPoint x: 11, endPoint y: 129, distance: 11.2
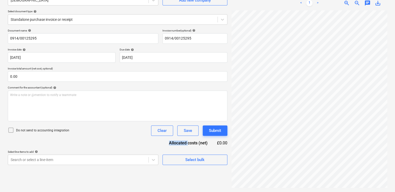
click at [11, 129] on icon at bounding box center [11, 130] width 6 height 6
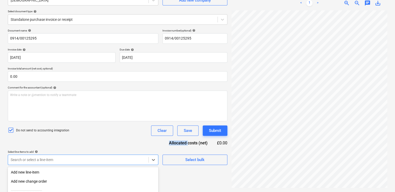
click at [36, 140] on body "Projects Contacts Company Consolidated Invoices Inbox 5 format_size keyboard_ar…" at bounding box center [197, 44] width 395 height 192
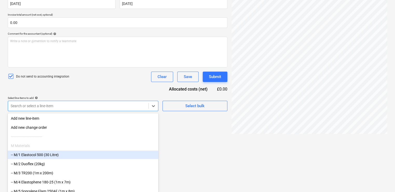
click at [36, 156] on div "-- M/1 Elastocol 500 (30 Litre)" at bounding box center [83, 154] width 151 height 8
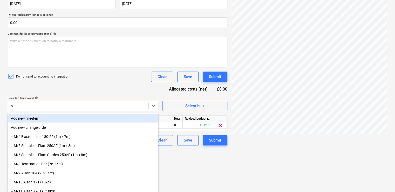
type input "NR"
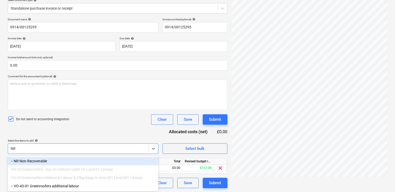
click at [34, 161] on div "-- NR Non-Recoverable" at bounding box center [83, 161] width 151 height 8
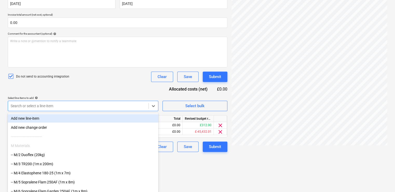
scroll to position [70, 0]
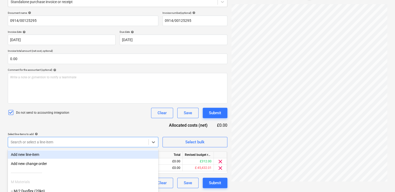
click at [100, 87] on div "Document name help 0914/00125295 Invoice number (optional) help 0914/00125295 I…" at bounding box center [118, 99] width 220 height 177
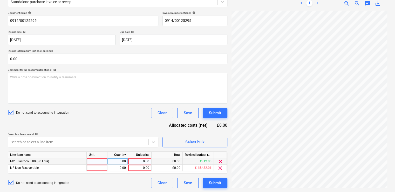
click at [222, 159] on span "clear" at bounding box center [220, 161] width 6 height 6
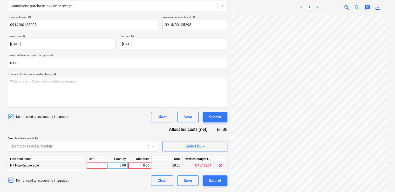
scroll to position [49, 117]
click at [91, 163] on div at bounding box center [97, 165] width 21 height 6
type input "ITEM"
click at [134, 168] on div "0.00" at bounding box center [139, 165] width 19 height 6
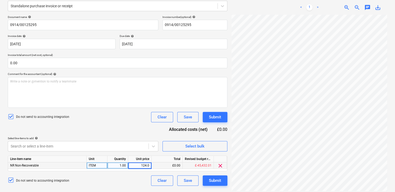
type input "124.06"
click at [131, 182] on div "Do not send to accounting integration Clear Save Submit" at bounding box center [118, 180] width 220 height 10
click at [213, 177] on div "Submit" at bounding box center [215, 180] width 12 height 7
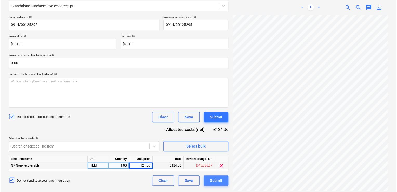
scroll to position [63, 0]
